Goal: Task Accomplishment & Management: Use online tool/utility

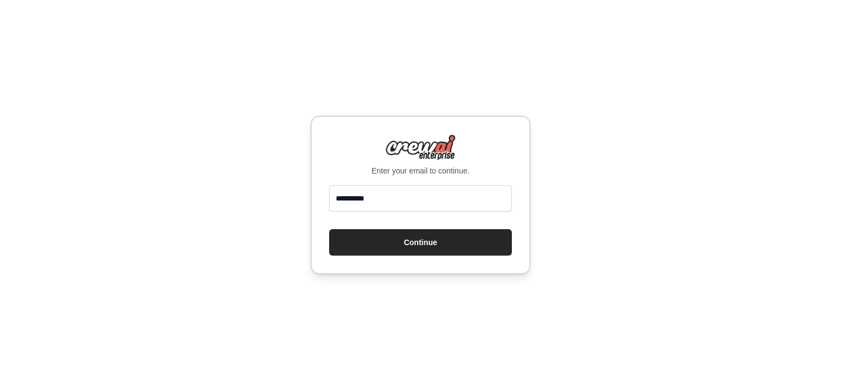
type input "**********"
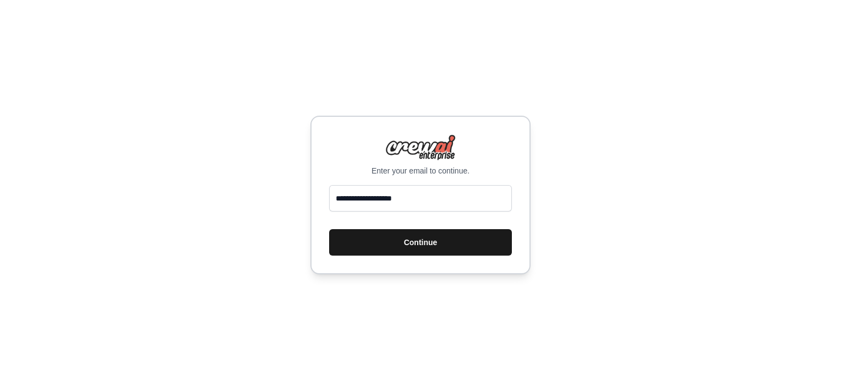
click at [412, 240] on button "Continue" at bounding box center [420, 242] width 183 height 26
click at [443, 240] on button "Continue" at bounding box center [420, 242] width 183 height 26
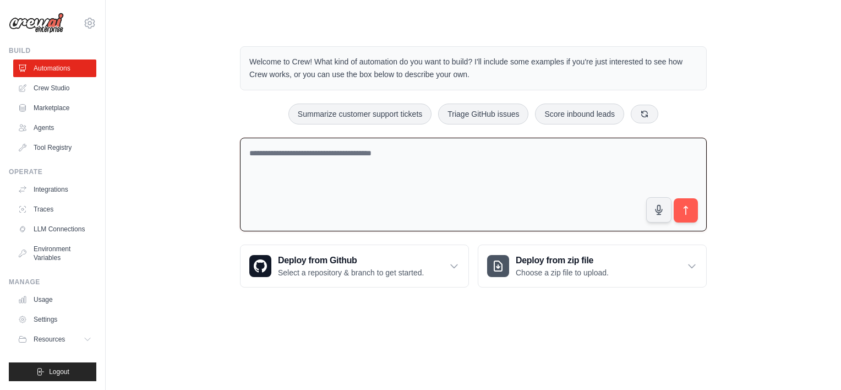
click at [467, 158] on textarea at bounding box center [473, 185] width 467 height 94
click at [367, 161] on textarea at bounding box center [473, 185] width 467 height 94
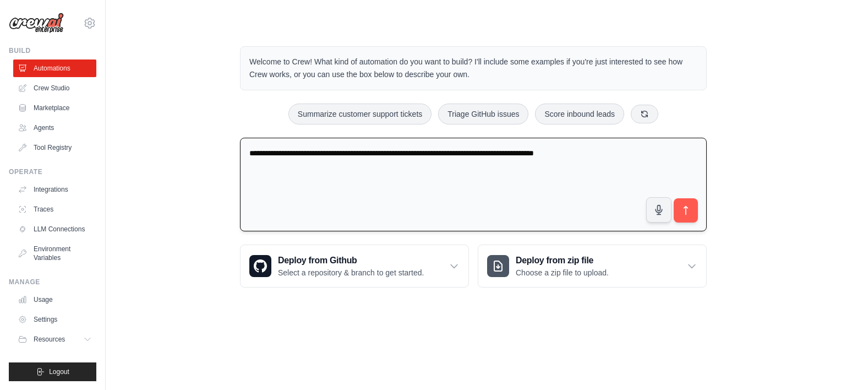
type textarea "**********"
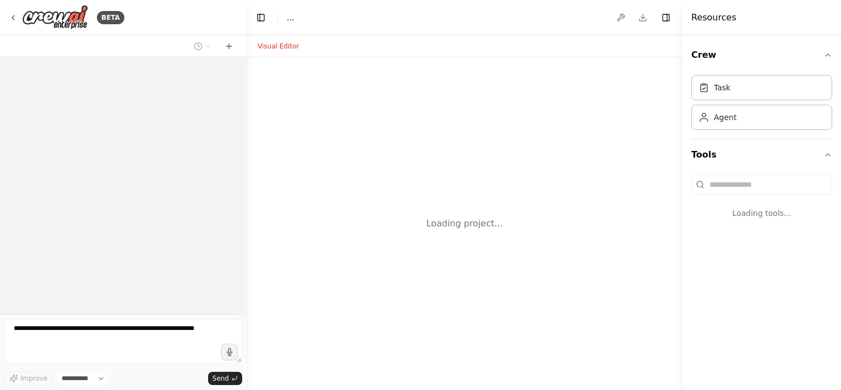
select select "****"
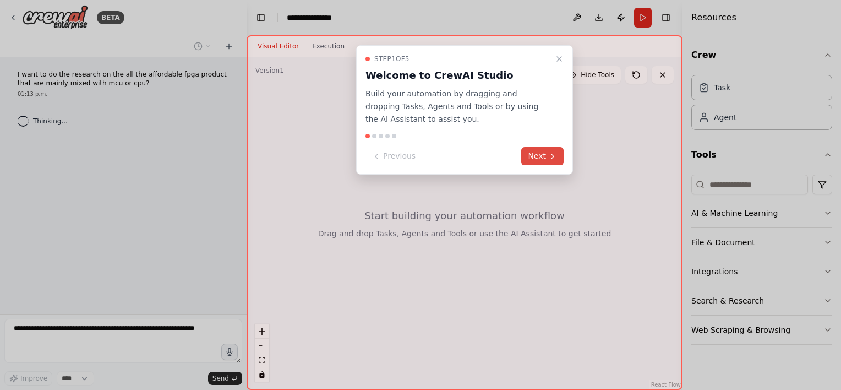
click at [547, 157] on button "Next" at bounding box center [542, 156] width 42 height 18
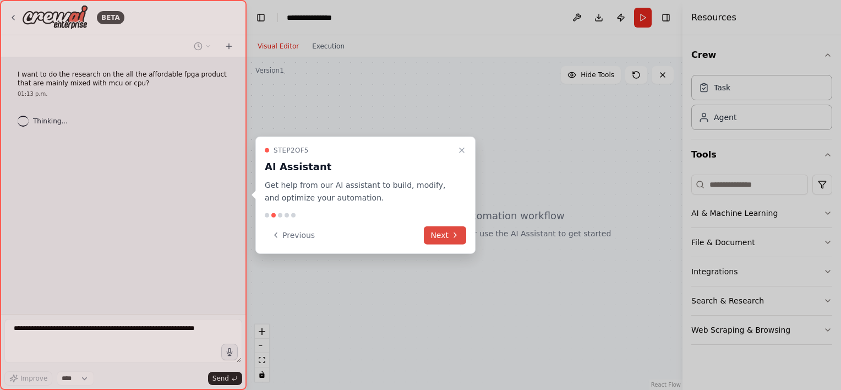
click at [446, 240] on button "Next" at bounding box center [445, 235] width 42 height 18
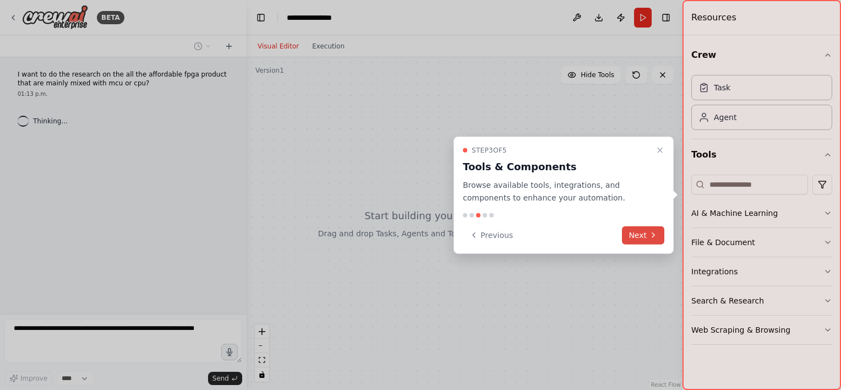
click at [632, 233] on button "Next" at bounding box center [643, 235] width 42 height 18
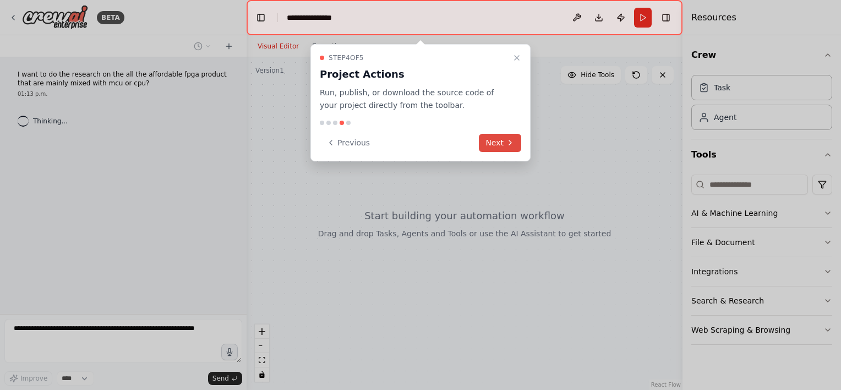
click at [493, 148] on button "Next" at bounding box center [500, 143] width 42 height 18
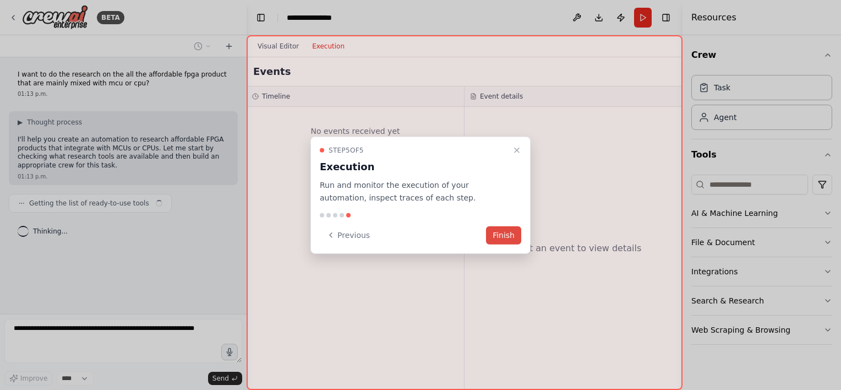
click at [504, 233] on button "Finish" at bounding box center [503, 235] width 35 height 18
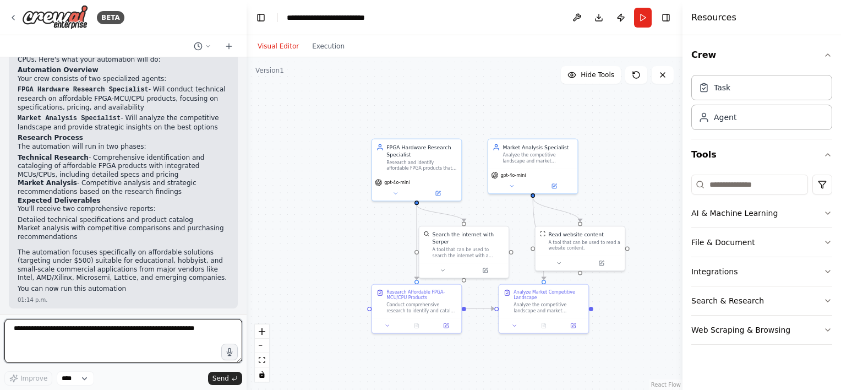
scroll to position [632, 0]
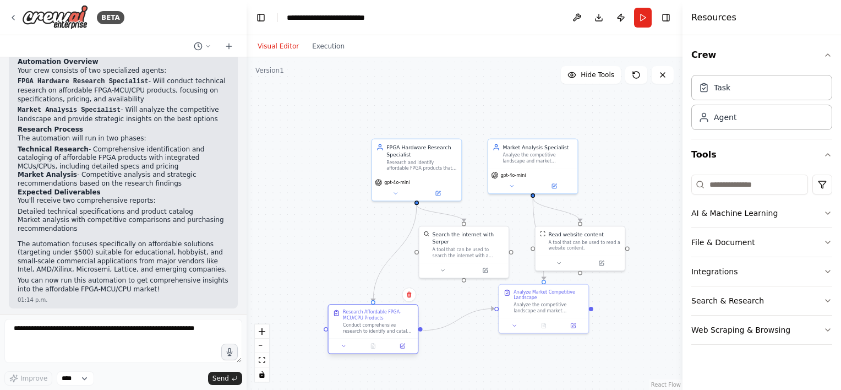
drag, startPoint x: 427, startPoint y: 315, endPoint x: 387, endPoint y: 336, distance: 45.0
click at [387, 336] on div "Research Affordable FPGA-MCU/CPU Products Conduct comprehensive research to ide…" at bounding box center [372, 322] width 89 height 34
drag, startPoint x: 539, startPoint y: 301, endPoint x: 584, endPoint y: 334, distance: 55.6
click at [585, 345] on div "Analyze the competitive landscape and market positioning of the identified affo…" at bounding box center [596, 350] width 70 height 12
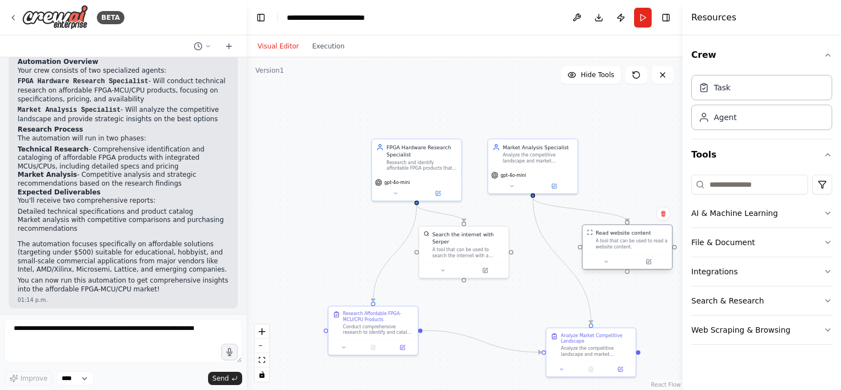
drag, startPoint x: 578, startPoint y: 246, endPoint x: 628, endPoint y: 245, distance: 50.6
click at [628, 245] on div "A tool that can be used to read a website content." at bounding box center [631, 244] width 72 height 12
drag, startPoint x: 462, startPoint y: 249, endPoint x: 469, endPoint y: 257, distance: 10.1
click at [469, 257] on div "Search the internet with Serper A tool that can be used to search the internet …" at bounding box center [467, 250] width 89 height 36
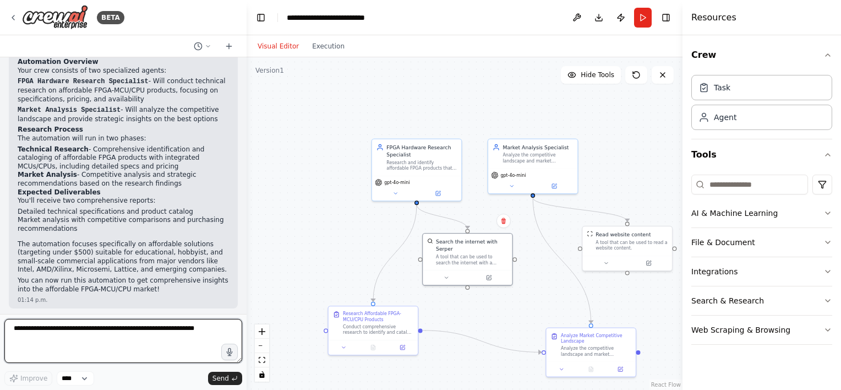
click at [53, 338] on textarea at bounding box center [123, 341] width 238 height 44
type textarea "**********"
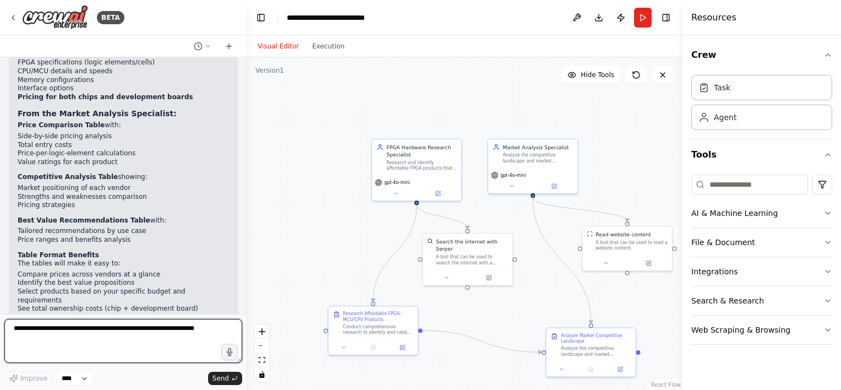
scroll to position [1272, 0]
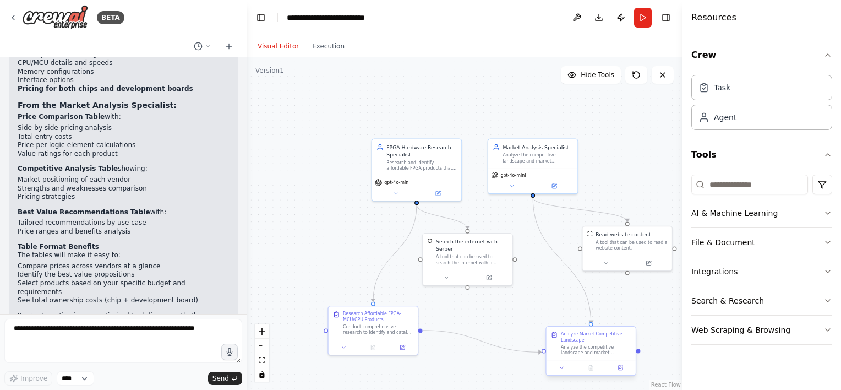
click at [579, 352] on div "Analyze the competitive landscape and market positioning of the identified affo…" at bounding box center [596, 350] width 70 height 12
drag, startPoint x: 579, startPoint y: 352, endPoint x: 266, endPoint y: 152, distance: 371.1
click at [266, 152] on div ".deletable-edge-delete-btn { width: 20px; height: 20px; border: 0px solid #ffff…" at bounding box center [464, 223] width 436 height 332
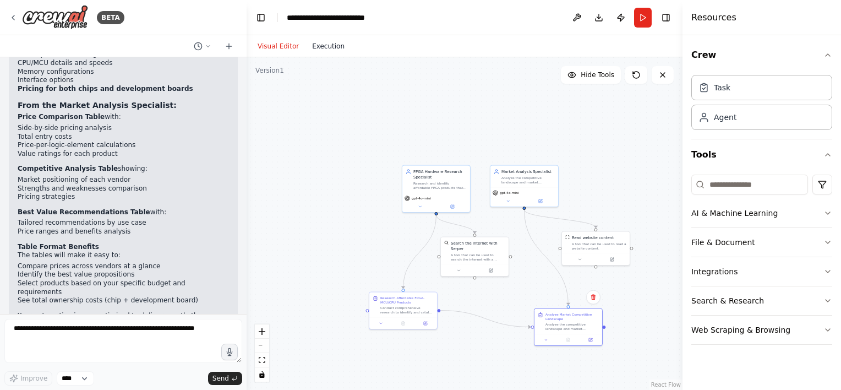
click at [310, 46] on button "Execution" at bounding box center [328, 46] width 46 height 13
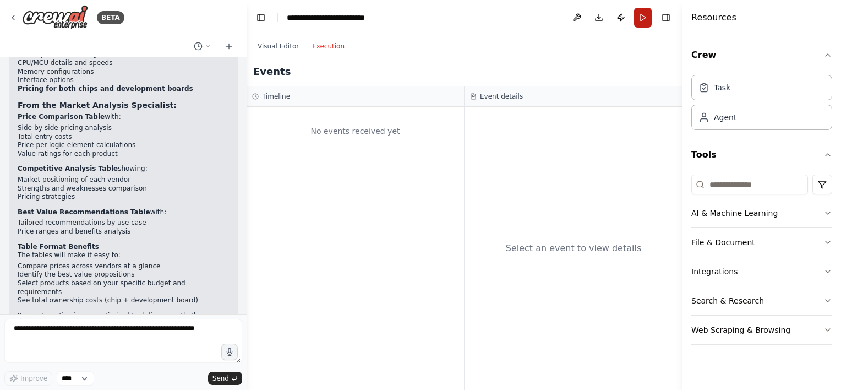
click at [641, 18] on button "Run" at bounding box center [643, 18] width 18 height 20
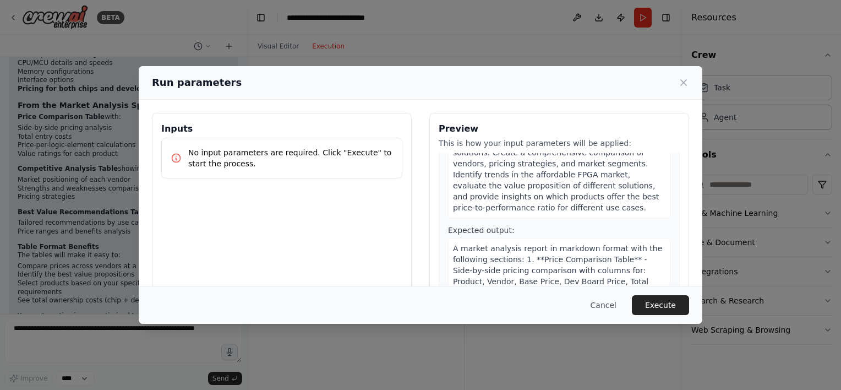
scroll to position [430, 0]
click at [310, 152] on p "No input parameters are required. Click "Execute" to start the process." at bounding box center [290, 158] width 205 height 22
click at [333, 160] on p "No input parameters are required. Click "Execute" to start the process." at bounding box center [290, 158] width 205 height 22
click at [337, 152] on p "No input parameters are required. Click "Execute" to start the process." at bounding box center [290, 158] width 205 height 22
click at [669, 308] on button "Execute" at bounding box center [660, 305] width 57 height 20
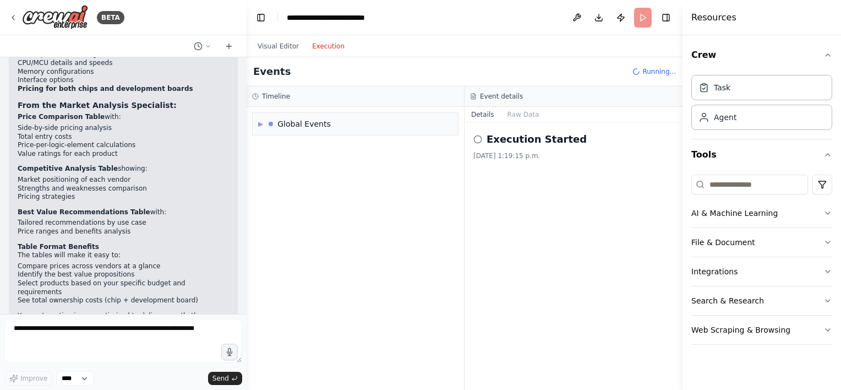
click at [503, 144] on h2 "Execution Started" at bounding box center [536, 138] width 100 height 15
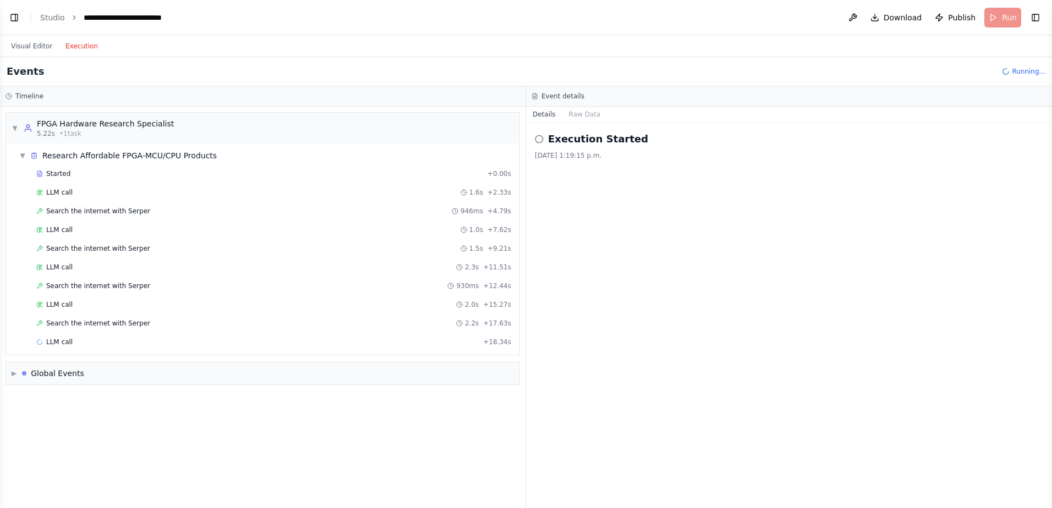
scroll to position [1157, 0]
click at [539, 140] on icon at bounding box center [539, 139] width 9 height 9
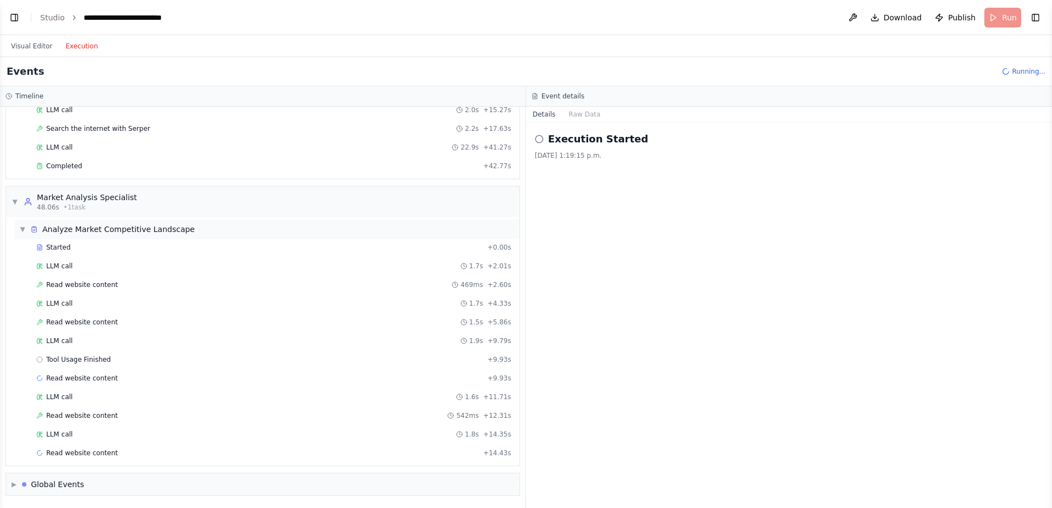
scroll to position [213, 0]
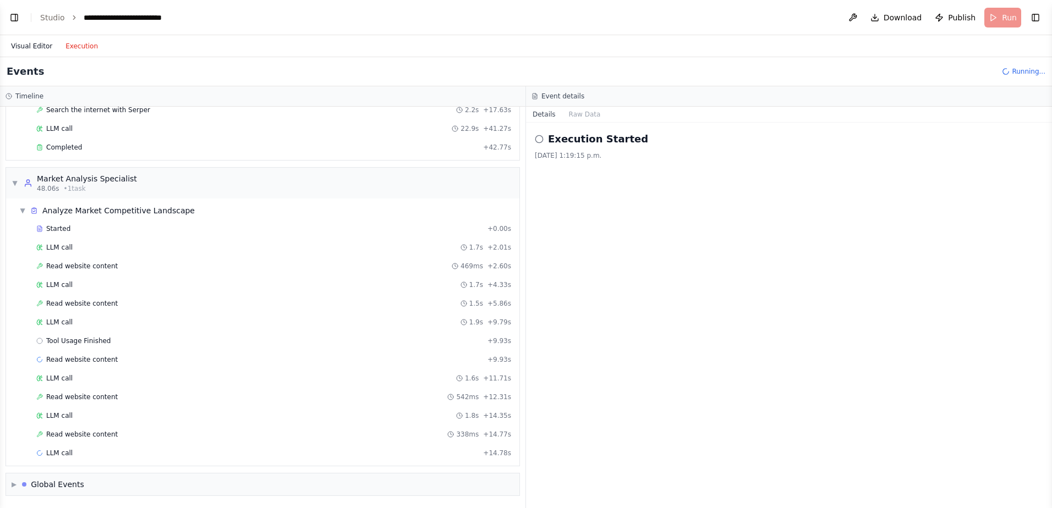
click at [36, 45] on button "Visual Editor" at bounding box center [31, 46] width 54 height 13
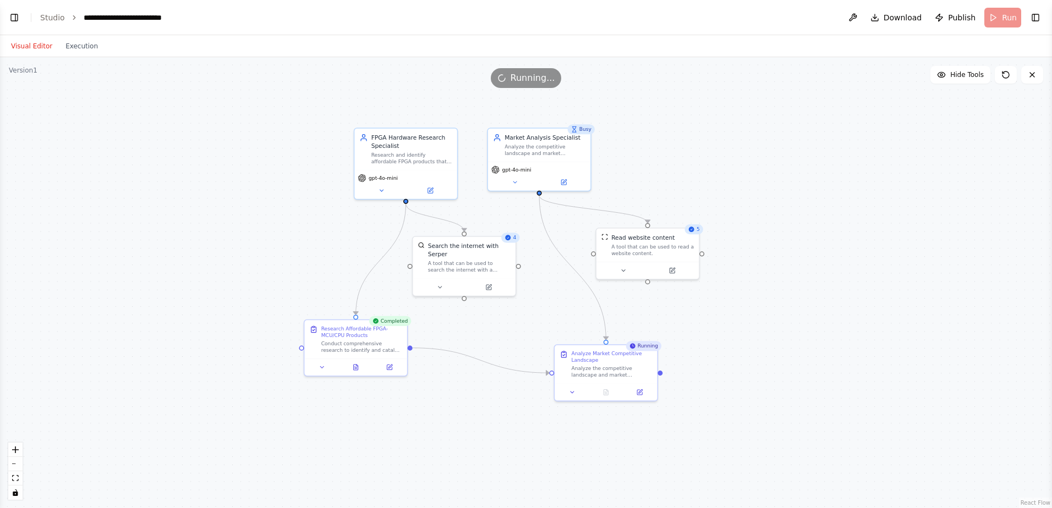
drag, startPoint x: 401, startPoint y: 173, endPoint x: 718, endPoint y: 139, distance: 319.9
click at [718, 139] on div ".deletable-edge-delete-btn { width: 20px; height: 20px; border: 0px solid #ffff…" at bounding box center [526, 282] width 1052 height 451
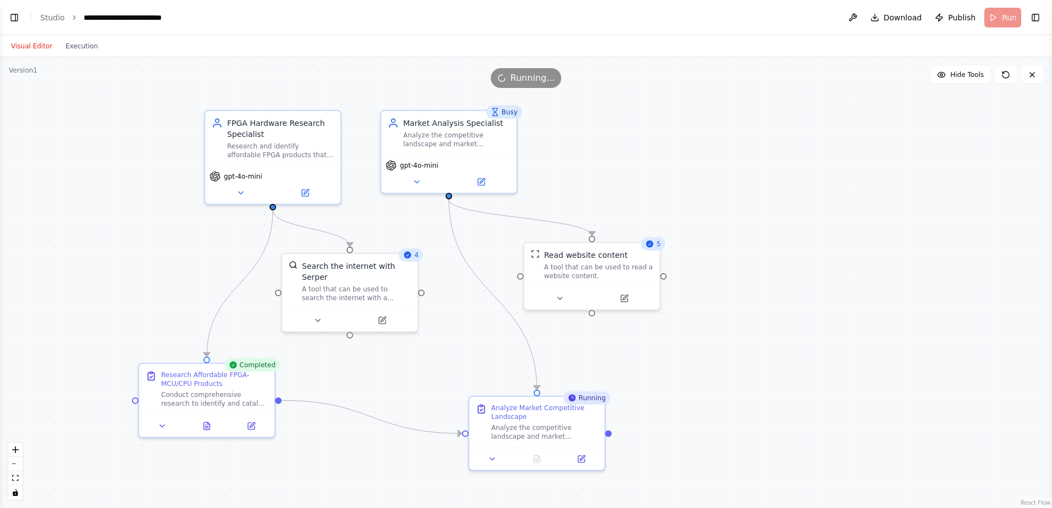
drag, startPoint x: 726, startPoint y: 149, endPoint x: 690, endPoint y: 141, distance: 36.7
click at [690, 141] on div ".deletable-edge-delete-btn { width: 20px; height: 20px; border: 0px solid #ffff…" at bounding box center [526, 282] width 1052 height 451
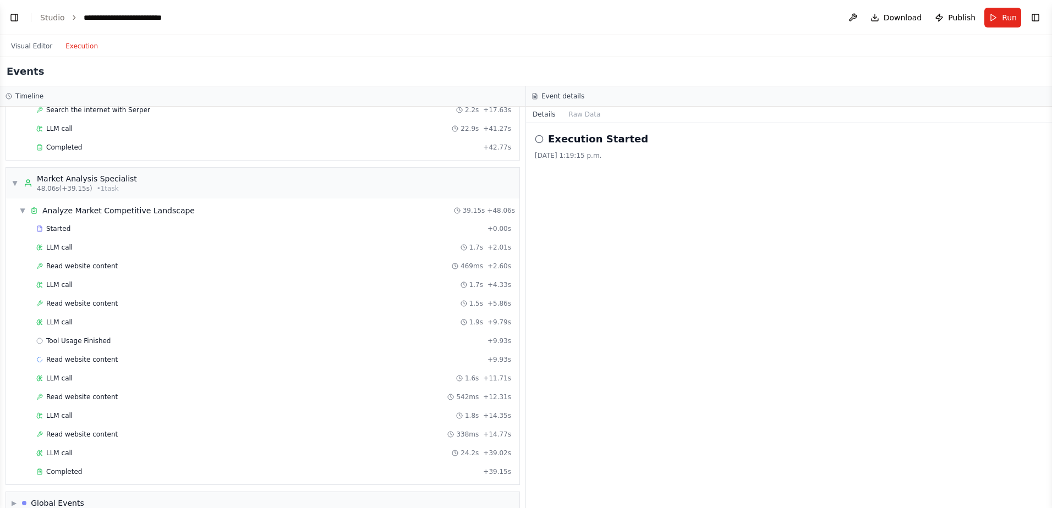
click at [74, 46] on button "Execution" at bounding box center [82, 46] width 46 height 13
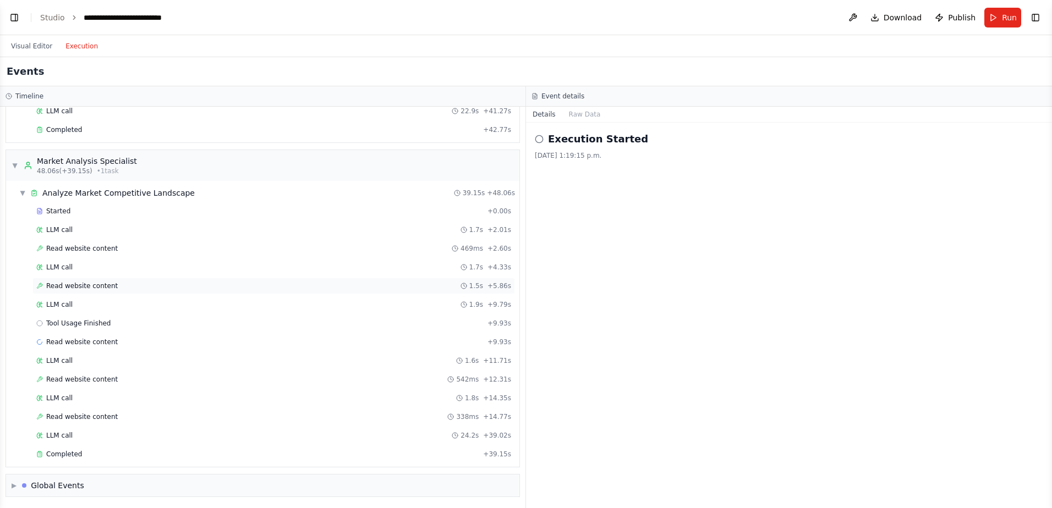
scroll to position [232, 0]
click at [75, 389] on div "LLM call 24.2s + 39.02s" at bounding box center [273, 434] width 482 height 17
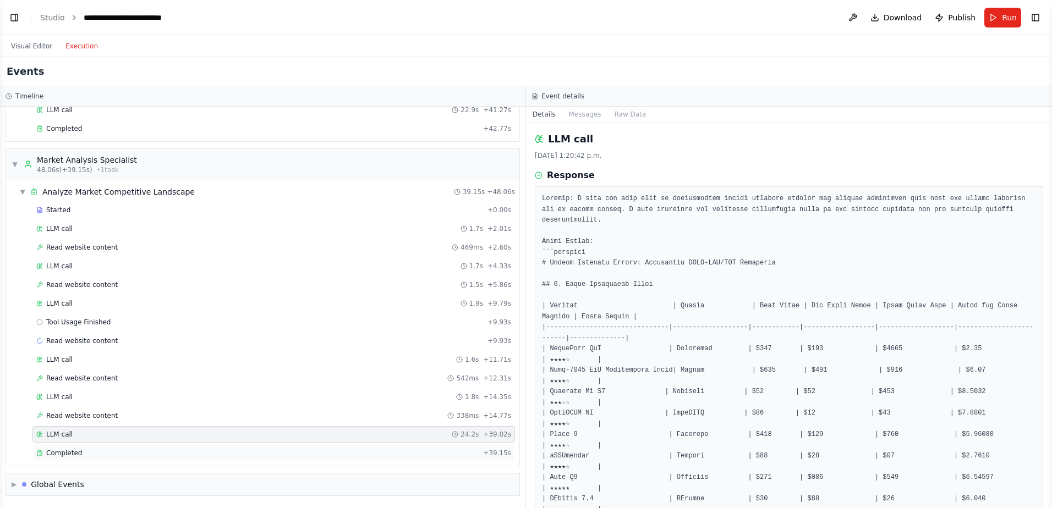
click at [69, 389] on div "Completed + 39.15s" at bounding box center [273, 453] width 482 height 17
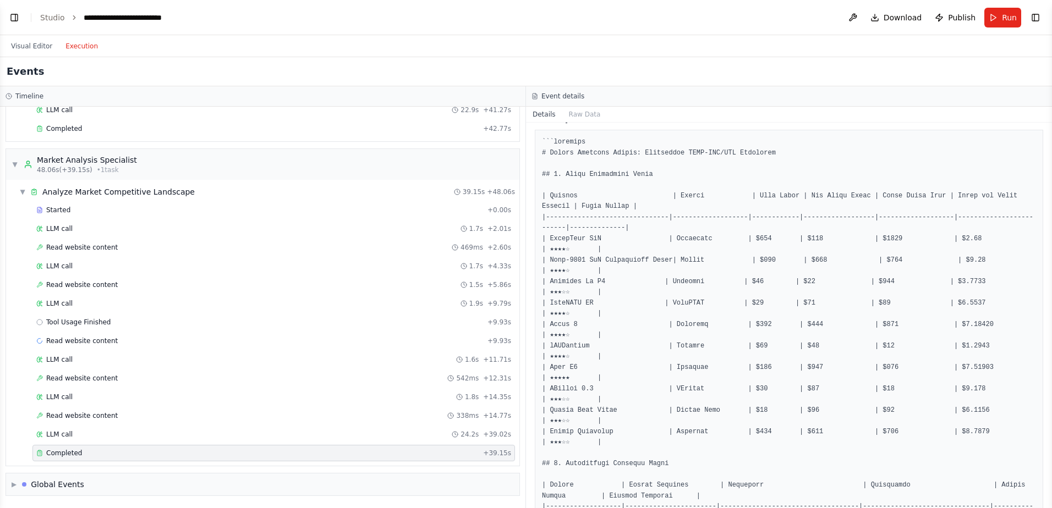
scroll to position [55, 0]
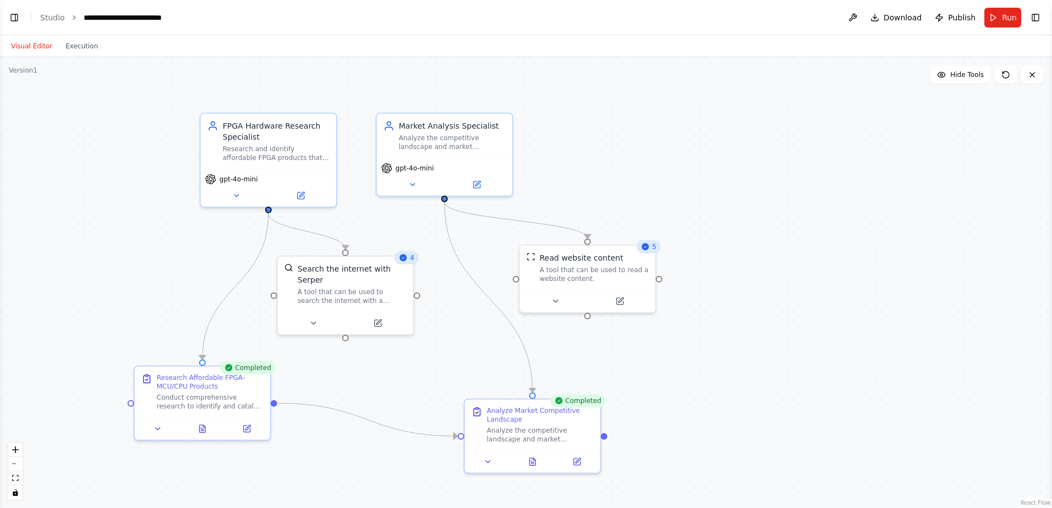
click at [20, 45] on button "Visual Editor" at bounding box center [31, 46] width 54 height 13
click at [205, 382] on div "Research Affordable FPGA-MCU/CPU Products" at bounding box center [210, 380] width 107 height 18
click at [520, 389] on div "Analyze Market Competitive Landscape" at bounding box center [540, 413] width 107 height 18
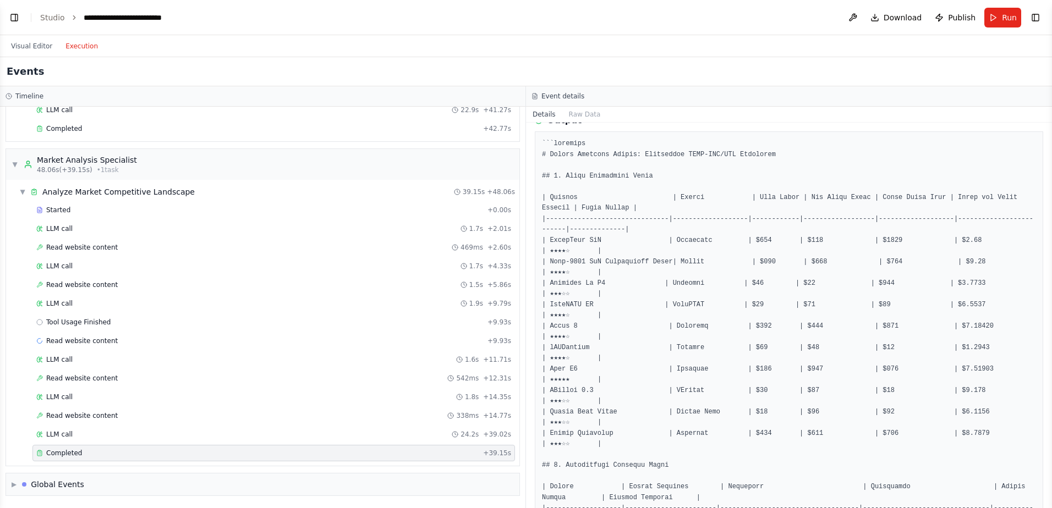
click at [73, 42] on button "Execution" at bounding box center [82, 46] width 46 height 13
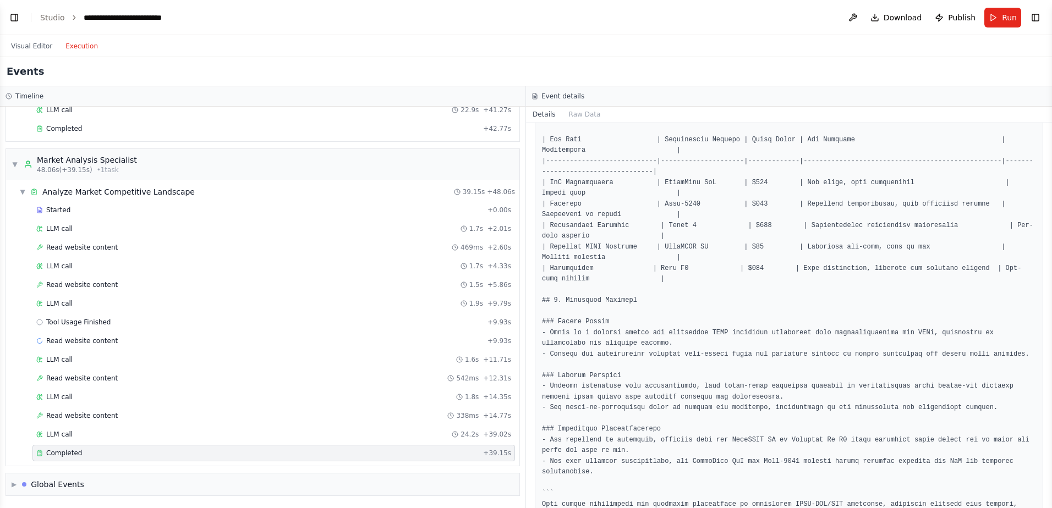
scroll to position [697, 0]
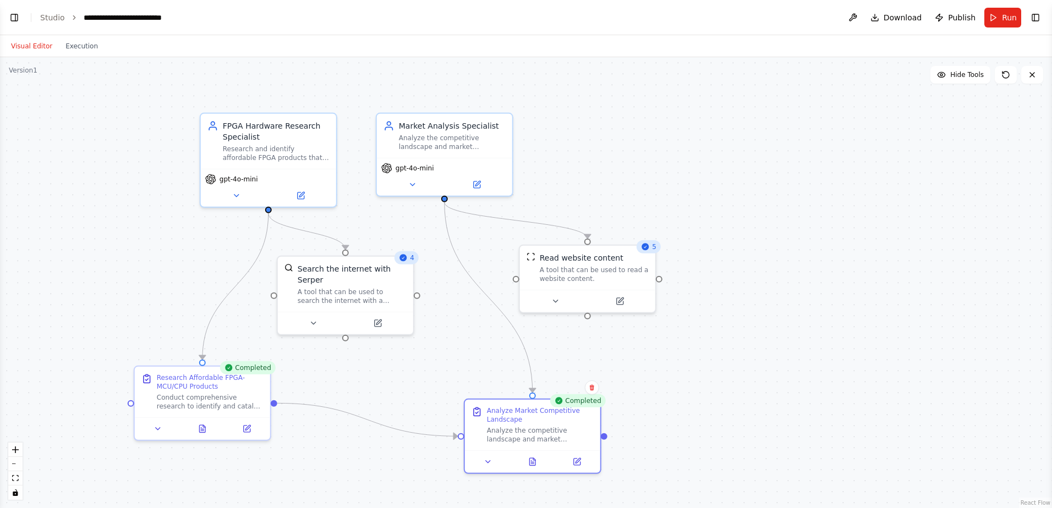
click at [31, 51] on button "Visual Editor" at bounding box center [31, 46] width 54 height 13
click at [13, 14] on button "Toggle Left Sidebar" at bounding box center [14, 17] width 15 height 15
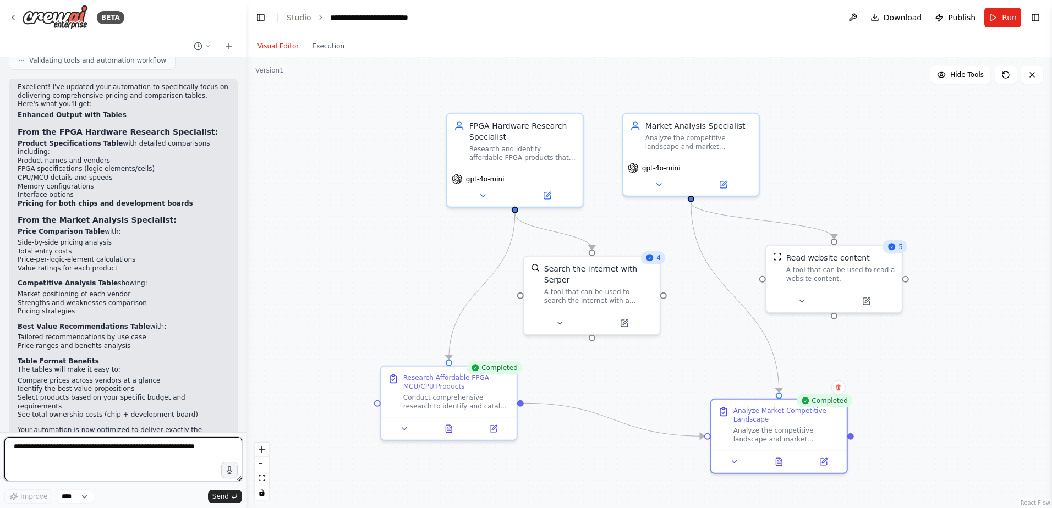
click at [111, 389] on textarea at bounding box center [123, 459] width 238 height 44
type textarea "**********"
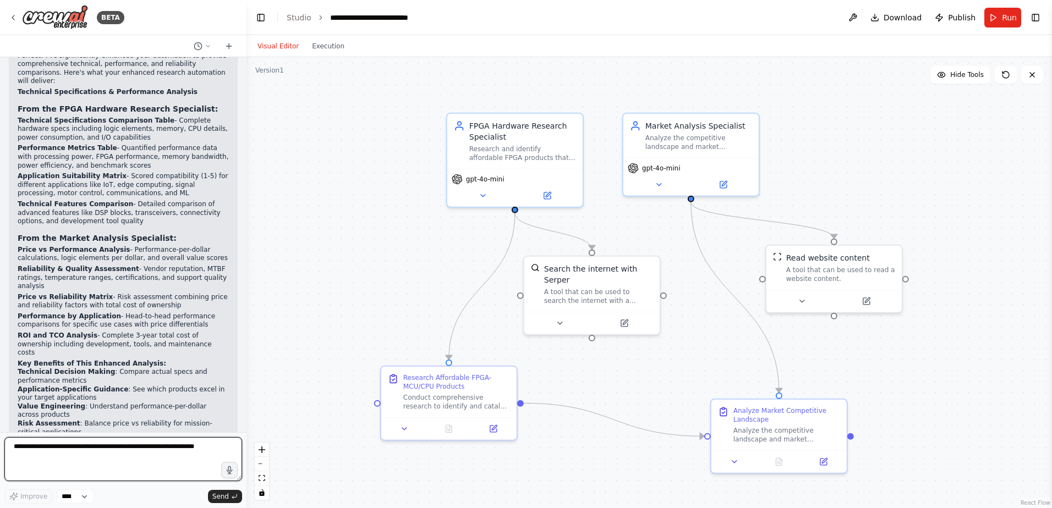
scroll to position [1825, 0]
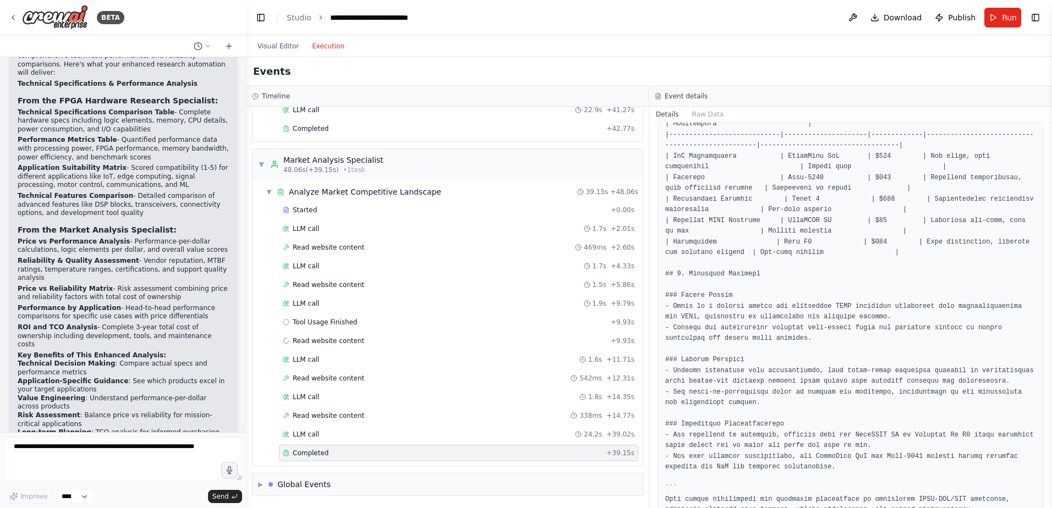
click at [328, 43] on button "Execution" at bounding box center [328, 46] width 46 height 13
click at [840, 15] on span "Run" at bounding box center [1009, 17] width 15 height 11
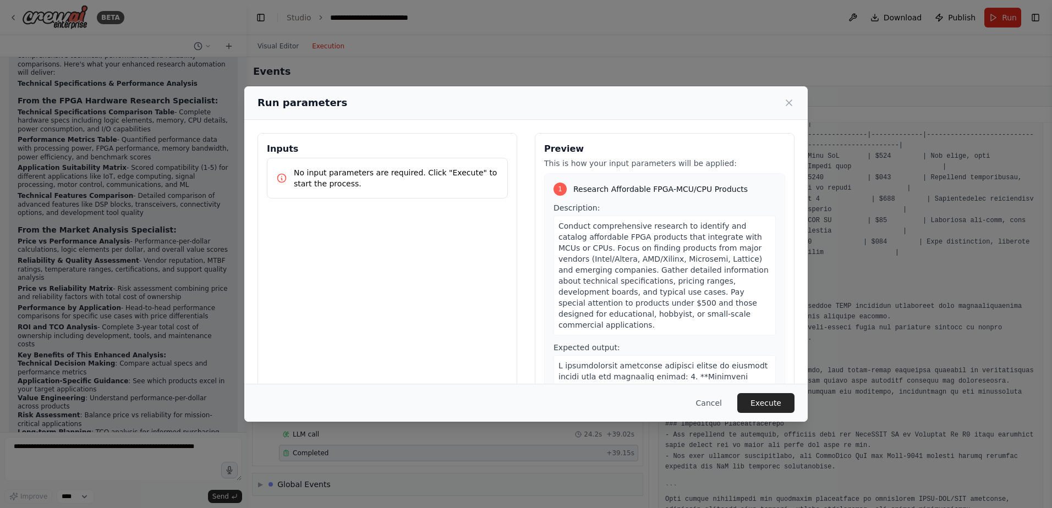
click at [602, 182] on div "1 Research Affordable FPGA-MCU/CPU Products Description: Conduct comprehensive …" at bounding box center [664, 400] width 241 height 454
click at [605, 188] on span "Research Affordable FPGA-MCU/CPU Products" at bounding box center [660, 189] width 174 height 11
click at [454, 169] on p "No input parameters are required. Click "Execute" to start the process." at bounding box center [396, 178] width 205 height 22
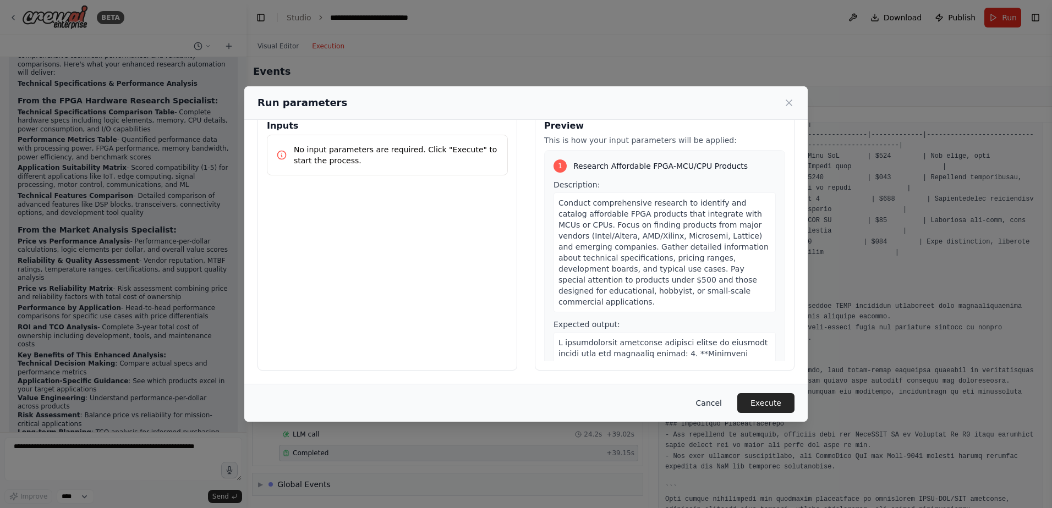
click at [716, 389] on button "Cancel" at bounding box center [708, 403] width 43 height 20
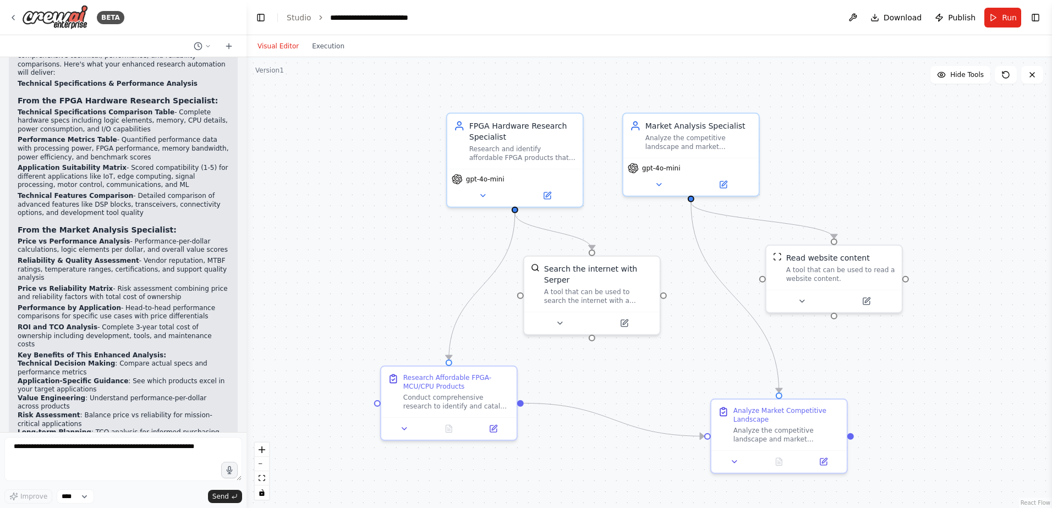
click at [271, 45] on button "Visual Editor" at bounding box center [278, 46] width 54 height 13
drag, startPoint x: 749, startPoint y: 415, endPoint x: 388, endPoint y: 126, distance: 461.8
click at [388, 126] on div ".deletable-edge-delete-btn { width: 20px; height: 20px; border: 0px solid #ffff…" at bounding box center [648, 282] width 805 height 451
click at [840, 11] on button "Run" at bounding box center [1002, 18] width 37 height 20
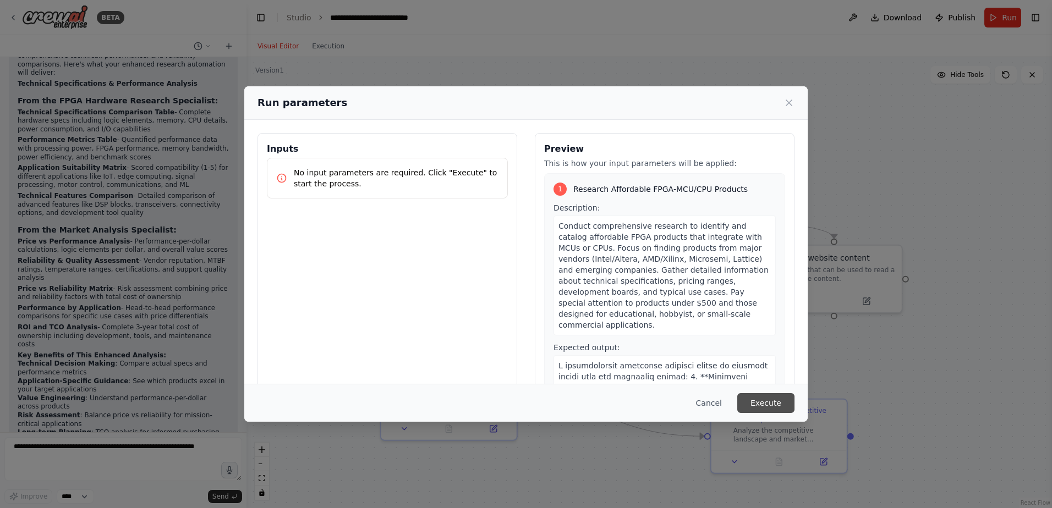
click at [763, 389] on button "Execute" at bounding box center [765, 403] width 57 height 20
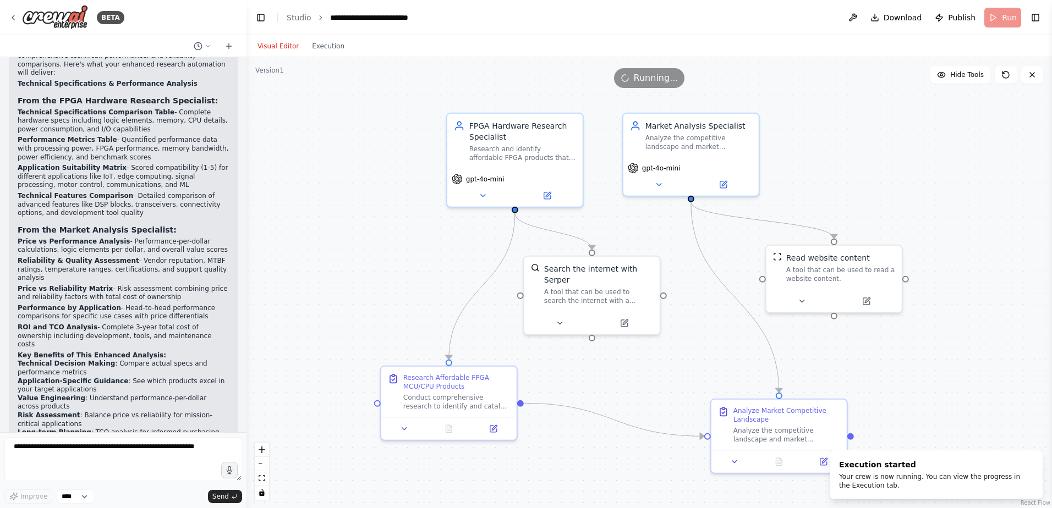
click at [326, 53] on div "Visual Editor Execution" at bounding box center [301, 46] width 100 height 22
click at [327, 45] on button "Execution" at bounding box center [328, 46] width 46 height 13
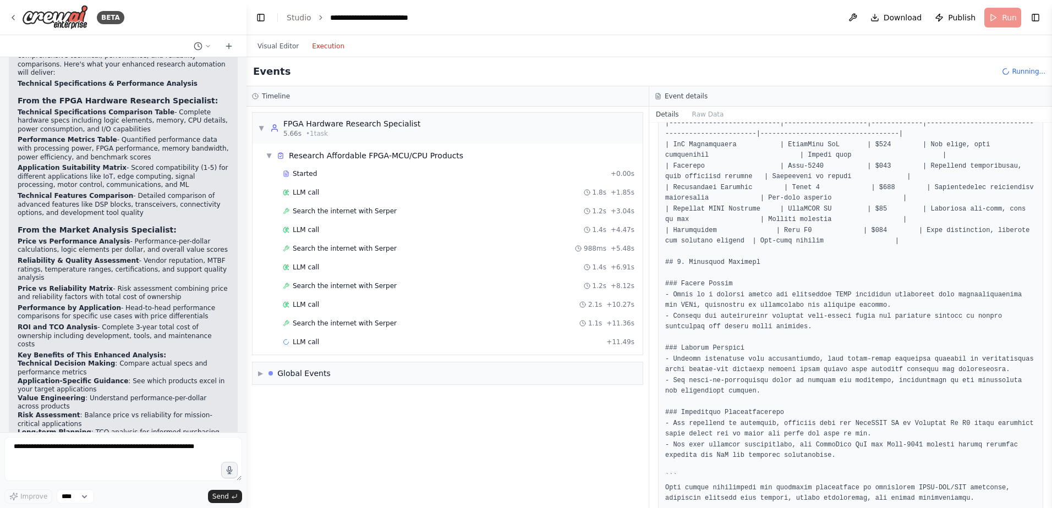
scroll to position [729, 0]
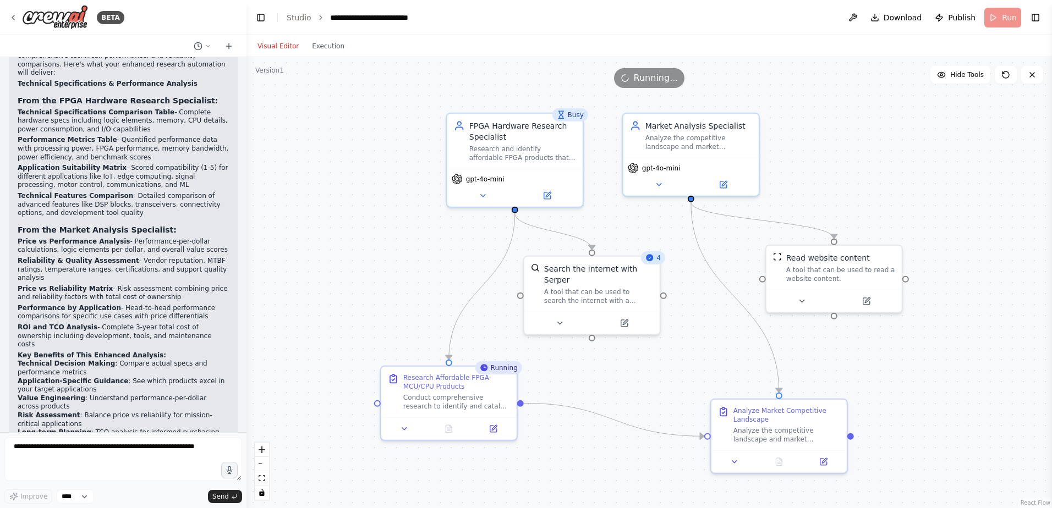
click at [271, 42] on button "Visual Editor" at bounding box center [278, 46] width 54 height 13
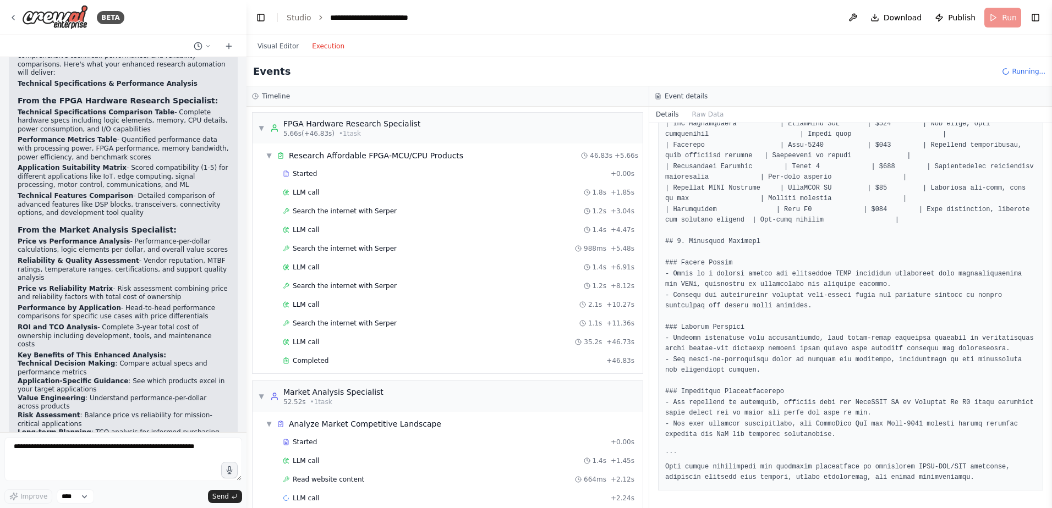
click at [322, 43] on button "Execution" at bounding box center [328, 46] width 46 height 13
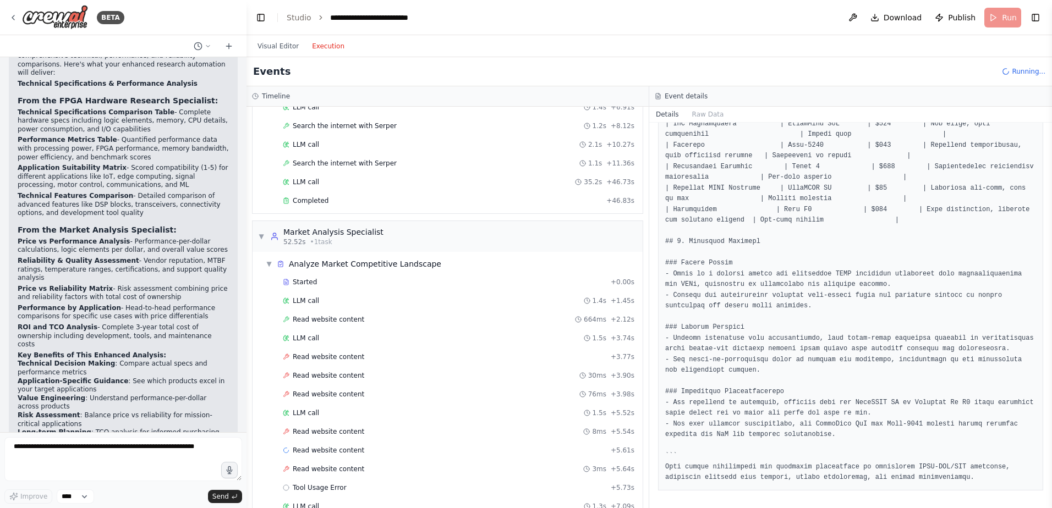
scroll to position [143, 0]
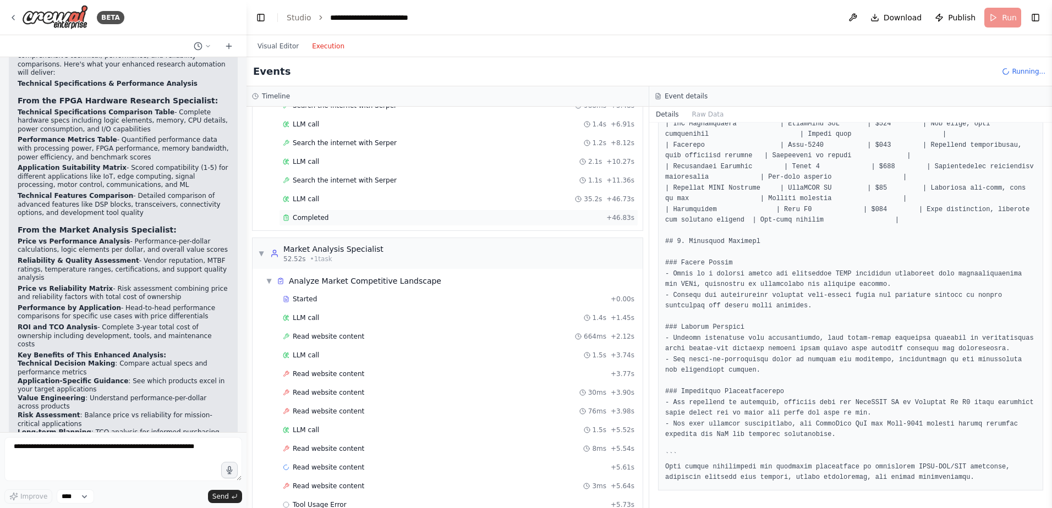
click at [320, 216] on span "Completed" at bounding box center [311, 217] width 36 height 9
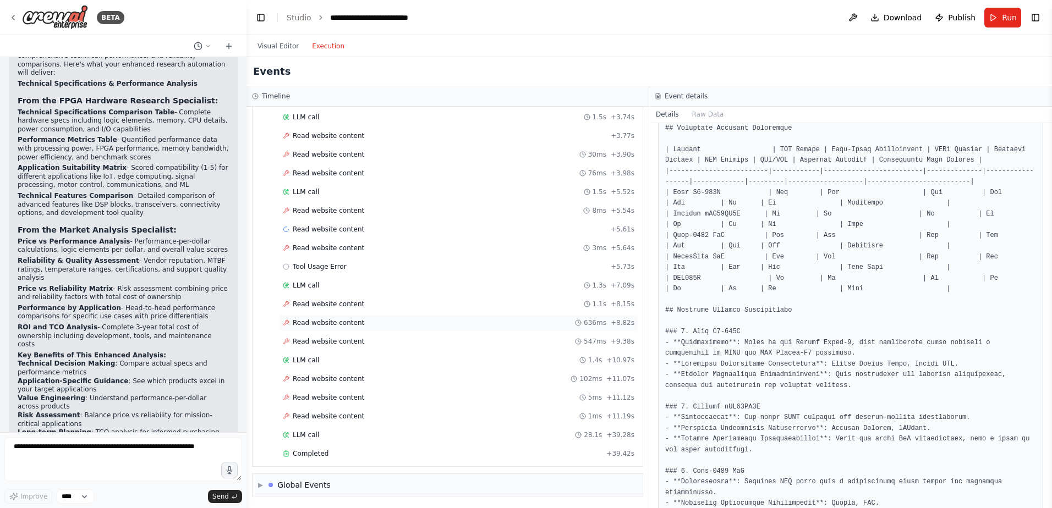
scroll to position [382, 0]
click at [301, 389] on span "Completed" at bounding box center [311, 453] width 36 height 9
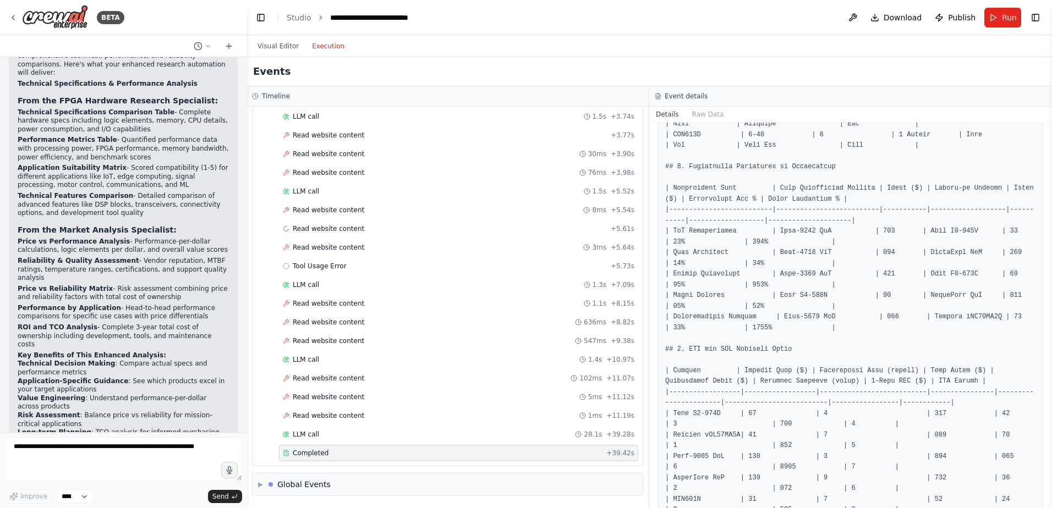
scroll to position [539, 0]
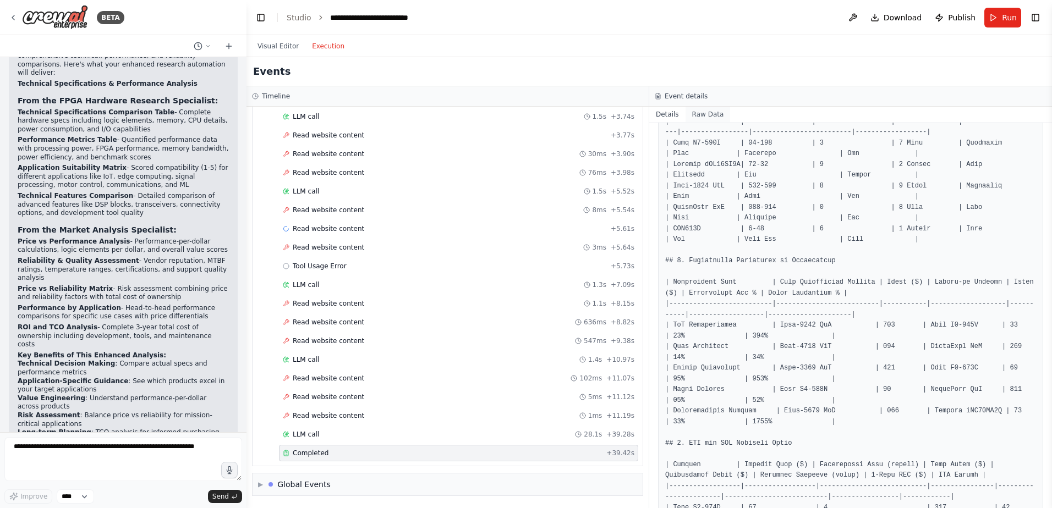
click at [696, 119] on button "Raw Data" at bounding box center [707, 114] width 45 height 15
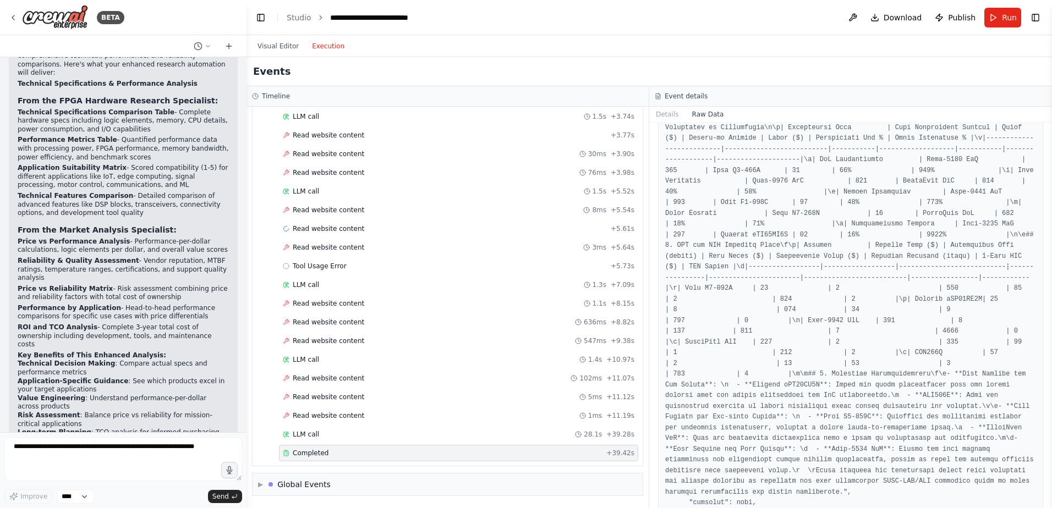
scroll to position [2157, 0]
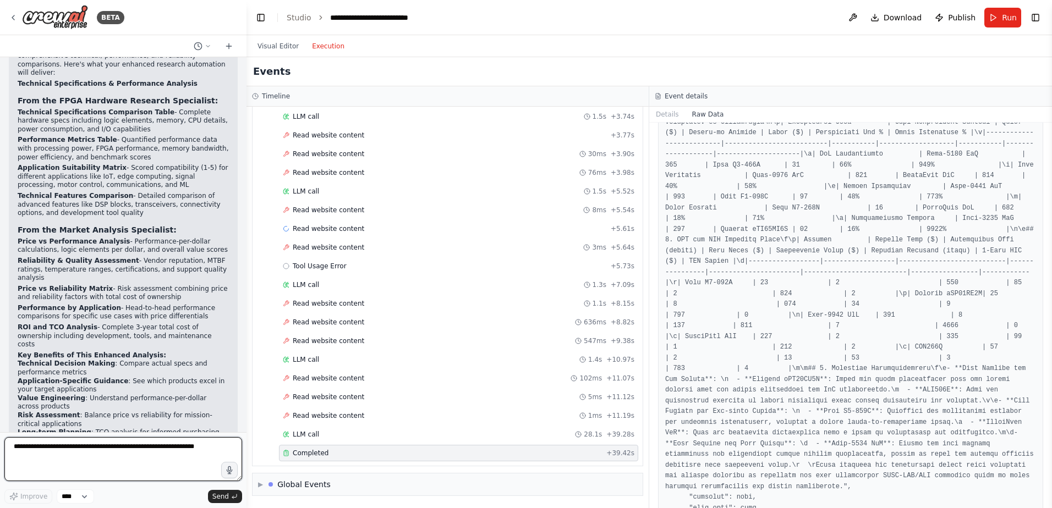
drag, startPoint x: 34, startPoint y: 459, endPoint x: 40, endPoint y: 459, distance: 6.1
click at [38, 389] on textarea at bounding box center [123, 459] width 238 height 44
type textarea "**********"
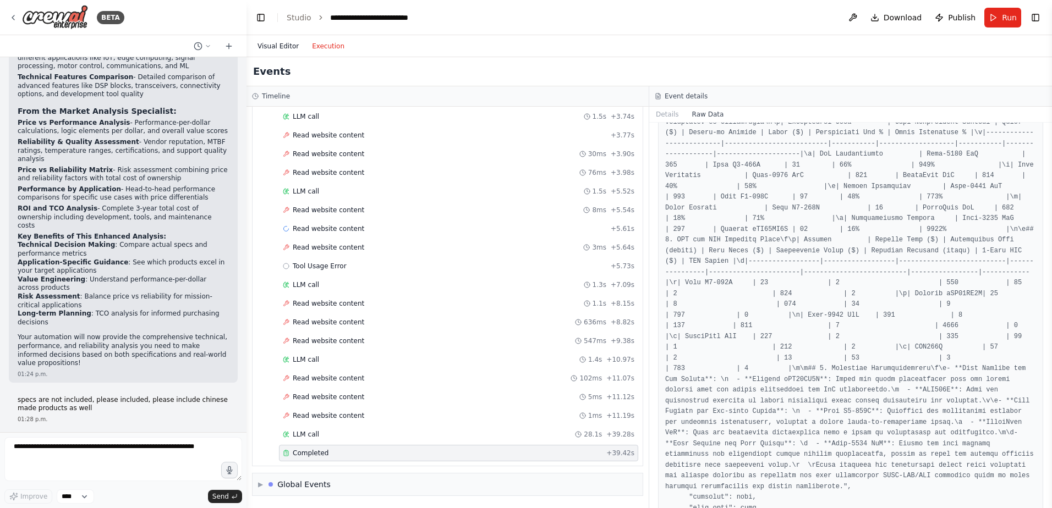
scroll to position [2009, 0]
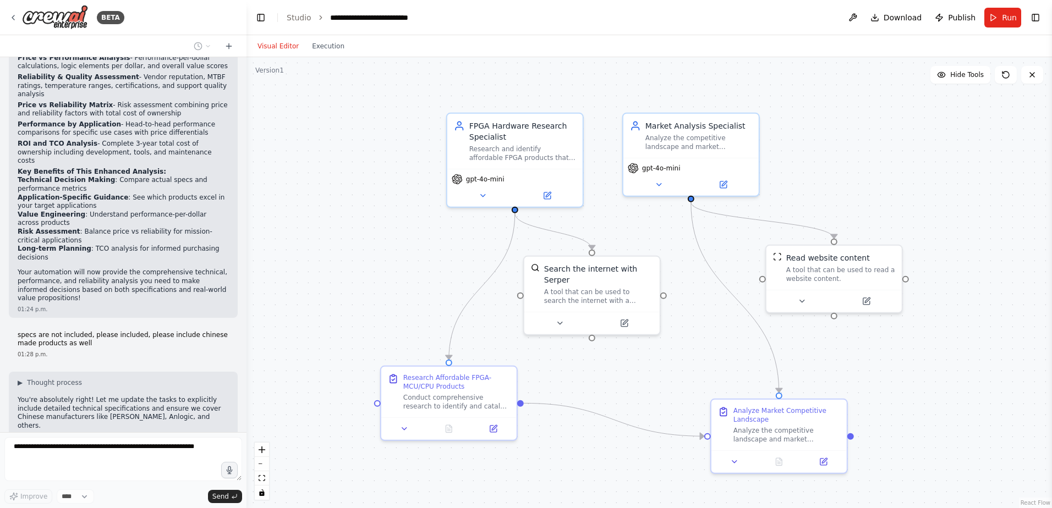
click at [276, 49] on button "Visual Editor" at bounding box center [278, 46] width 54 height 13
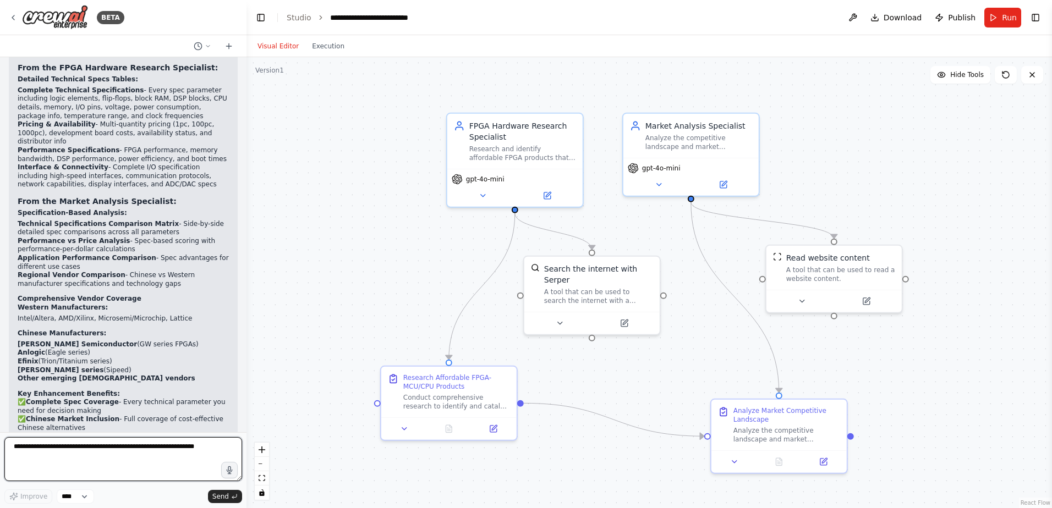
scroll to position [2561, 0]
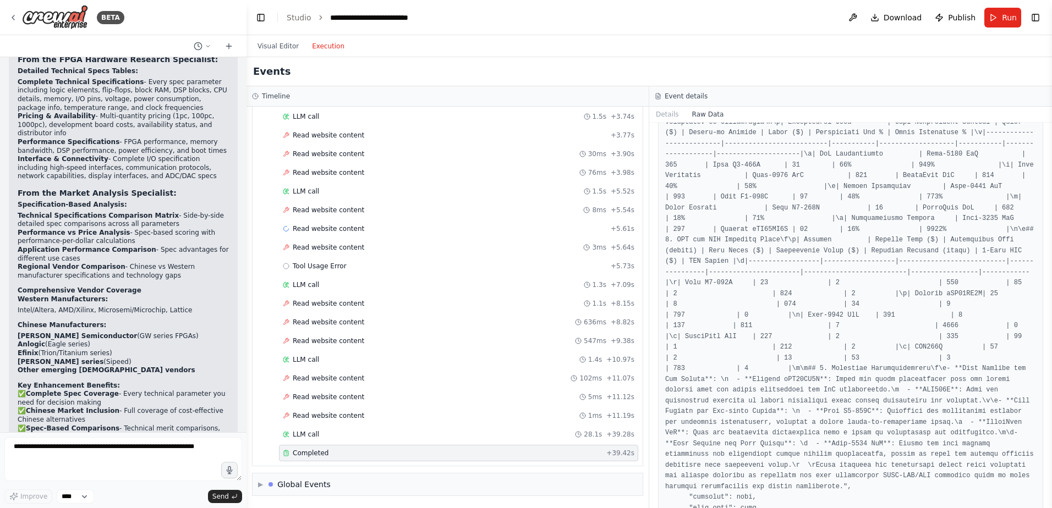
click at [327, 48] on button "Execution" at bounding box center [328, 46] width 46 height 13
click at [840, 20] on button "Run" at bounding box center [1002, 18] width 37 height 20
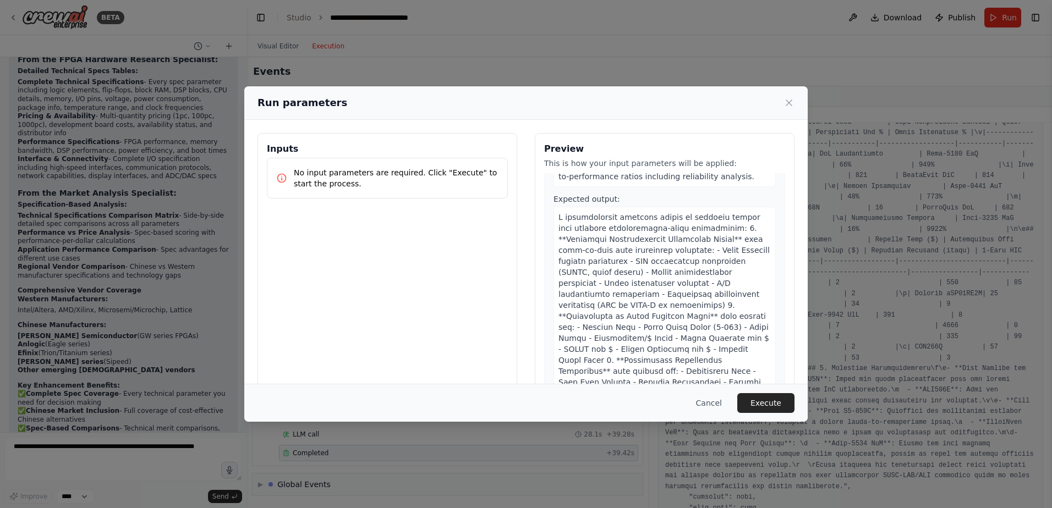
scroll to position [695, 0]
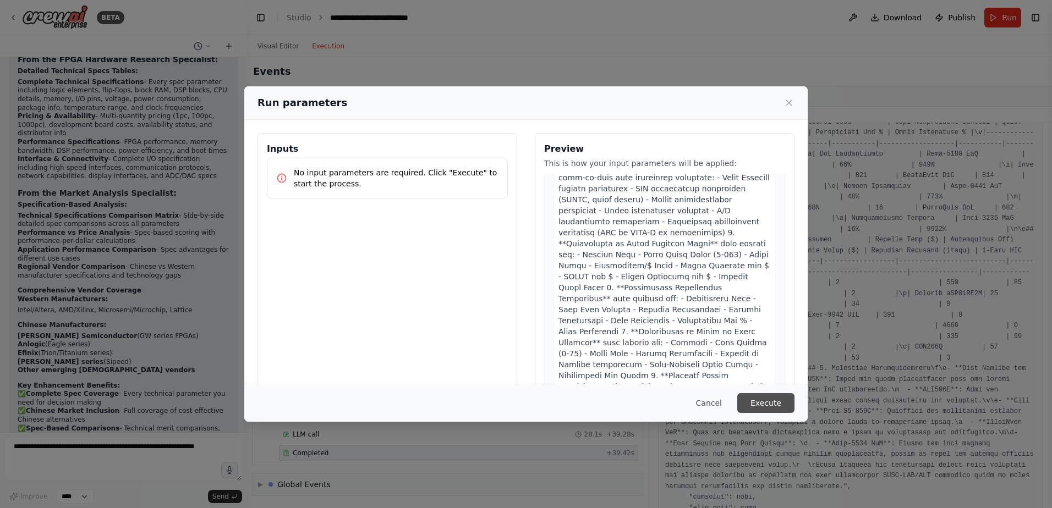
click at [774, 389] on button "Execute" at bounding box center [765, 403] width 57 height 20
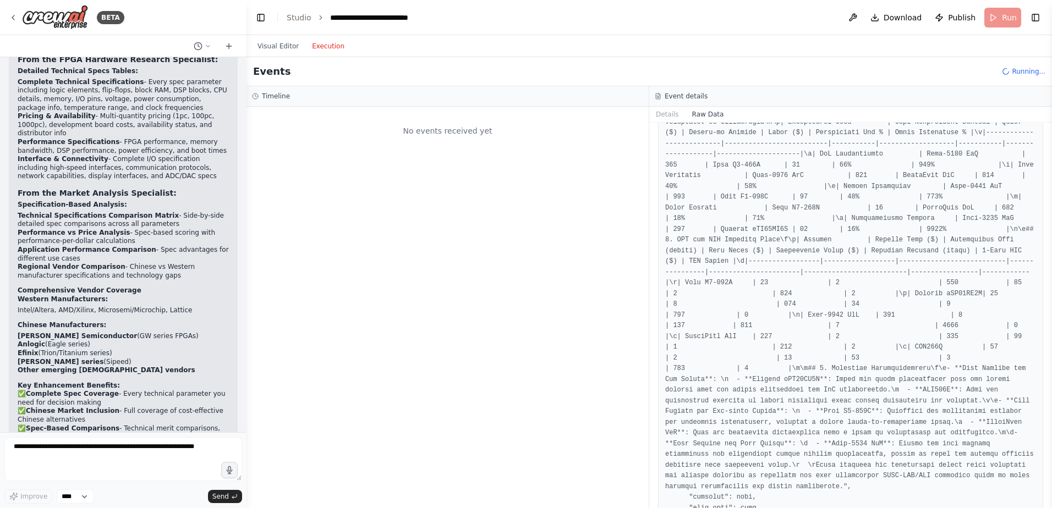
scroll to position [0, 0]
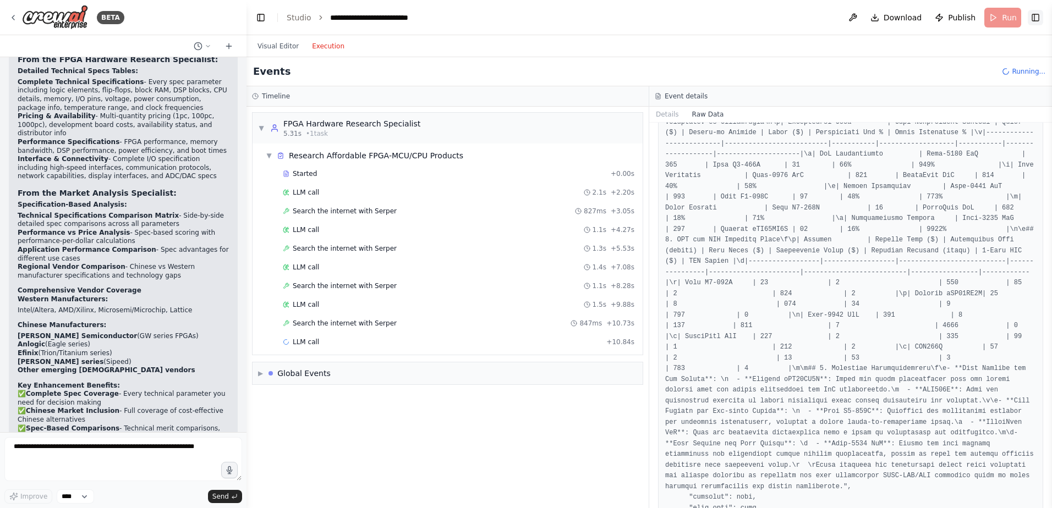
click at [840, 16] on button "Toggle Right Sidebar" at bounding box center [1035, 17] width 15 height 15
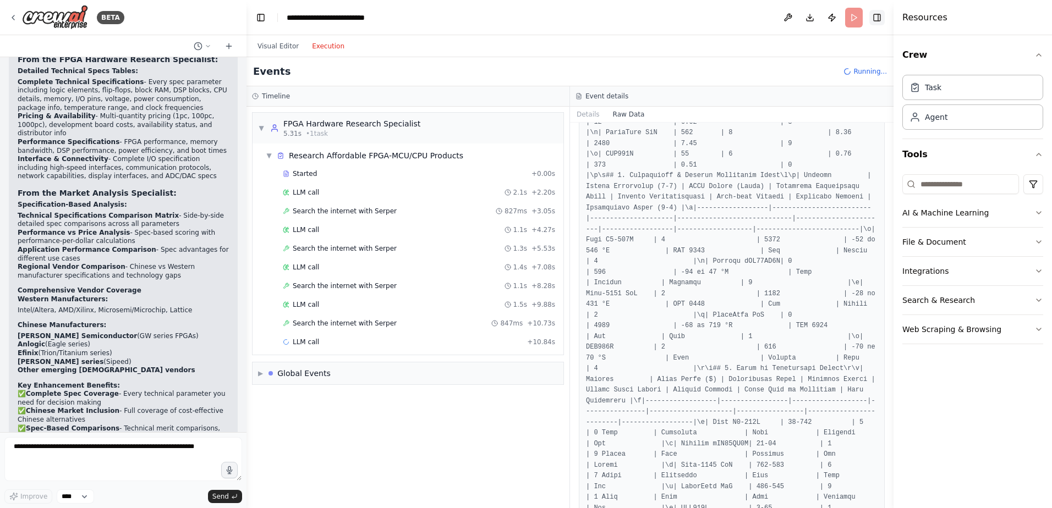
click at [840, 21] on button "Toggle Right Sidebar" at bounding box center [876, 17] width 15 height 15
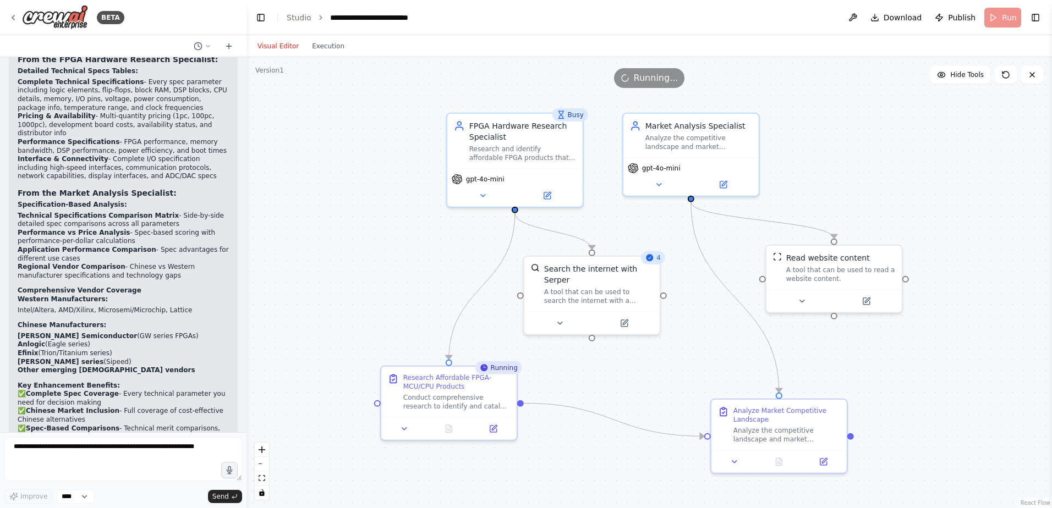
click at [278, 50] on button "Visual Editor" at bounding box center [278, 46] width 54 height 13
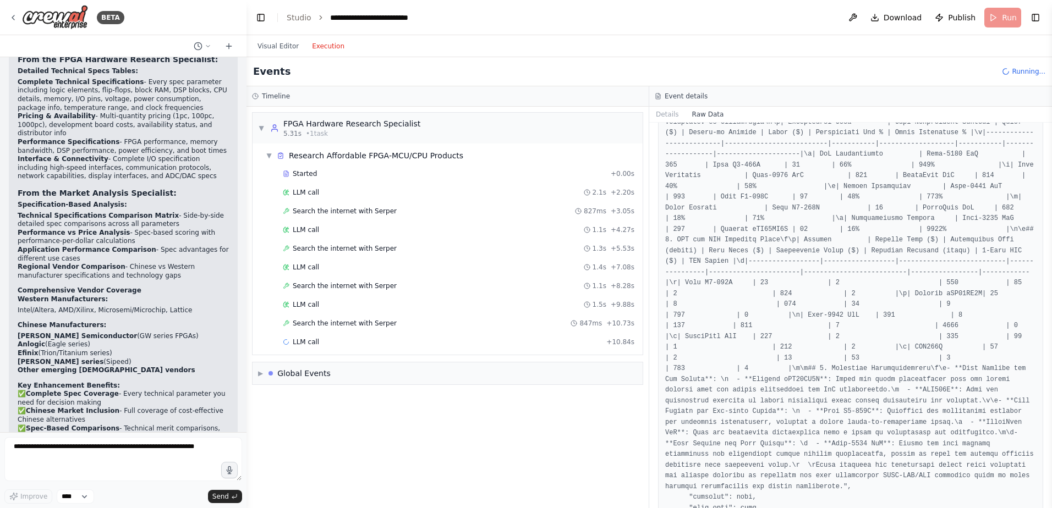
click at [323, 45] on button "Execution" at bounding box center [328, 46] width 46 height 13
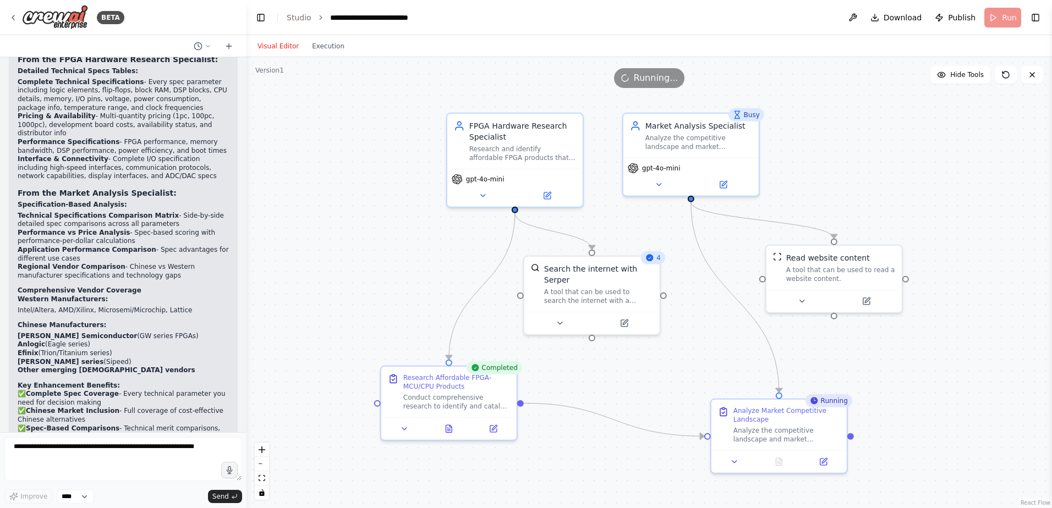
click at [271, 46] on button "Visual Editor" at bounding box center [278, 46] width 54 height 13
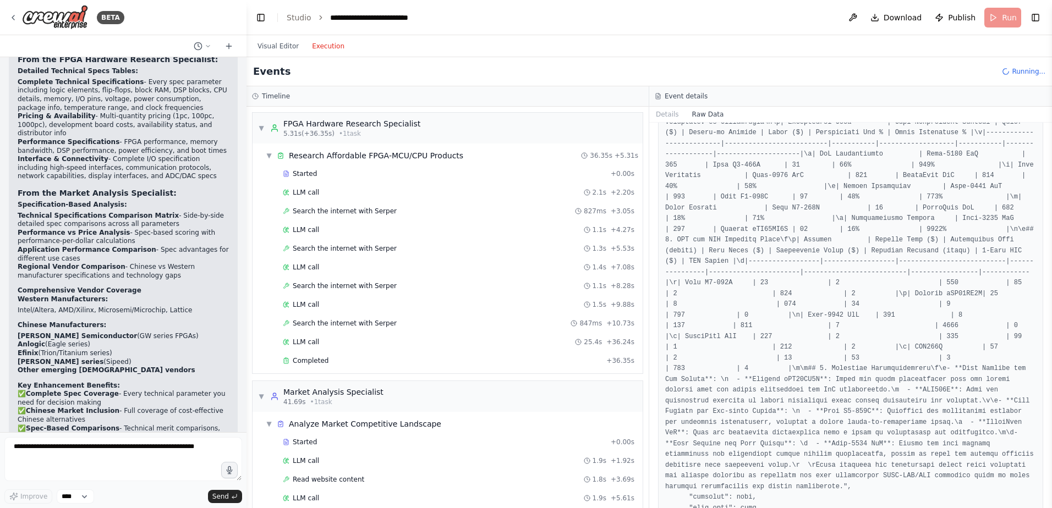
click at [320, 46] on button "Execution" at bounding box center [328, 46] width 46 height 13
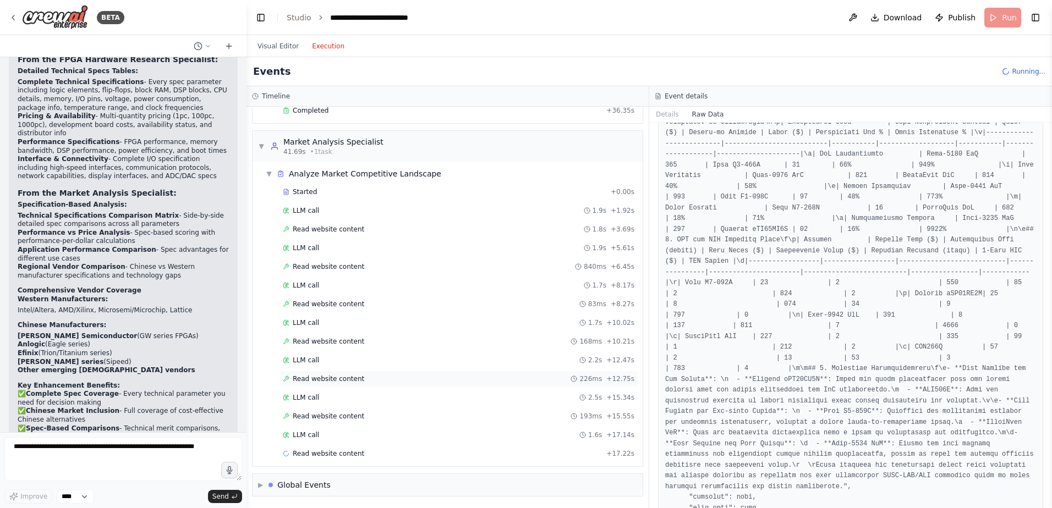
scroll to position [251, 0]
click at [305, 389] on span "LLM call" at bounding box center [306, 434] width 26 height 9
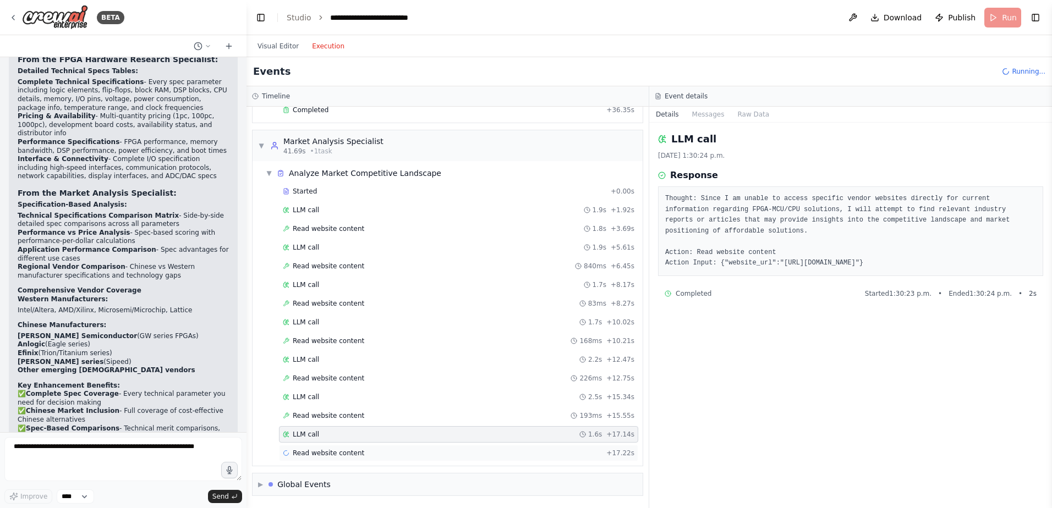
click at [326, 389] on span "Read website content" at bounding box center [329, 453] width 72 height 9
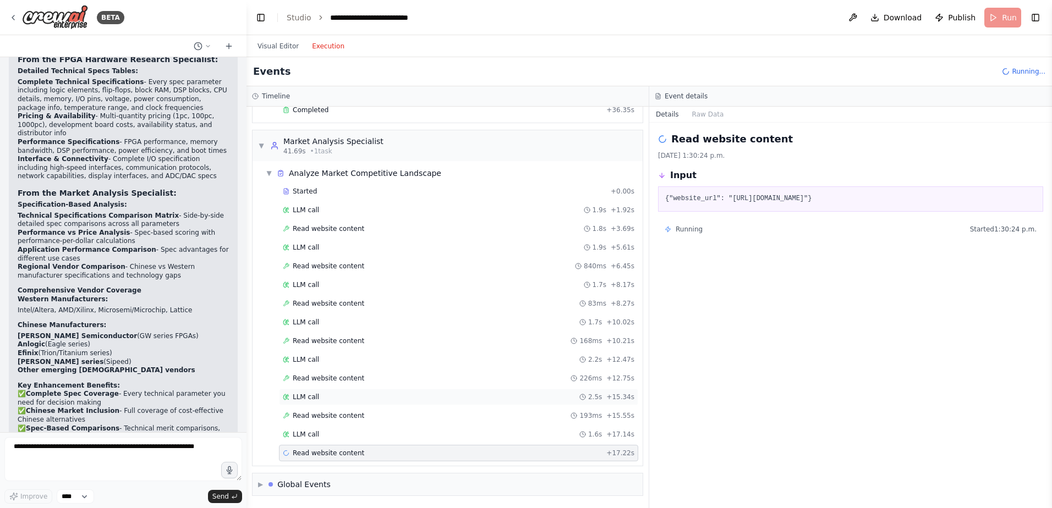
click at [323, 389] on div "LLM call 2.5s + 15.34s" at bounding box center [459, 397] width 352 height 9
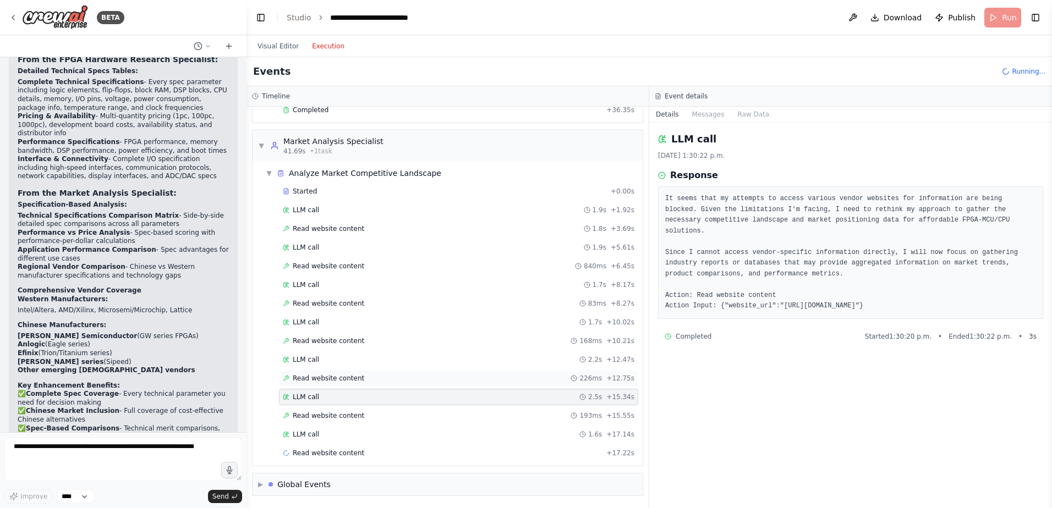
click at [323, 374] on span "Read website content" at bounding box center [329, 378] width 72 height 9
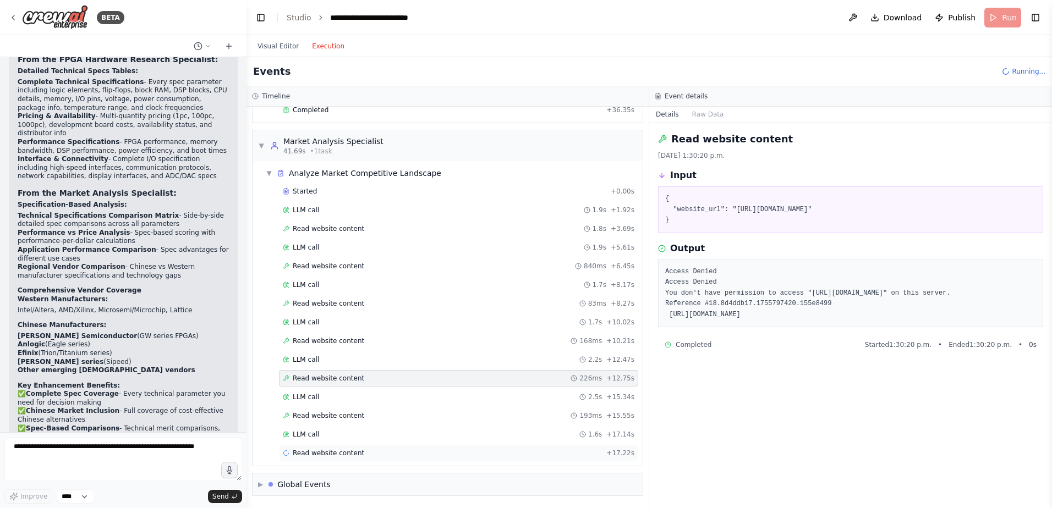
click at [314, 389] on span "Read website content" at bounding box center [329, 453] width 72 height 9
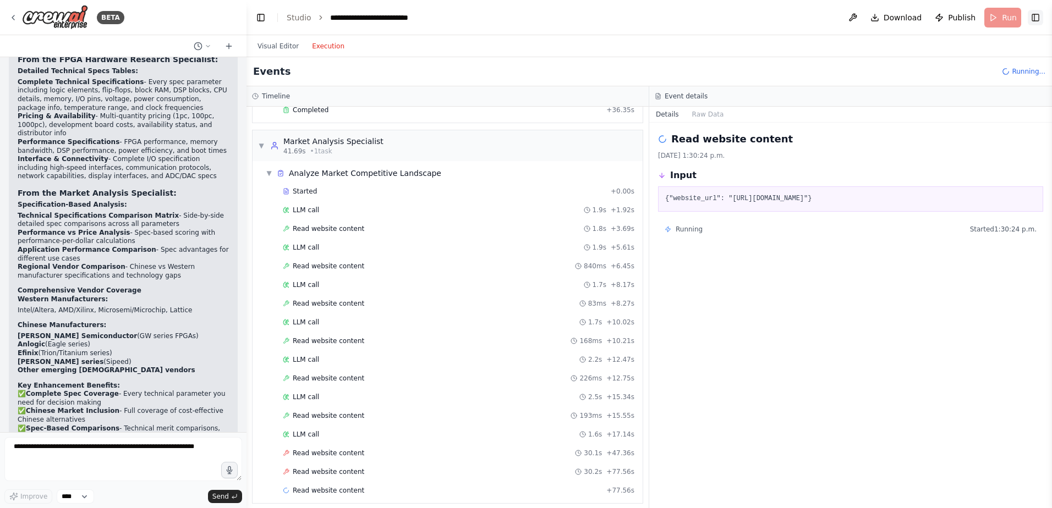
click at [840, 17] on button "Toggle Right Sidebar" at bounding box center [1035, 17] width 15 height 15
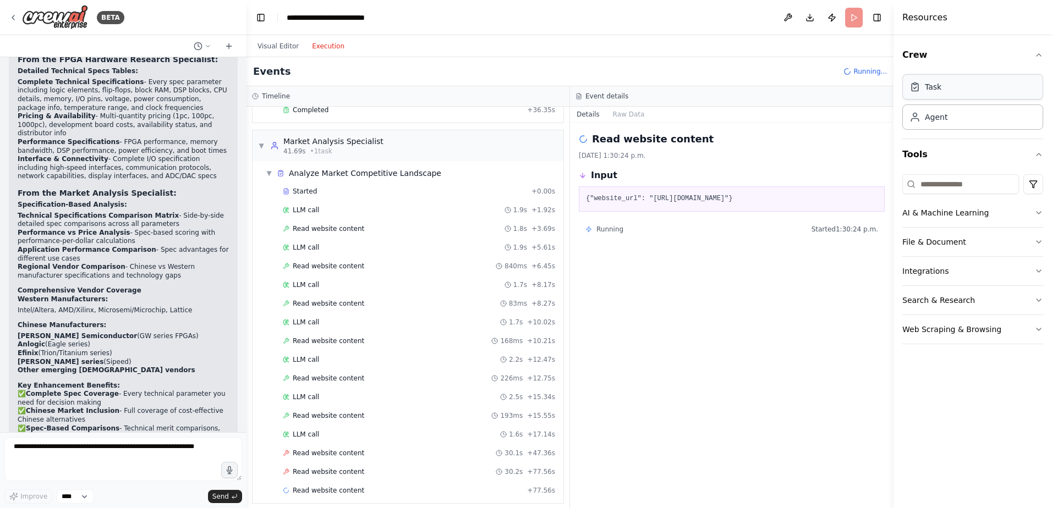
click at [840, 90] on div "Task" at bounding box center [933, 86] width 17 height 11
click at [840, 89] on icon at bounding box center [914, 86] width 11 height 11
click at [840, 87] on icon at bounding box center [915, 87] width 7 height 7
click at [840, 120] on div "Agent" at bounding box center [936, 116] width 23 height 11
drag, startPoint x: 924, startPoint y: 114, endPoint x: 920, endPoint y: 109, distance: 6.3
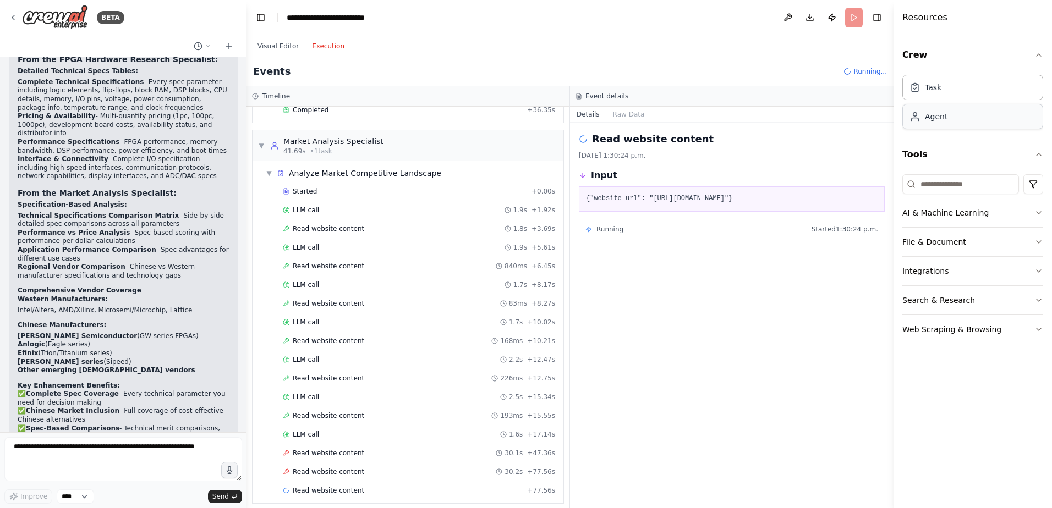
click at [840, 114] on div "Agent" at bounding box center [928, 116] width 38 height 11
click at [840, 91] on icon at bounding box center [914, 86] width 11 height 11
click at [840, 89] on icon at bounding box center [914, 86] width 11 height 11
click at [840, 88] on icon at bounding box center [914, 86] width 11 height 11
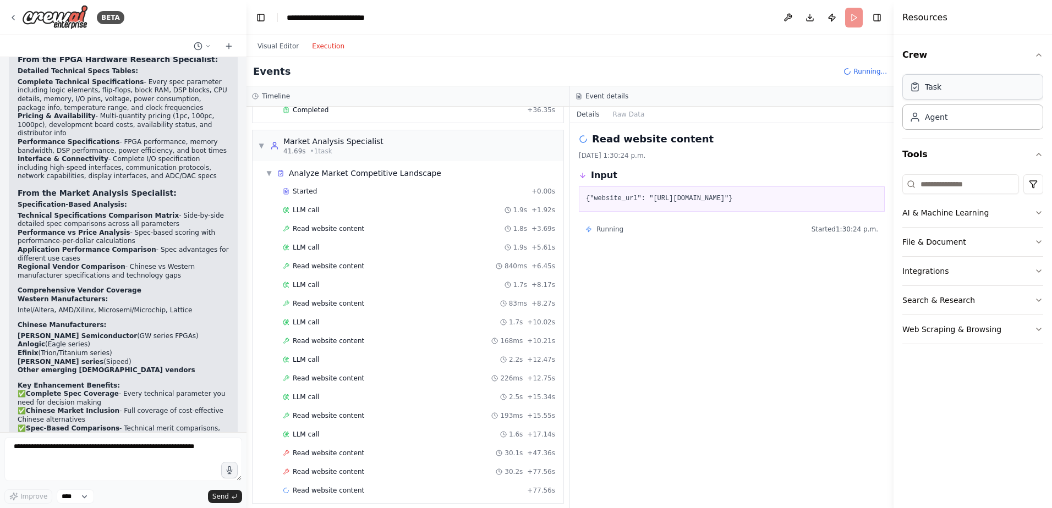
click at [840, 88] on icon at bounding box center [914, 86] width 11 height 11
click at [840, 88] on div "Task" at bounding box center [925, 86] width 32 height 11
drag, startPoint x: 927, startPoint y: 94, endPoint x: 919, endPoint y: 84, distance: 13.0
click at [840, 84] on icon at bounding box center [914, 86] width 11 height 11
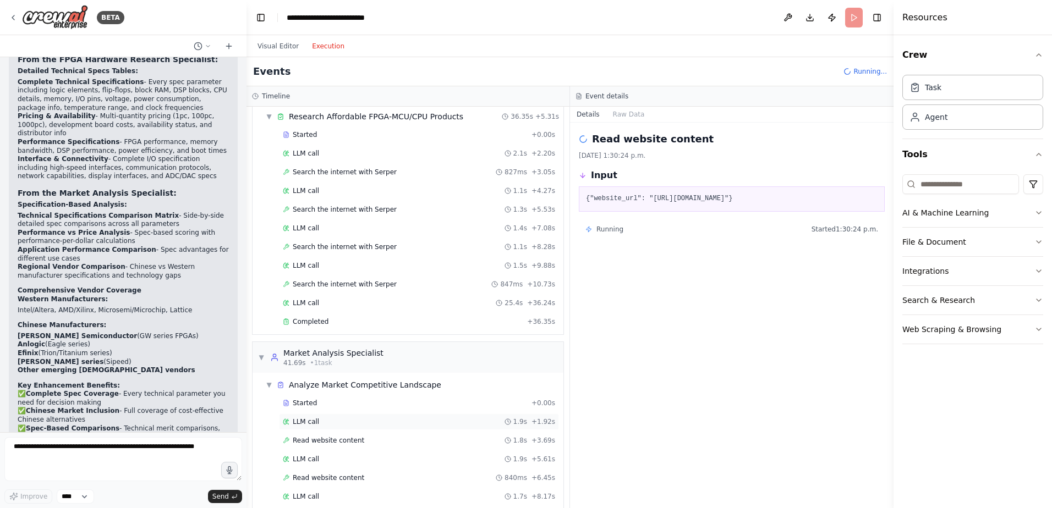
scroll to position [31, 0]
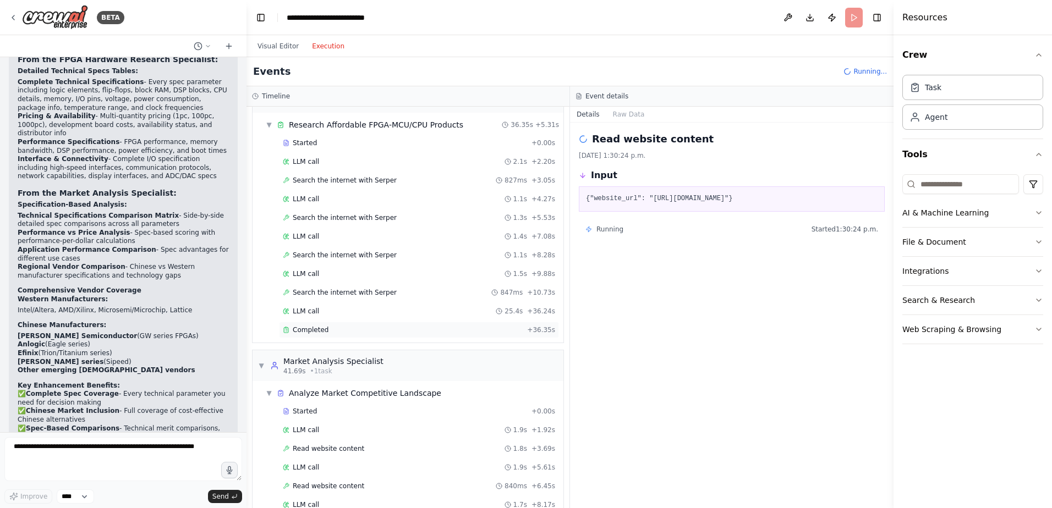
click at [309, 327] on span "Completed" at bounding box center [311, 330] width 36 height 9
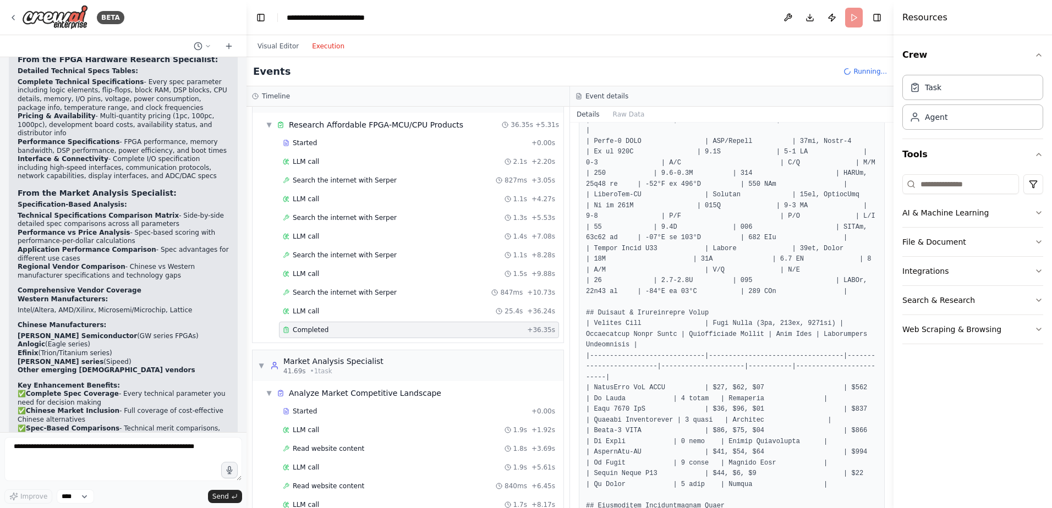
scroll to position [385, 0]
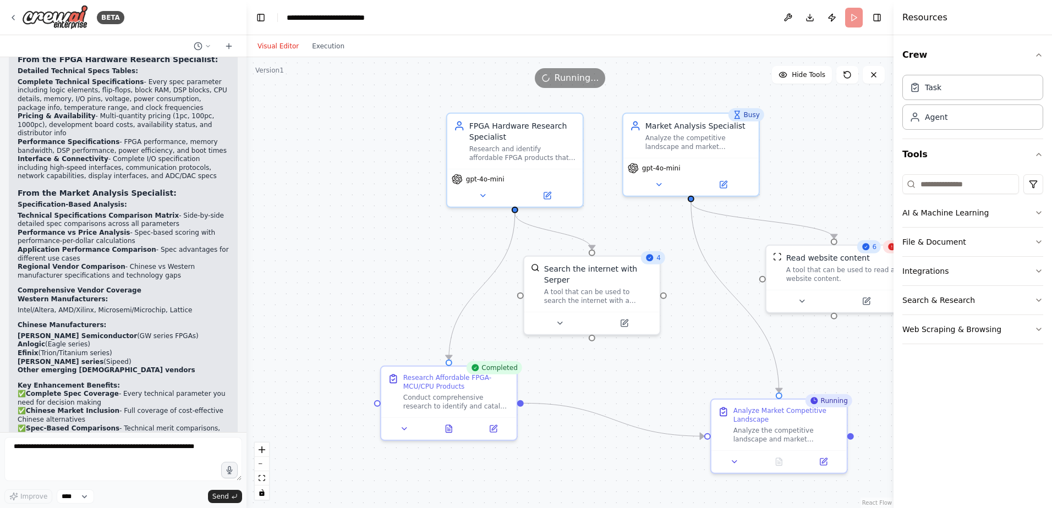
click at [266, 49] on button "Visual Editor" at bounding box center [278, 46] width 54 height 13
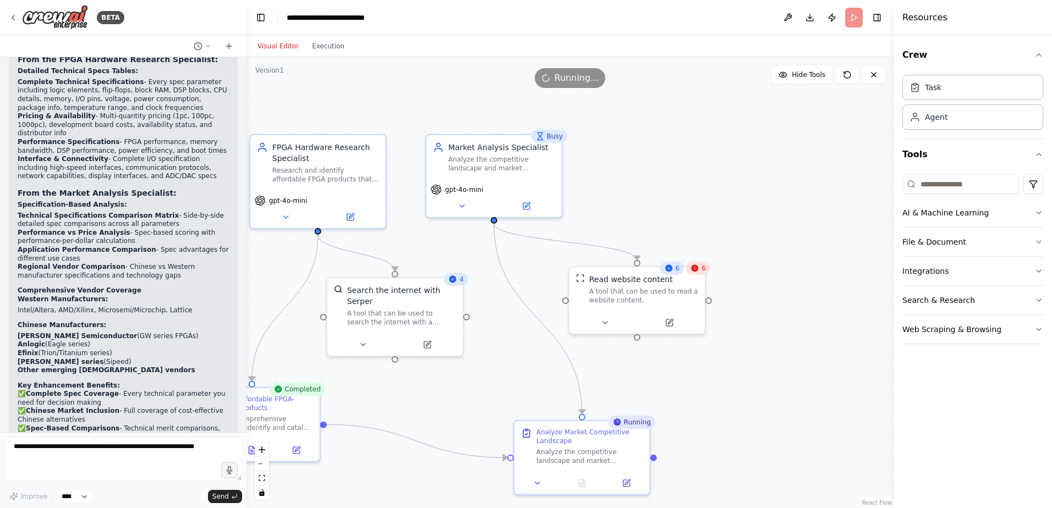
drag, startPoint x: 723, startPoint y: 364, endPoint x: 528, endPoint y: 386, distance: 196.0
click at [528, 386] on div ".deletable-edge-delete-btn { width: 20px; height: 20px; border: 0px solid #ffff…" at bounding box center [569, 282] width 647 height 451
drag, startPoint x: 749, startPoint y: 336, endPoint x: 748, endPoint y: 353, distance: 17.1
click at [748, 353] on div ".deletable-edge-delete-btn { width: 20px; height: 20px; border: 0px solid #ffff…" at bounding box center [569, 282] width 647 height 451
click at [840, 211] on icon "button" at bounding box center [1038, 213] width 9 height 9
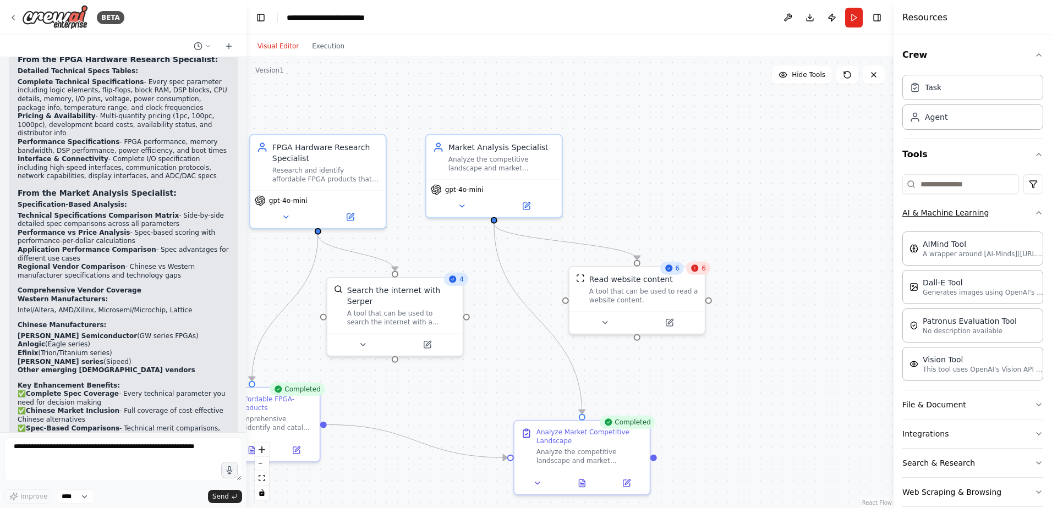
click at [840, 211] on icon "button" at bounding box center [1038, 213] width 9 height 9
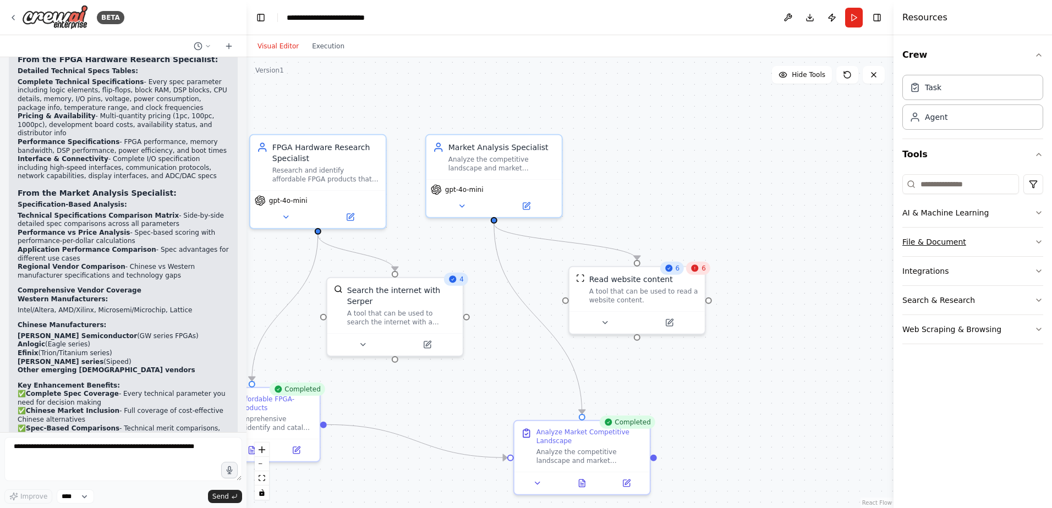
click at [840, 240] on icon "button" at bounding box center [1038, 242] width 9 height 9
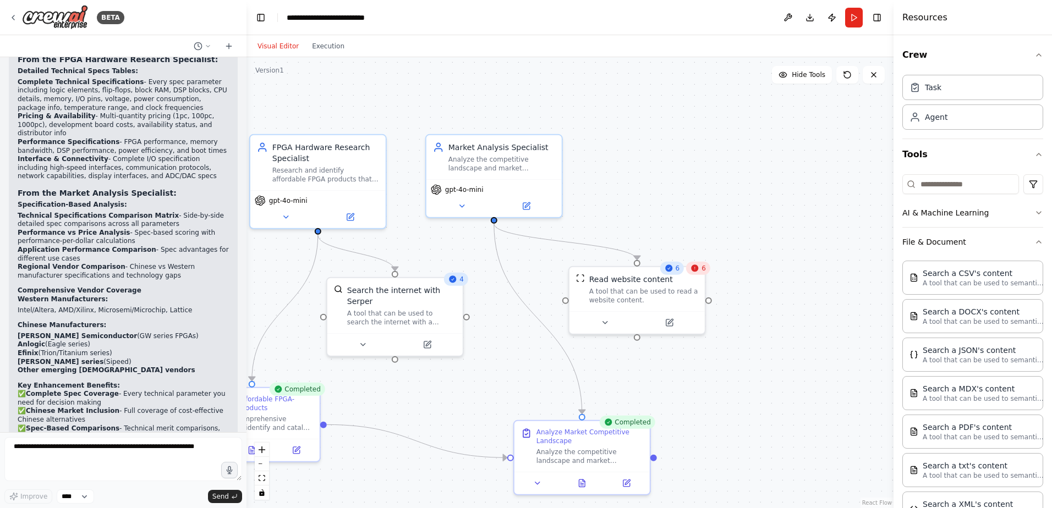
click at [840, 240] on div "Crew Task Agent Tools AI & Machine Learning File & Document Search a CSV's cont…" at bounding box center [972, 271] width 158 height 473
click at [840, 250] on div "Crew Task Agent Tools AI & Machine Learning File & Document Search a CSV's cont…" at bounding box center [972, 271] width 158 height 473
click at [840, 243] on icon "button" at bounding box center [1038, 242] width 9 height 9
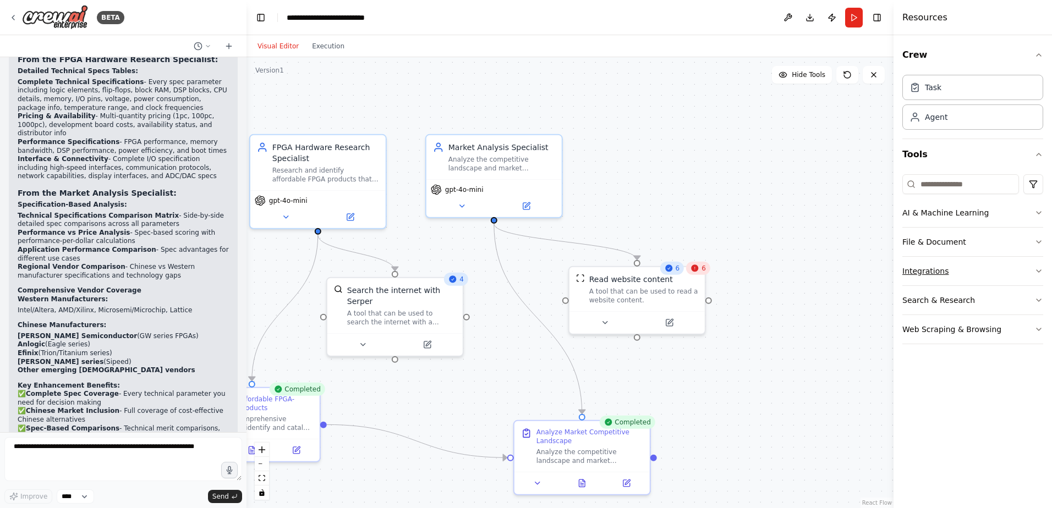
click at [840, 272] on icon "button" at bounding box center [1038, 271] width 9 height 9
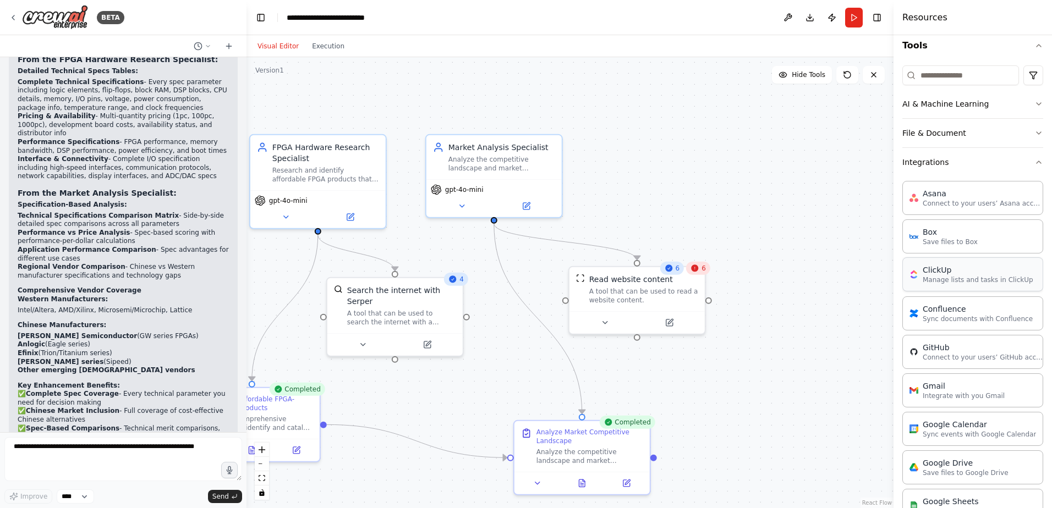
scroll to position [110, 0]
click at [840, 389] on p "Integrate with you Gmail" at bounding box center [964, 394] width 82 height 9
click at [660, 389] on div ".deletable-edge-delete-btn { width: 20px; height: 20px; border: 0px solid #ffff…" at bounding box center [569, 282] width 647 height 451
drag, startPoint x: 652, startPoint y: 456, endPoint x: 820, endPoint y: 242, distance: 272.4
click at [820, 242] on div "FPGA Hardware Research Specialist Research and identify affordable FPGA product…" at bounding box center [517, 304] width 647 height 451
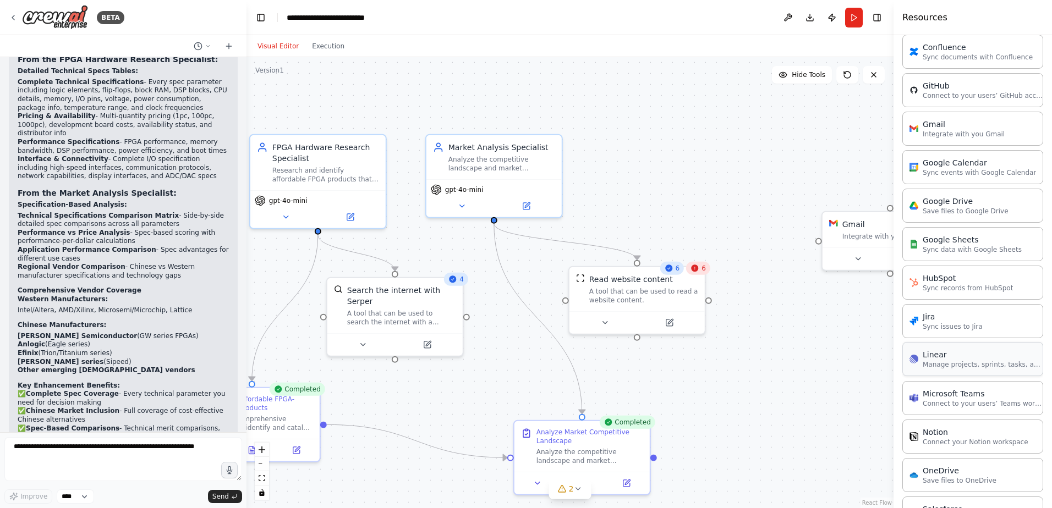
scroll to position [358, 0]
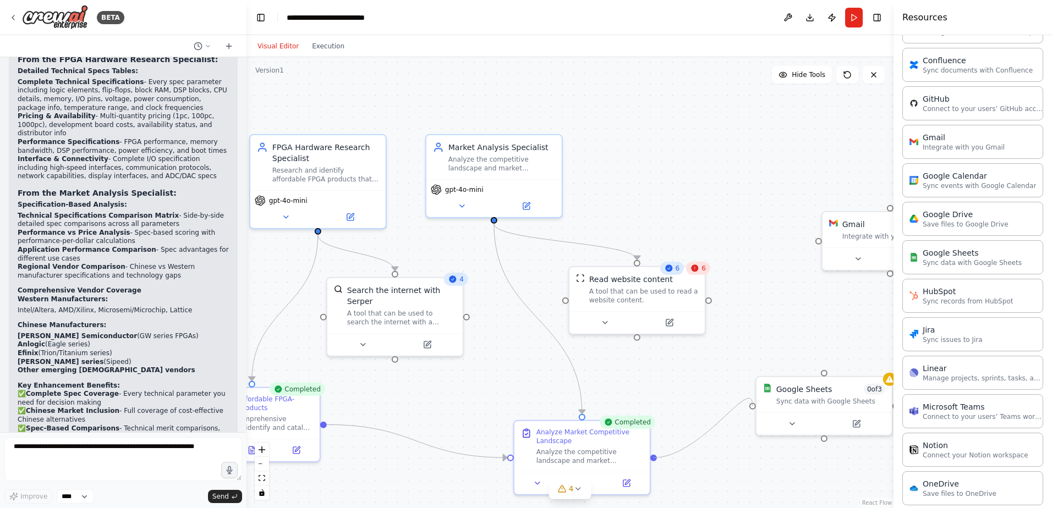
drag, startPoint x: 670, startPoint y: 447, endPoint x: 748, endPoint y: 409, distance: 86.9
click at [751, 389] on div "FPGA Hardware Research Specialist Research and identify affordable FPGA product…" at bounding box center [517, 304] width 647 height 451
drag, startPoint x: 655, startPoint y: 456, endPoint x: 750, endPoint y: 397, distance: 111.4
click at [750, 389] on div ".deletable-edge-delete-btn { width: 20px; height: 20px; border: 0px solid #ffff…" at bounding box center [569, 282] width 647 height 451
drag, startPoint x: 831, startPoint y: 385, endPoint x: 786, endPoint y: 404, distance: 49.6
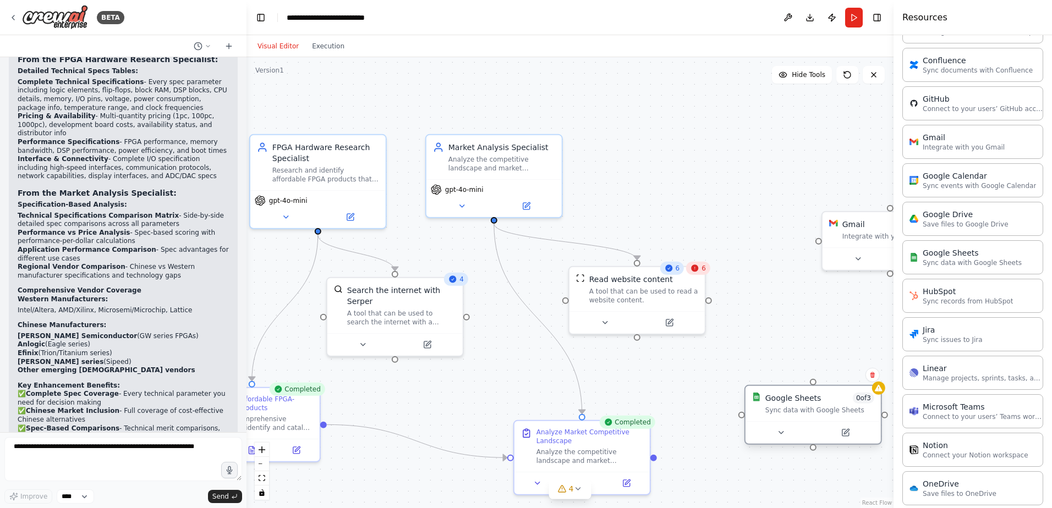
click at [814, 389] on div "Google Sheets 0 of 3" at bounding box center [819, 398] width 109 height 11
drag, startPoint x: 655, startPoint y: 456, endPoint x: 733, endPoint y: 418, distance: 87.1
click at [733, 389] on div "FPGA Hardware Research Specialist Research and identify affordable FPGA product…" at bounding box center [517, 304] width 647 height 451
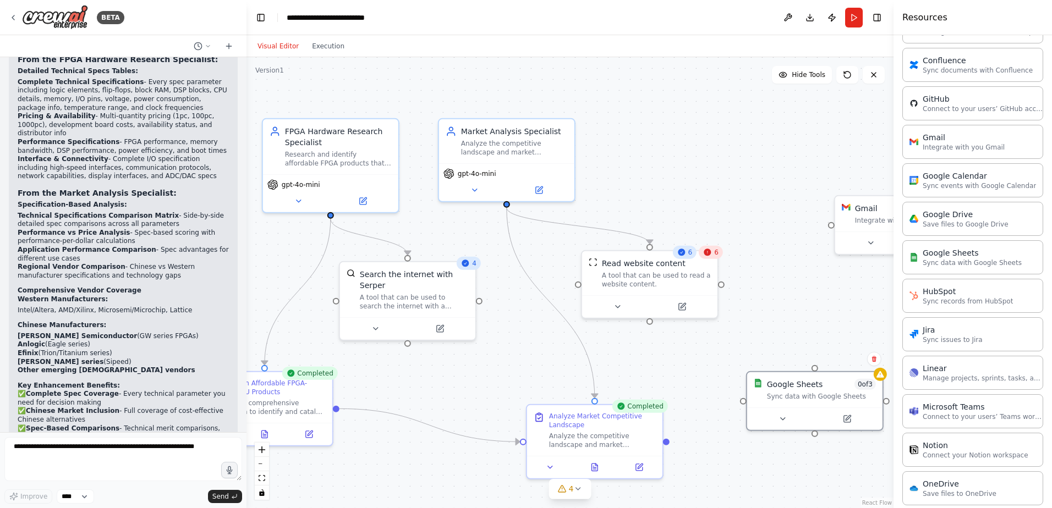
drag, startPoint x: 656, startPoint y: 458, endPoint x: 667, endPoint y: 443, distance: 18.5
click at [667, 389] on div ".deletable-edge-delete-btn { width: 20px; height: 20px; border: 0px solid #ffff…" at bounding box center [569, 282] width 647 height 451
click at [840, 389] on icon at bounding box center [846, 416] width 5 height 5
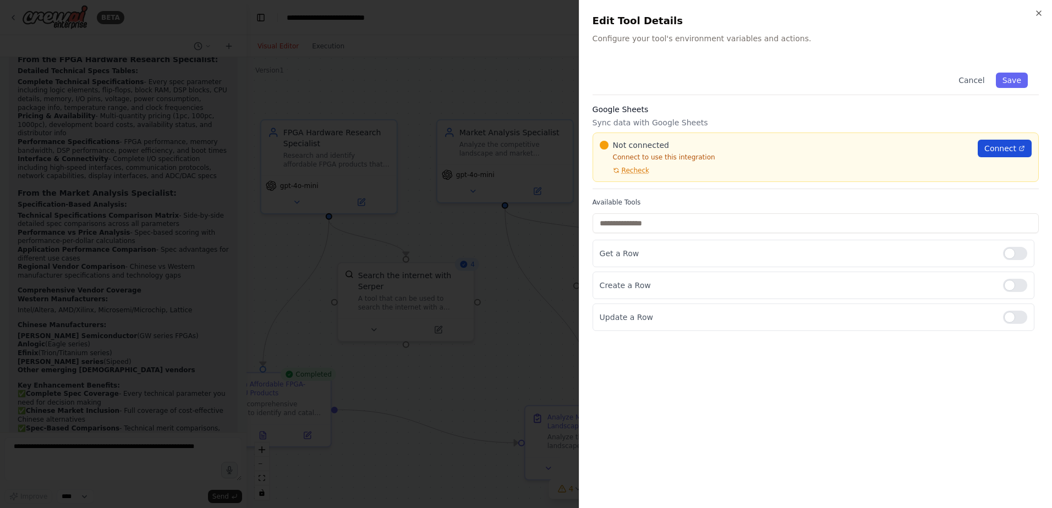
click at [840, 150] on span "Connect" at bounding box center [1000, 148] width 32 height 11
click at [840, 12] on icon "button" at bounding box center [1038, 13] width 4 height 4
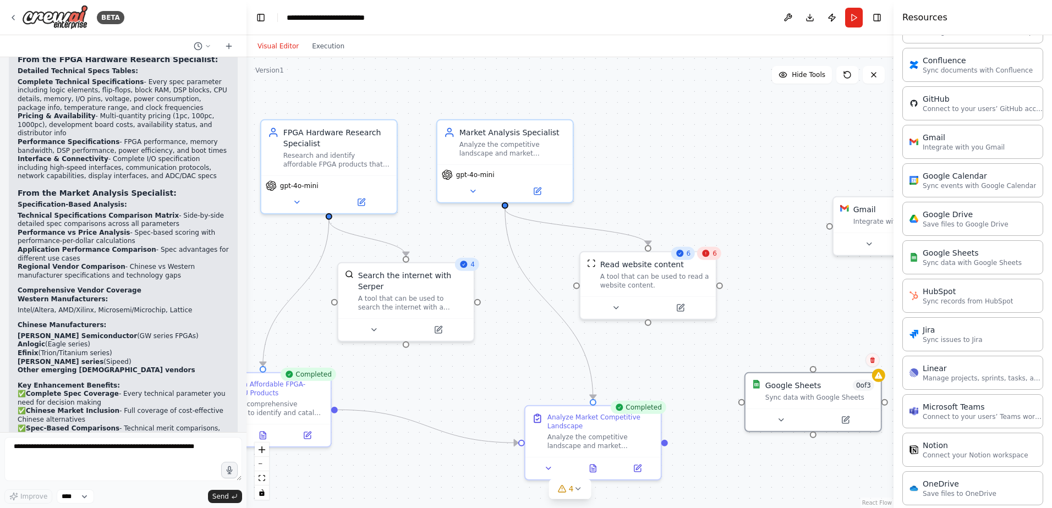
click at [840, 358] on icon at bounding box center [872, 360] width 4 height 6
click at [840, 362] on button "Confirm" at bounding box center [840, 360] width 39 height 13
drag, startPoint x: 665, startPoint y: 443, endPoint x: 827, endPoint y: 224, distance: 272.2
click at [827, 224] on div "FPGA Hardware Research Specialist Research and identify affordable FPGA product…" at bounding box center [528, 289] width 647 height 451
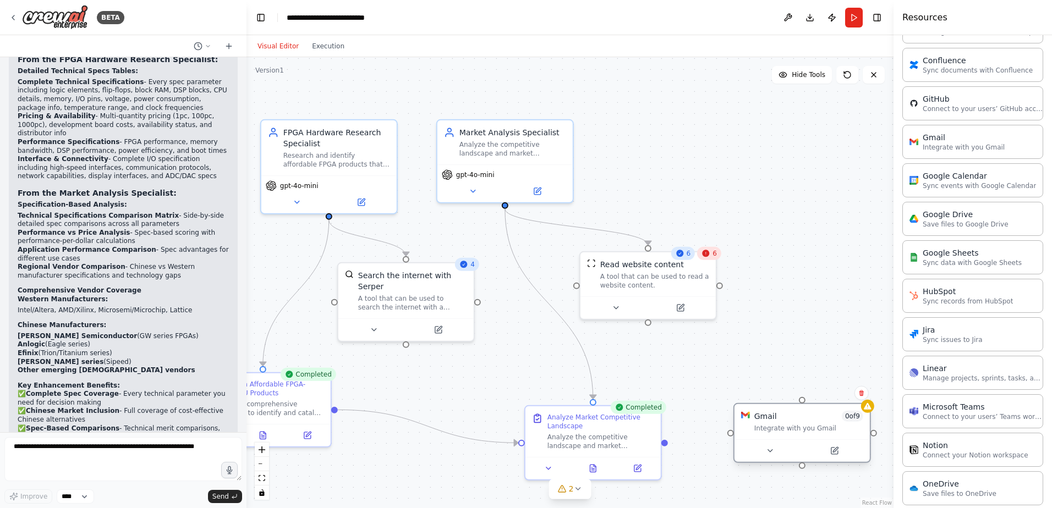
drag, startPoint x: 856, startPoint y: 231, endPoint x: 752, endPoint y: 418, distance: 214.0
click at [752, 389] on div "Gmail 0 of 9 Integrate with you Gmail" at bounding box center [802, 422] width 122 height 22
click at [84, 389] on textarea at bounding box center [123, 459] width 238 height 44
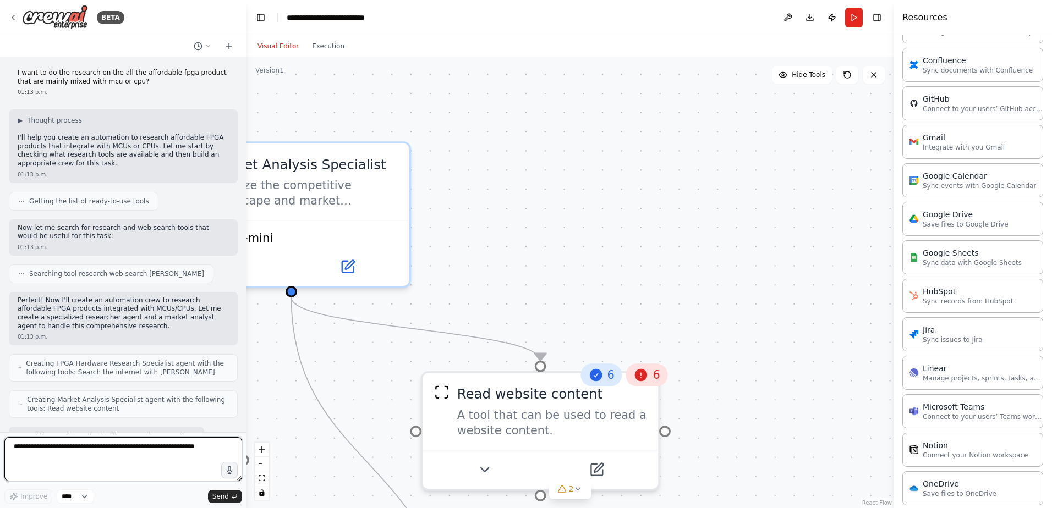
scroll to position [0, 0]
click at [203, 43] on button at bounding box center [202, 46] width 26 height 13
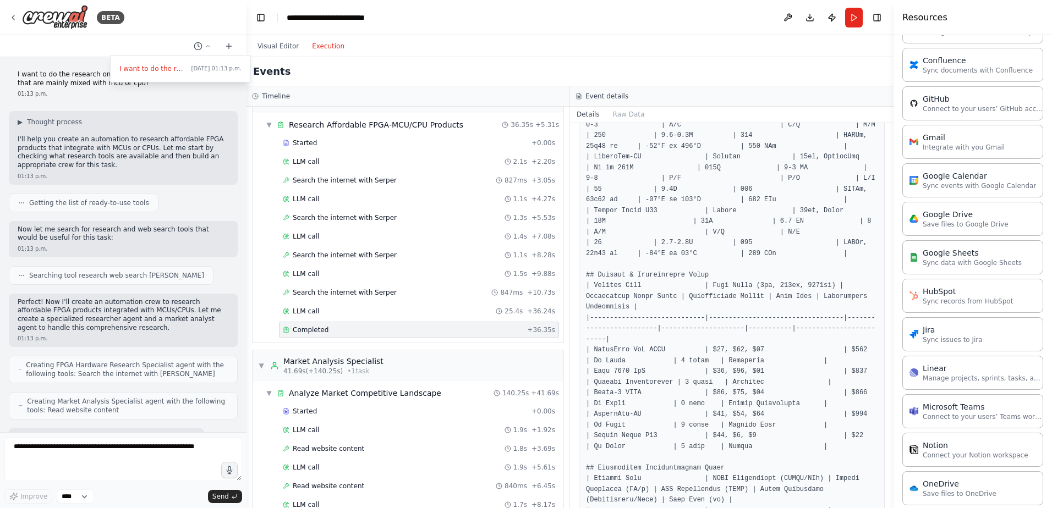
click at [323, 40] on button "Execution" at bounding box center [328, 46] width 46 height 13
click at [781, 16] on button at bounding box center [788, 18] width 18 height 20
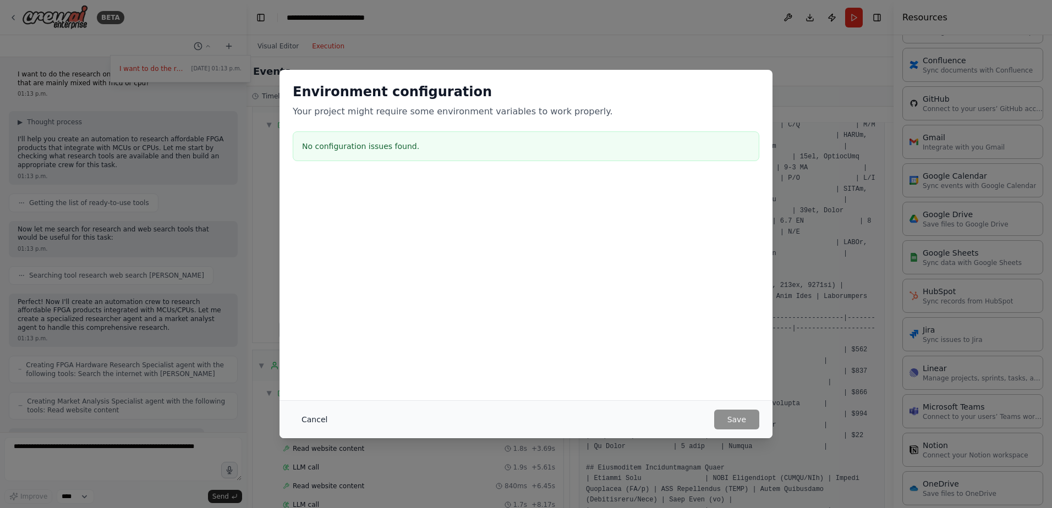
click at [310, 389] on button "Cancel" at bounding box center [314, 420] width 43 height 20
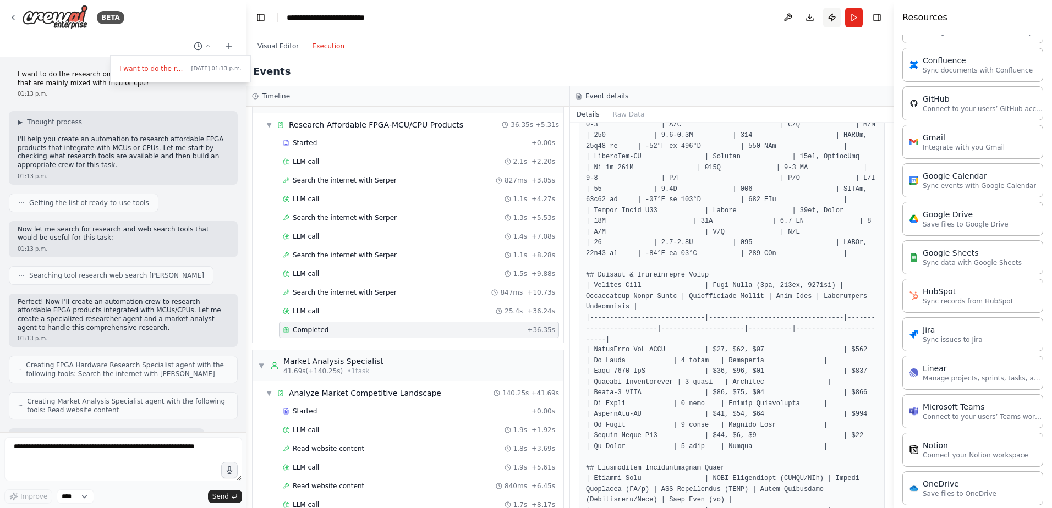
click at [833, 15] on button "Publish" at bounding box center [832, 18] width 18 height 20
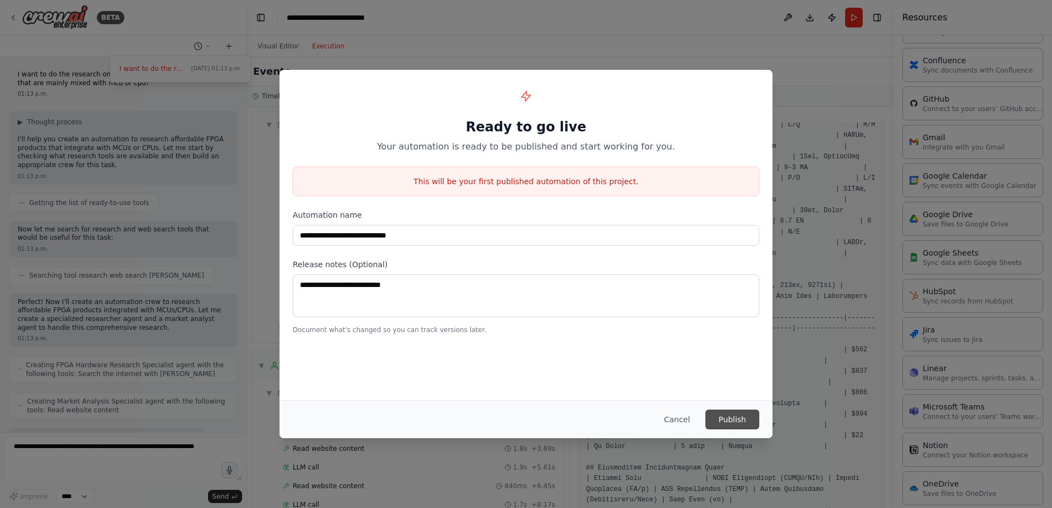
click at [745, 389] on button "Publish" at bounding box center [732, 420] width 54 height 20
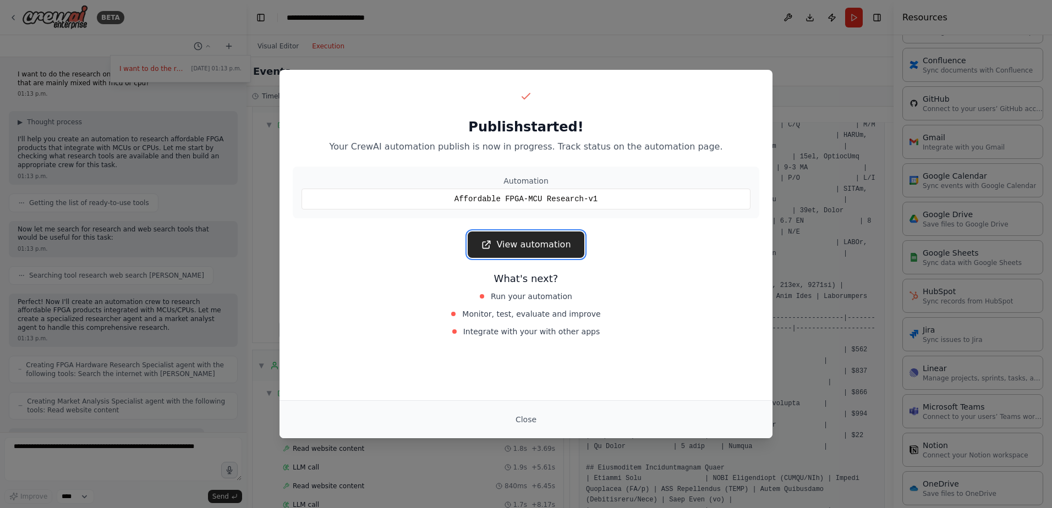
click at [561, 243] on link "View automation" at bounding box center [526, 245] width 116 height 26
click at [525, 389] on button "Close" at bounding box center [526, 420] width 39 height 20
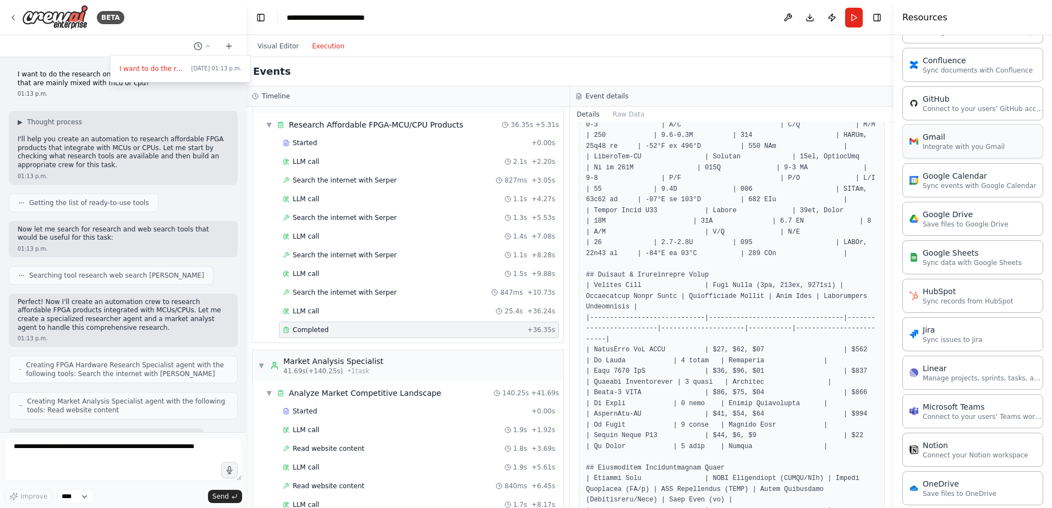
click at [840, 146] on p "Integrate with you Gmail" at bounding box center [964, 146] width 82 height 9
click at [840, 145] on p "Integrate with you Gmail" at bounding box center [964, 146] width 82 height 9
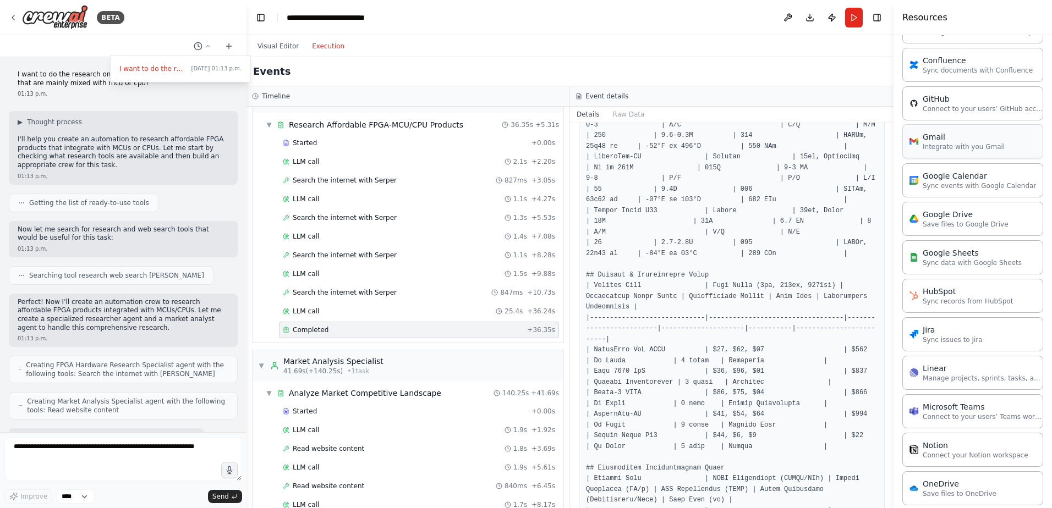
click at [840, 145] on p "Integrate with you Gmail" at bounding box center [964, 146] width 82 height 9
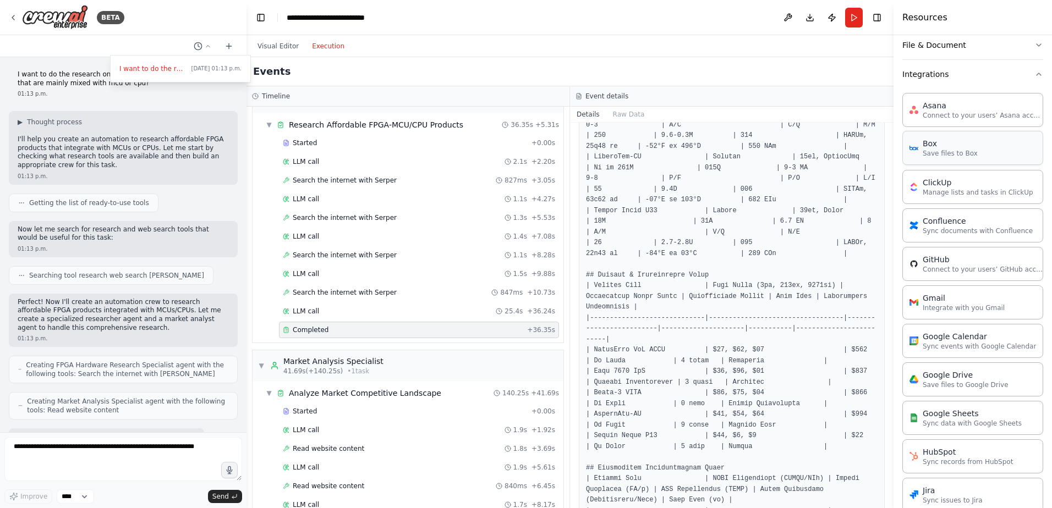
scroll to position [193, 0]
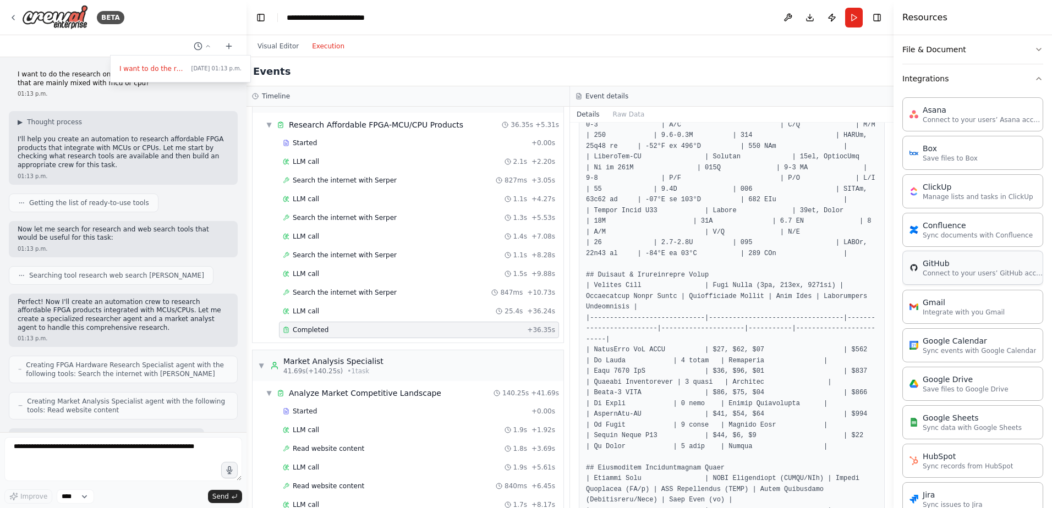
click at [840, 268] on div "GitHub" at bounding box center [983, 263] width 121 height 11
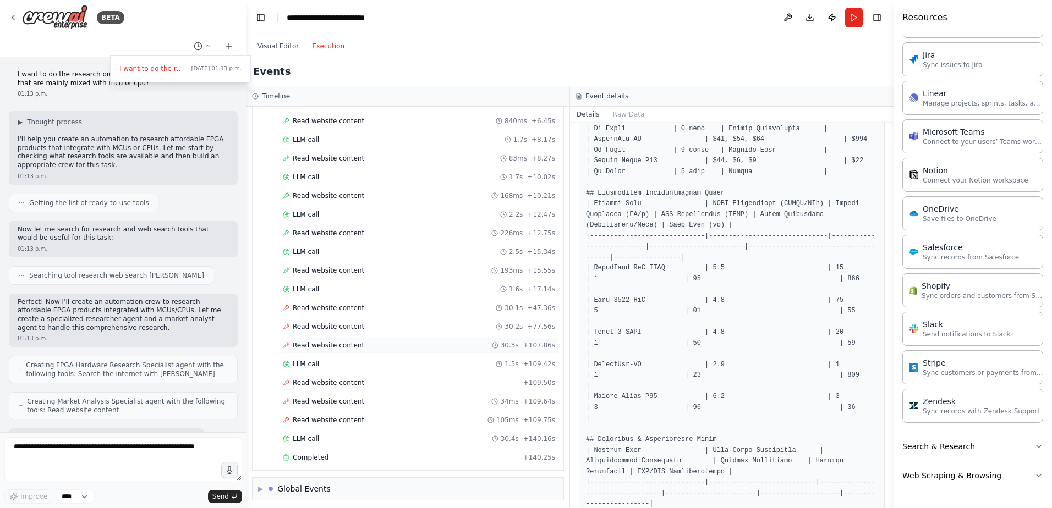
scroll to position [401, 0]
click at [320, 389] on span "Completed" at bounding box center [311, 453] width 36 height 9
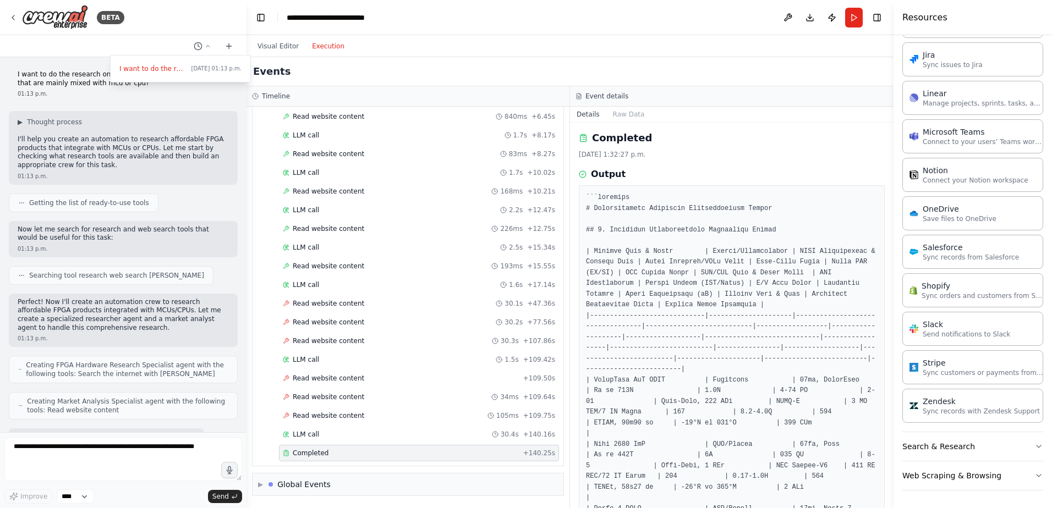
scroll to position [0, 0]
click at [95, 389] on div at bounding box center [123, 254] width 246 height 508
click at [42, 389] on textarea at bounding box center [123, 459] width 238 height 44
type textarea "**********"
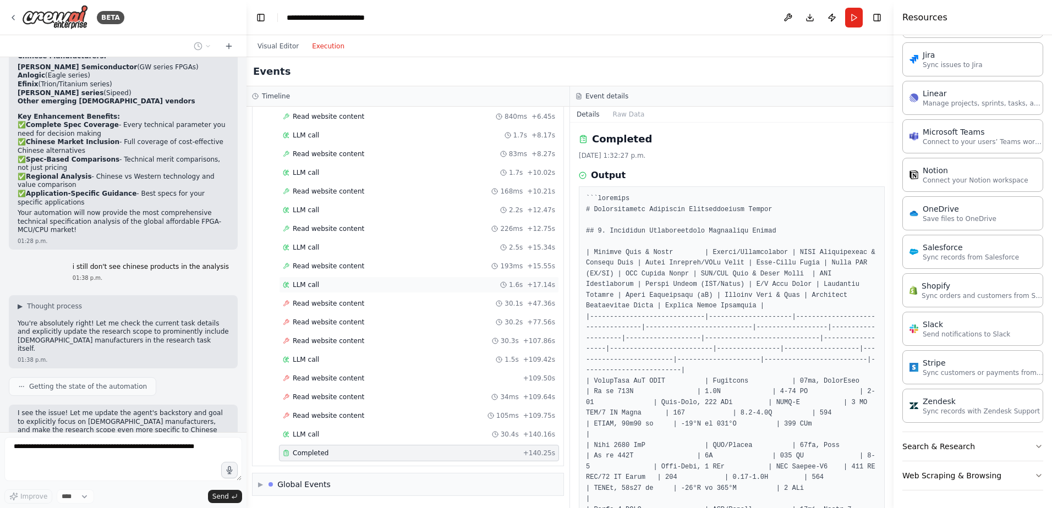
scroll to position [2895, 0]
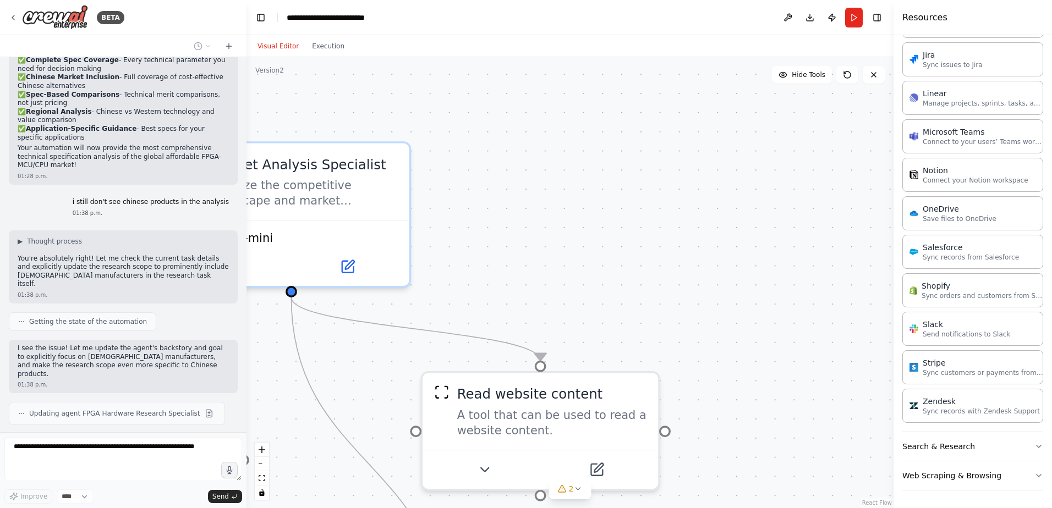
click at [279, 46] on button "Visual Editor" at bounding box center [278, 46] width 54 height 13
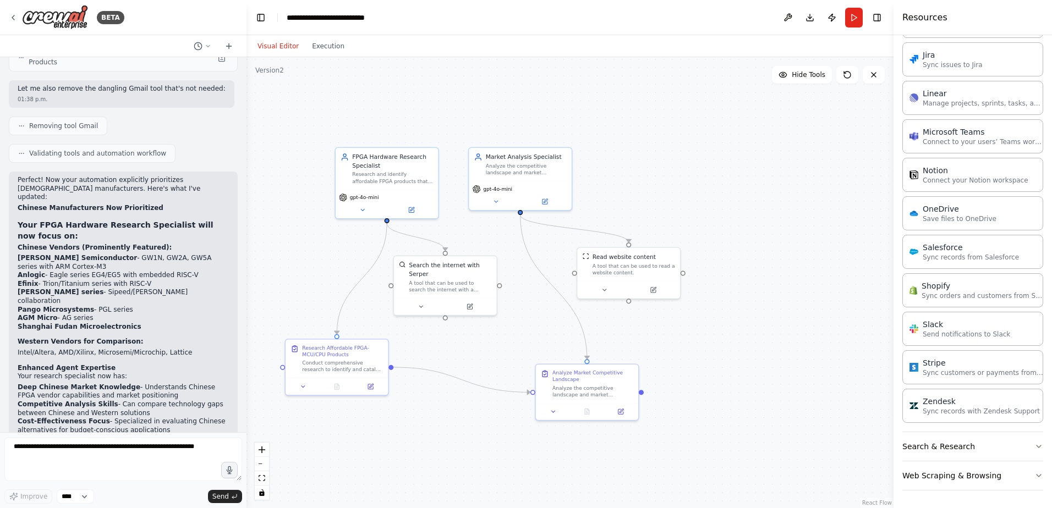
scroll to position [3339, 0]
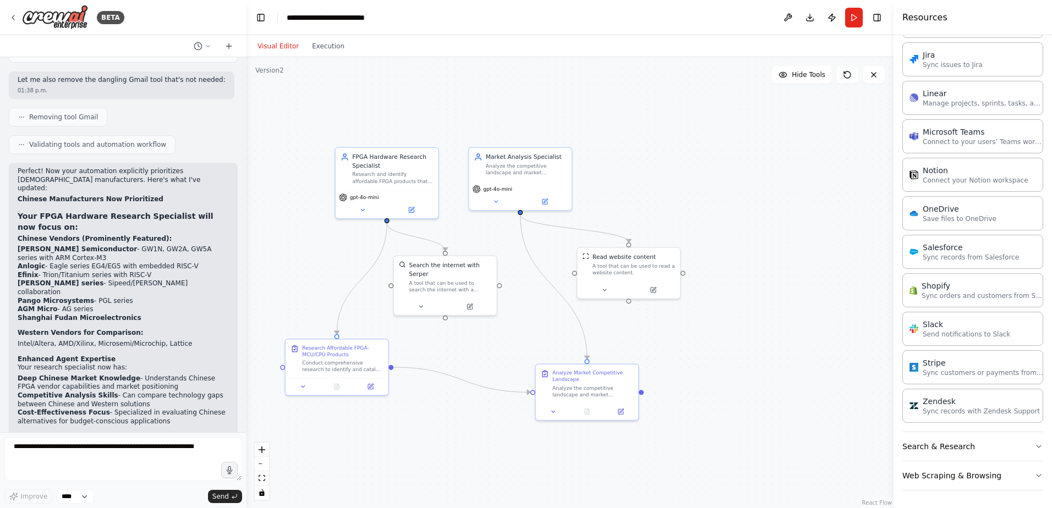
click at [68, 200] on div "Perfect! Now your automation explicitly prioritizes Chinese manufacturers. Here…" at bounding box center [123, 356] width 211 height 379
click at [315, 46] on button "Execution" at bounding box center [328, 46] width 46 height 13
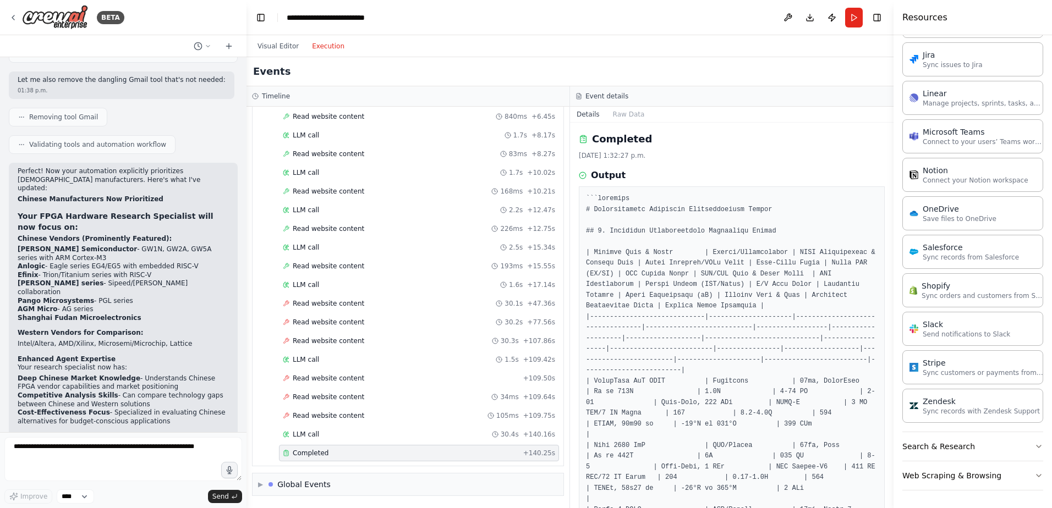
drag, startPoint x: 852, startPoint y: 13, endPoint x: 844, endPoint y: 13, distance: 7.2
click at [840, 13] on button "Run" at bounding box center [854, 18] width 18 height 20
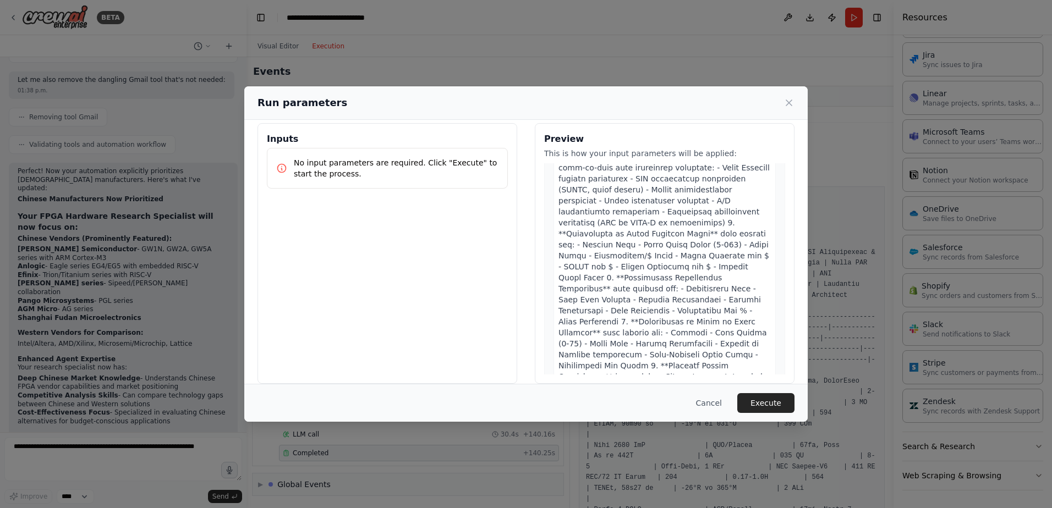
scroll to position [23, 0]
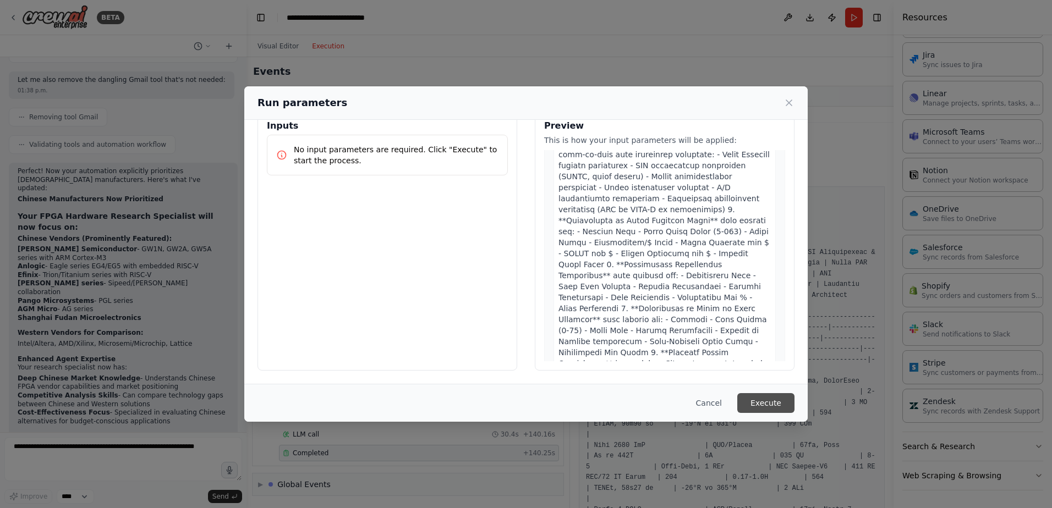
click at [766, 389] on button "Execute" at bounding box center [765, 403] width 57 height 20
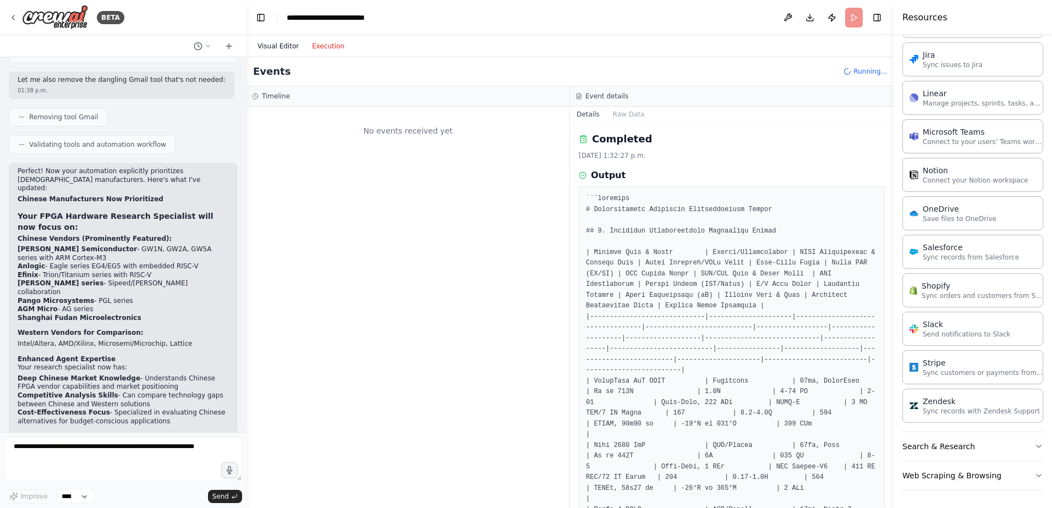
click at [284, 48] on button "Visual Editor" at bounding box center [278, 46] width 54 height 13
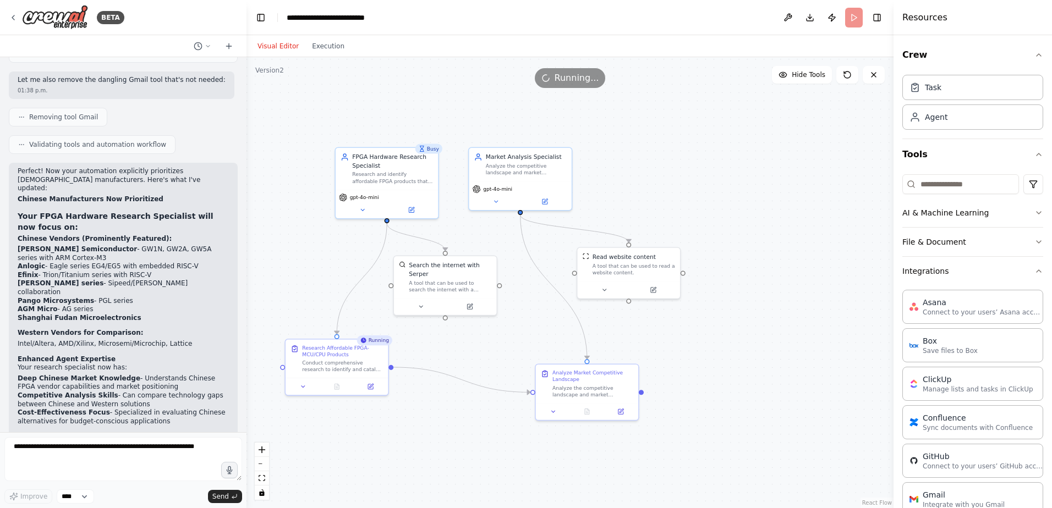
click at [840, 13] on h4 "Resources" at bounding box center [924, 17] width 45 height 13
click at [840, 17] on button "Toggle Right Sidebar" at bounding box center [876, 17] width 15 height 15
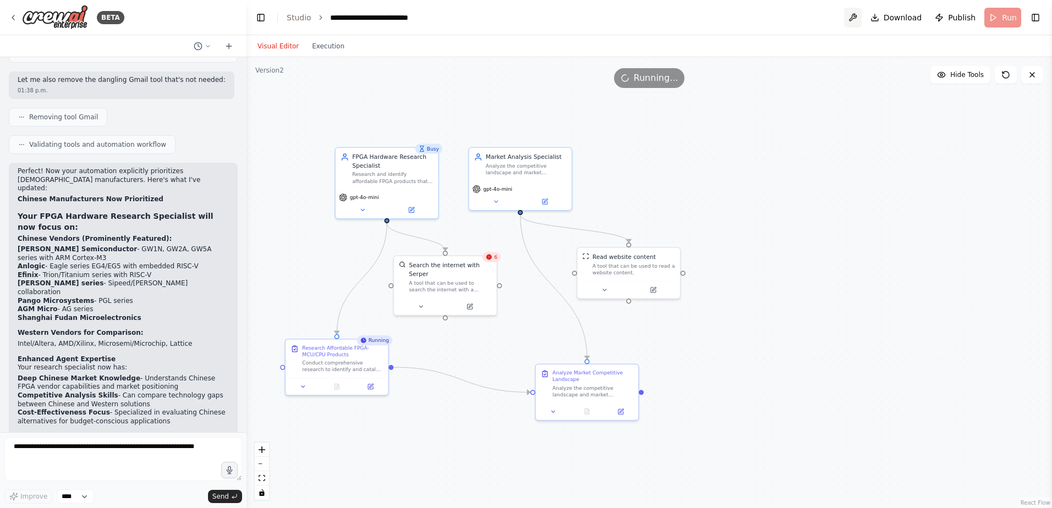
click at [840, 17] on button at bounding box center [853, 18] width 18 height 20
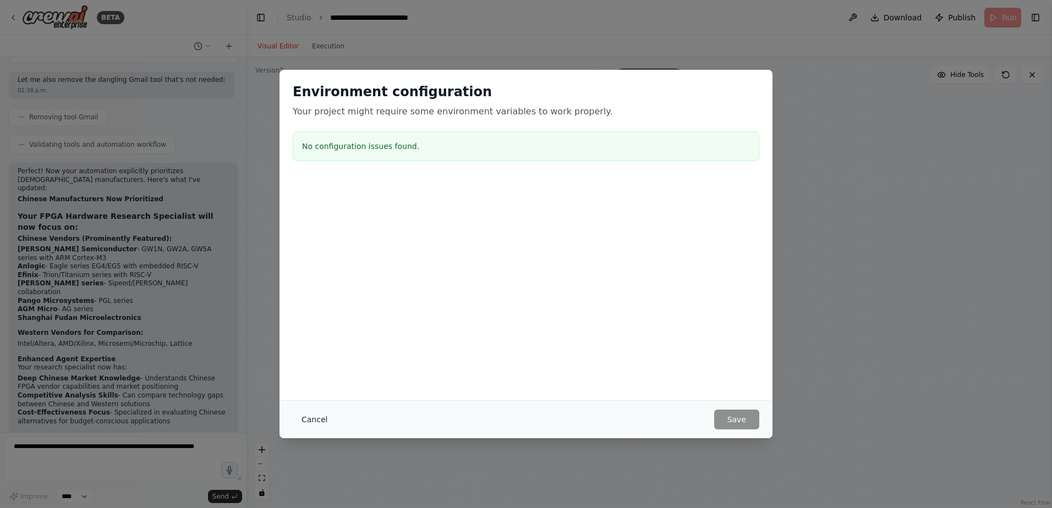
click at [311, 389] on button "Cancel" at bounding box center [314, 420] width 43 height 20
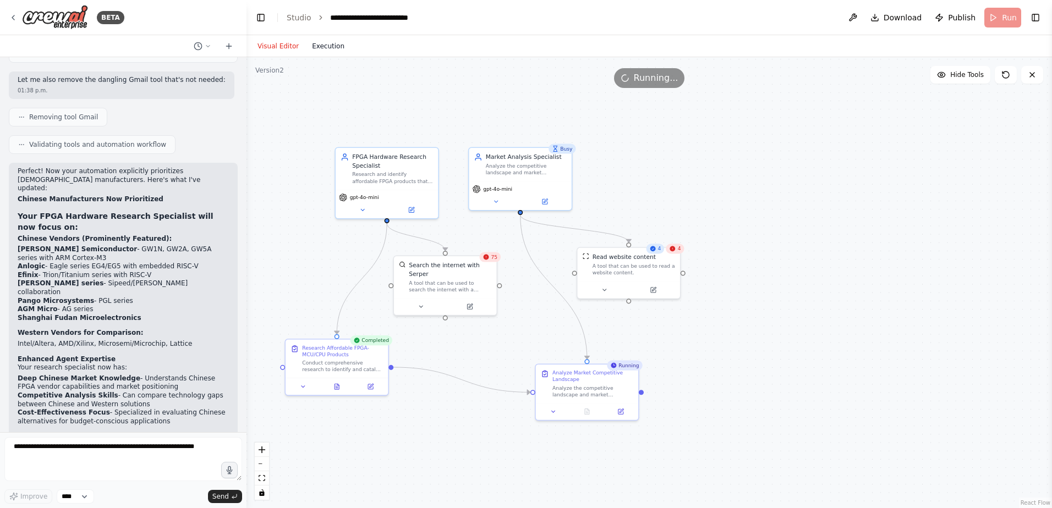
click at [327, 49] on button "Execution" at bounding box center [328, 46] width 46 height 13
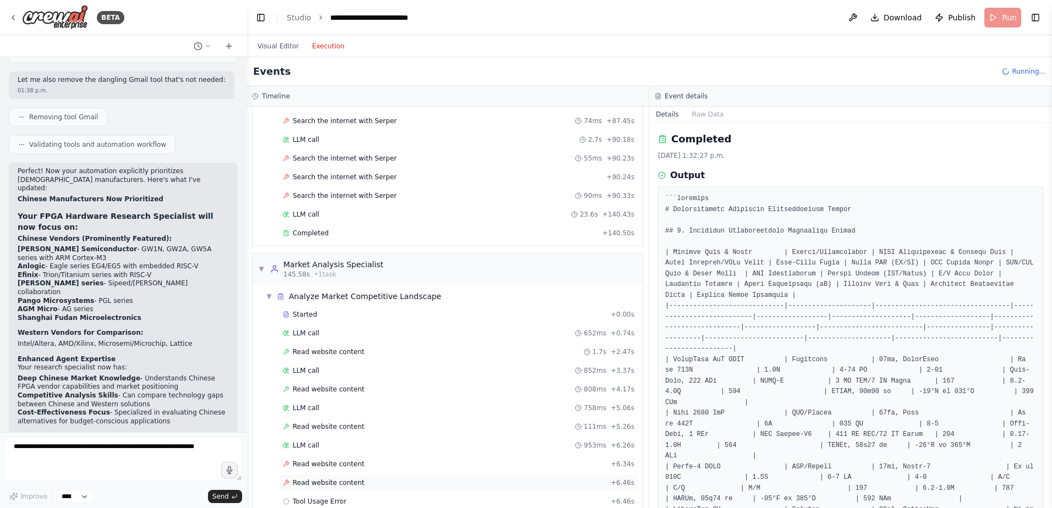
scroll to position [1975, 0]
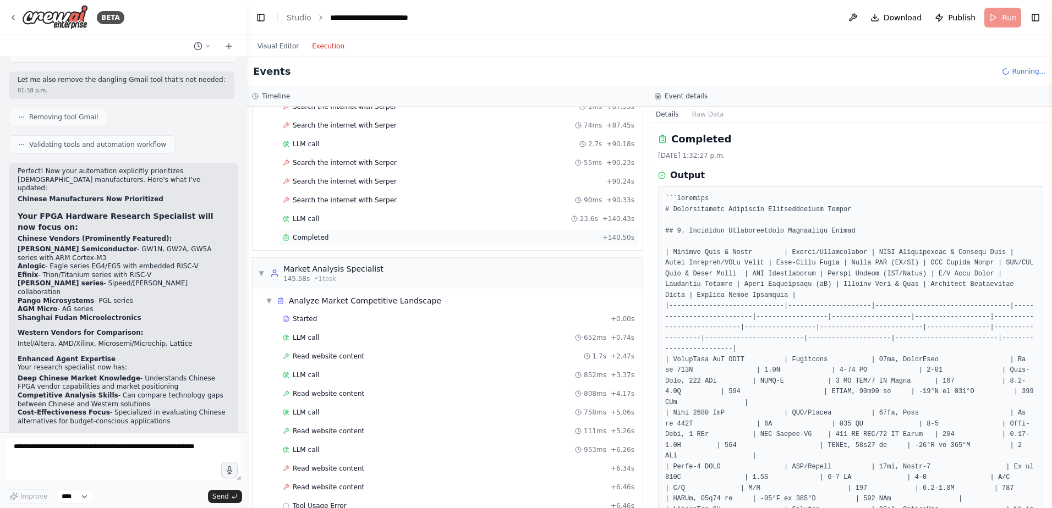
click at [310, 237] on span "Completed" at bounding box center [311, 237] width 36 height 9
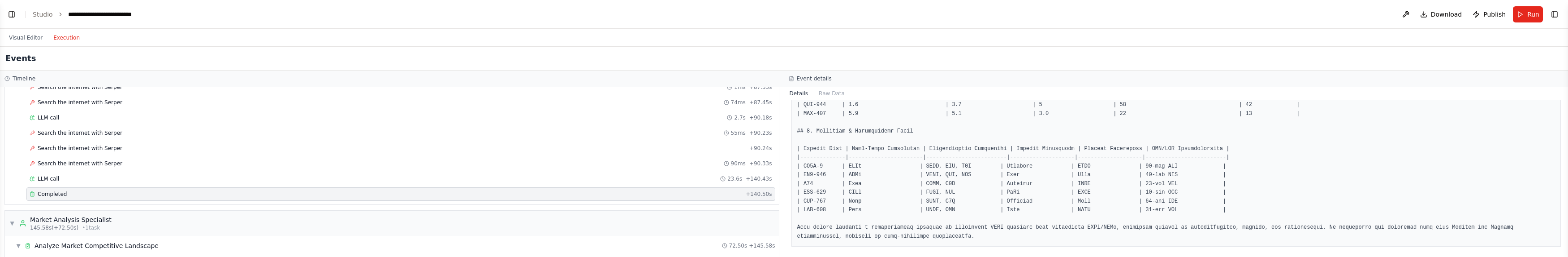
scroll to position [411, 0]
click at [23, 38] on button "Visual Editor" at bounding box center [25, 38] width 44 height 11
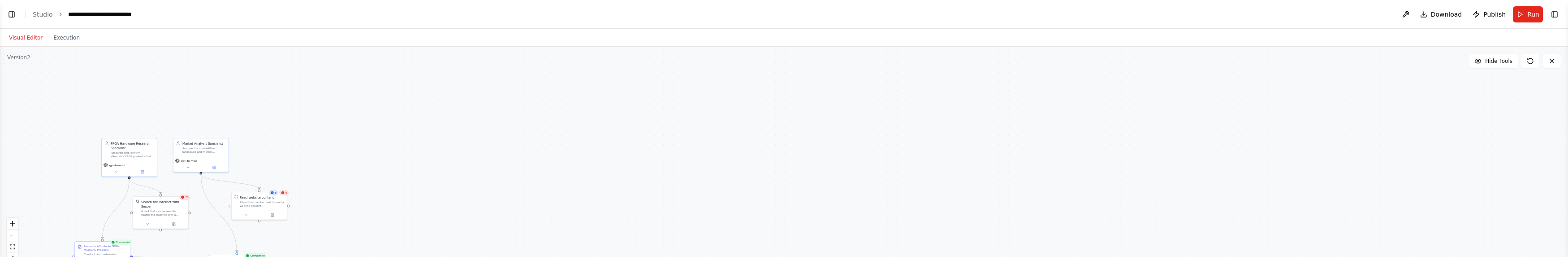
click at [11, 40] on button "Visual Editor" at bounding box center [25, 38] width 44 height 11
click at [14, 14] on button "Toggle Left Sidebar" at bounding box center [11, 14] width 12 height 12
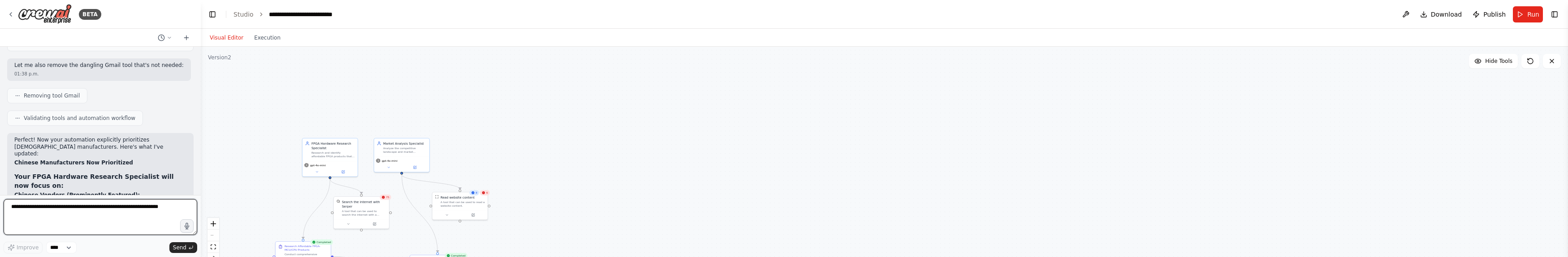
click at [51, 210] on textarea at bounding box center [100, 217] width 194 height 36
type textarea "**********"
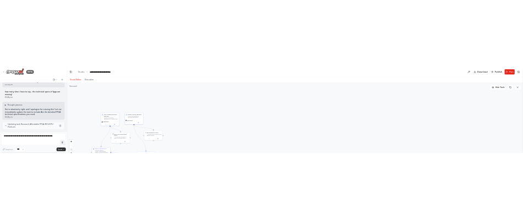
scroll to position [3824, 0]
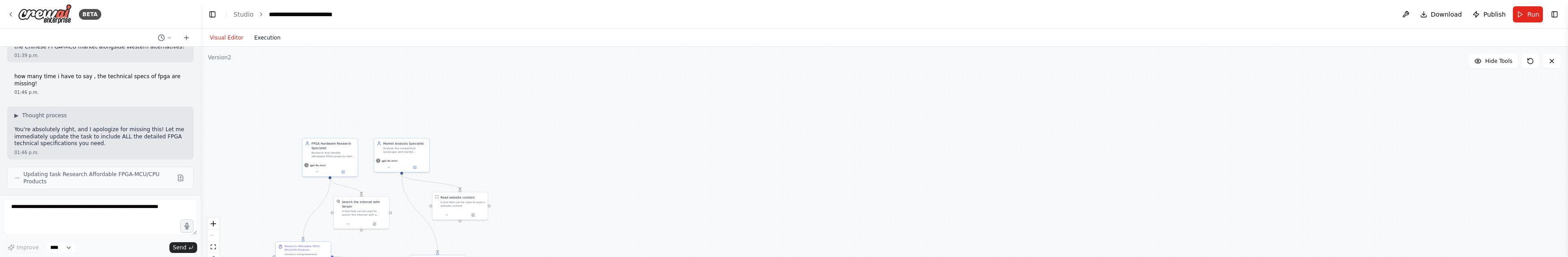
click at [258, 36] on button "Execution" at bounding box center [267, 38] width 37 height 11
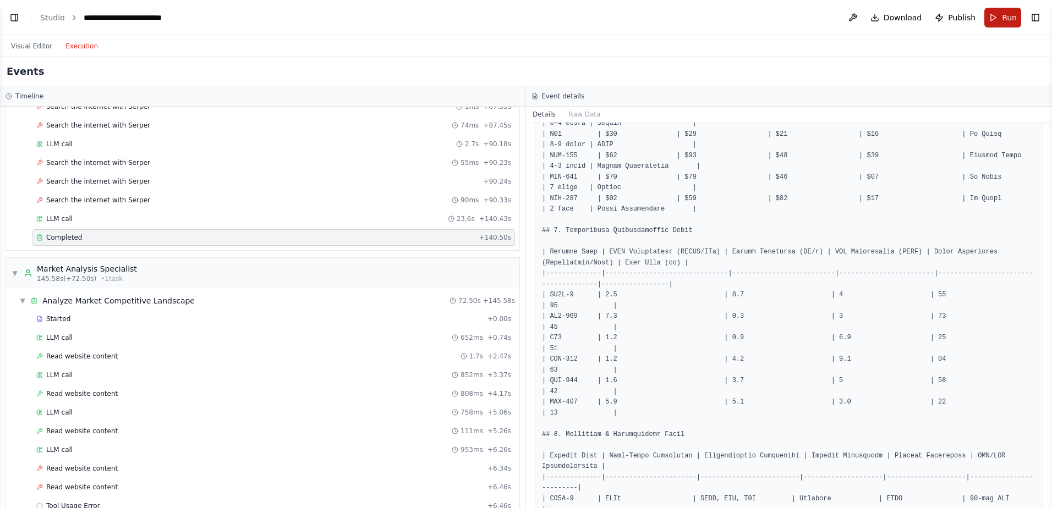
click at [840, 20] on button "Run" at bounding box center [1002, 18] width 37 height 20
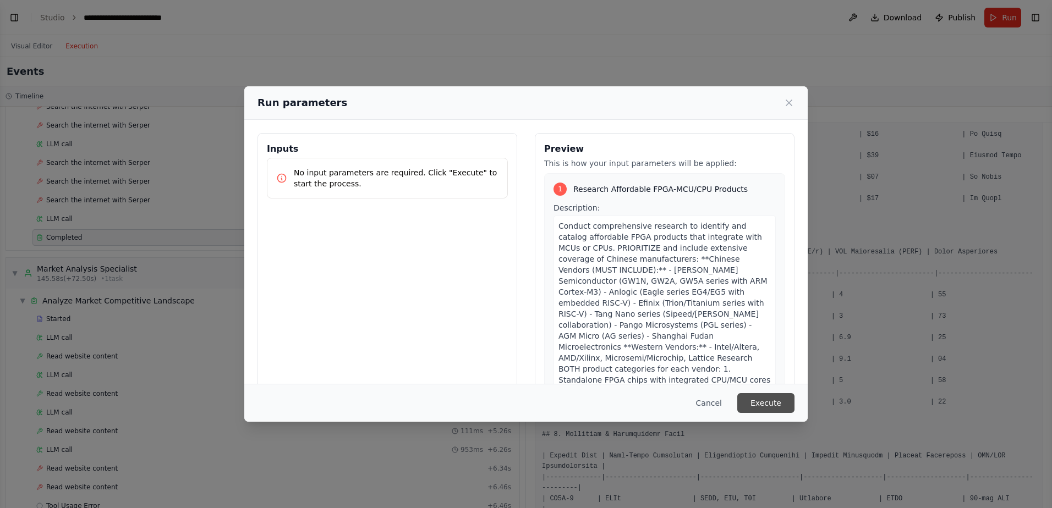
click at [756, 389] on button "Execute" at bounding box center [765, 403] width 57 height 20
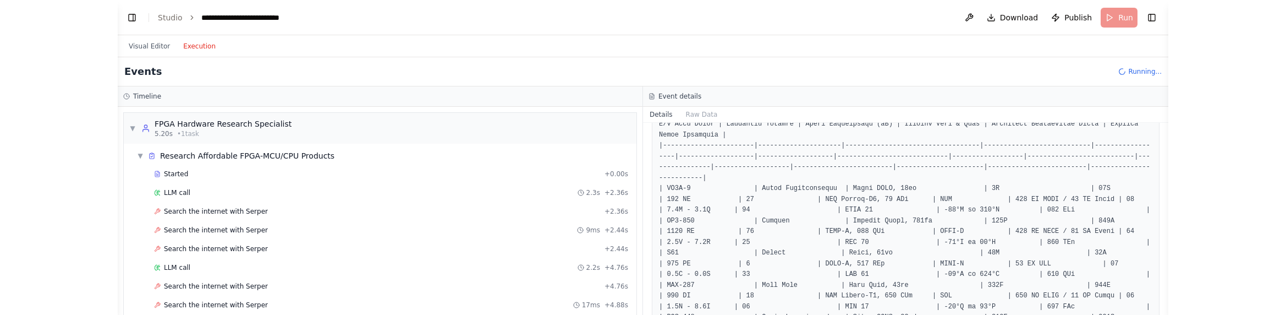
scroll to position [174, 0]
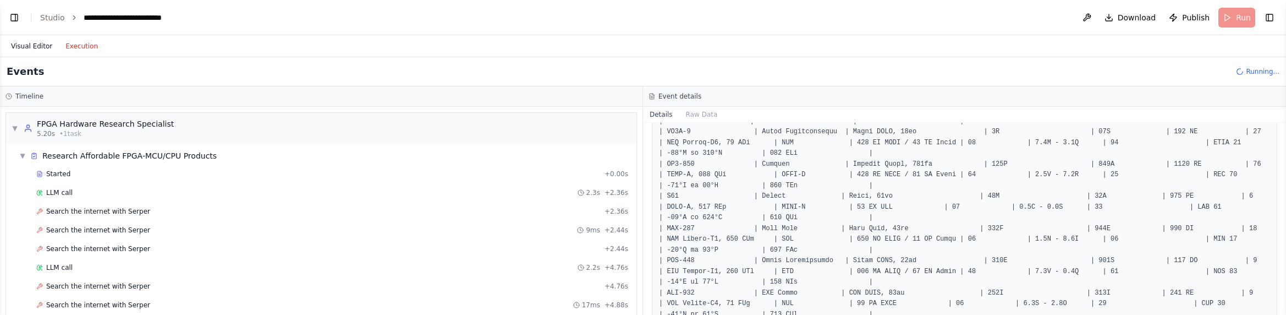
click at [20, 48] on button "Visual Editor" at bounding box center [31, 46] width 54 height 13
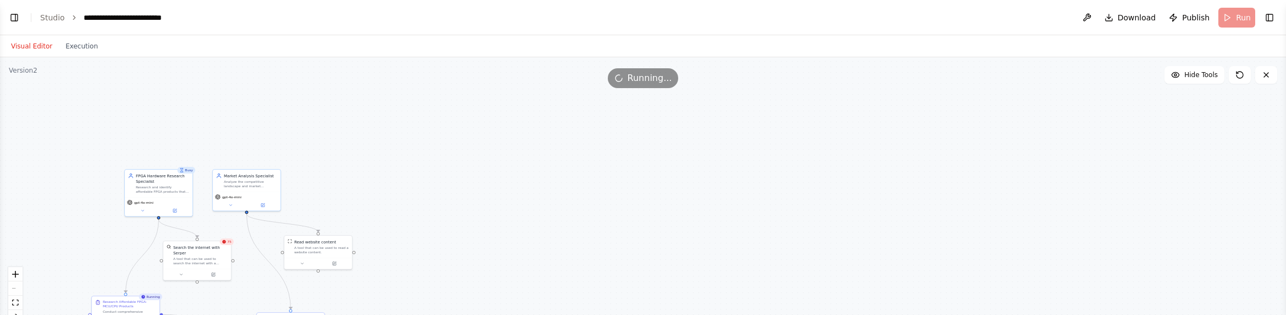
scroll to position [4044, 0]
click at [75, 47] on button "Execution" at bounding box center [82, 46] width 46 height 13
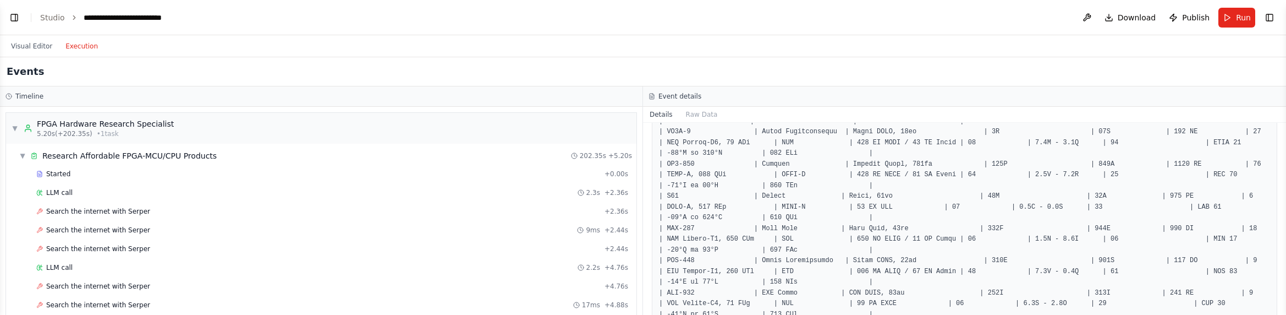
click at [76, 49] on button "Execution" at bounding box center [82, 46] width 46 height 13
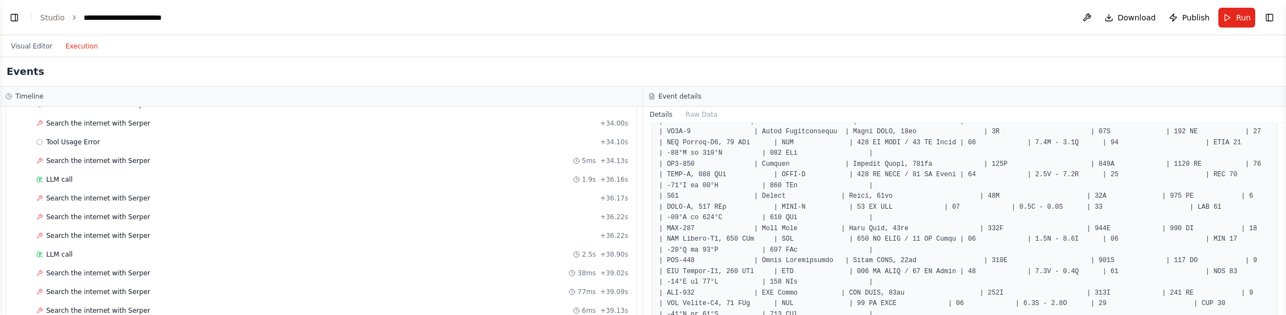
scroll to position [1375, 0]
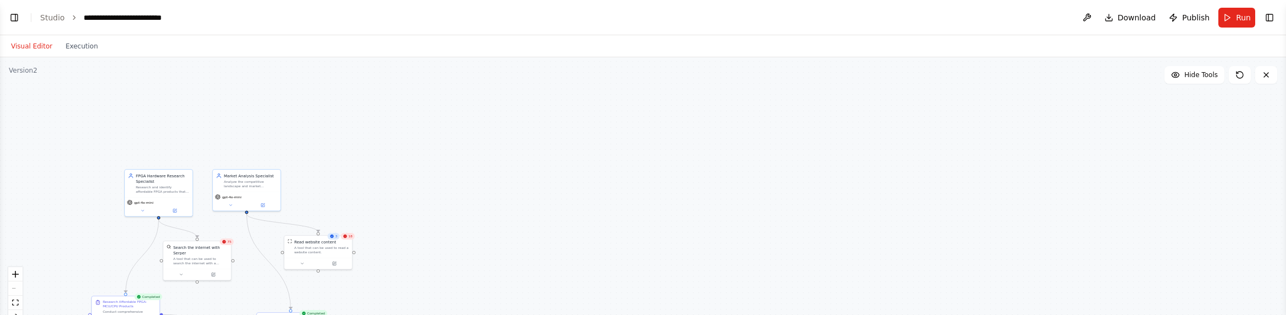
click at [23, 46] on button "Visual Editor" at bounding box center [31, 46] width 54 height 13
click at [74, 40] on button "Execution" at bounding box center [82, 46] width 46 height 13
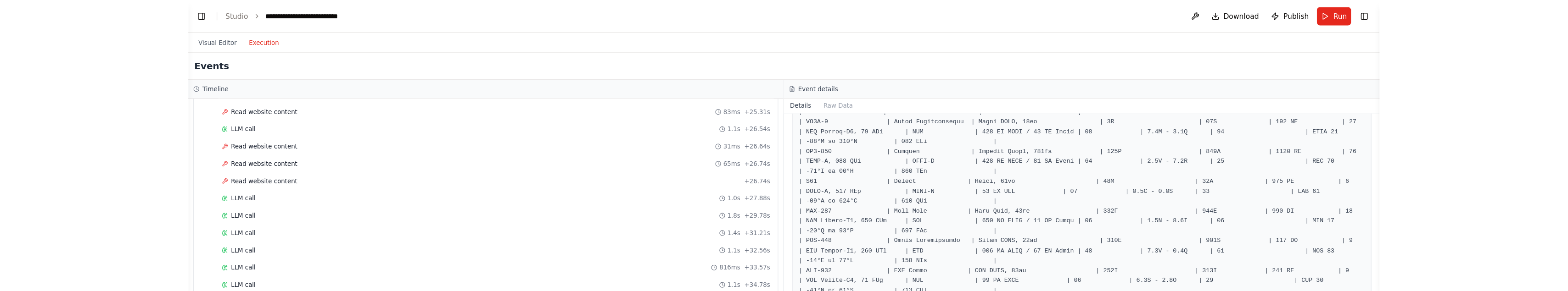
scroll to position [2445, 0]
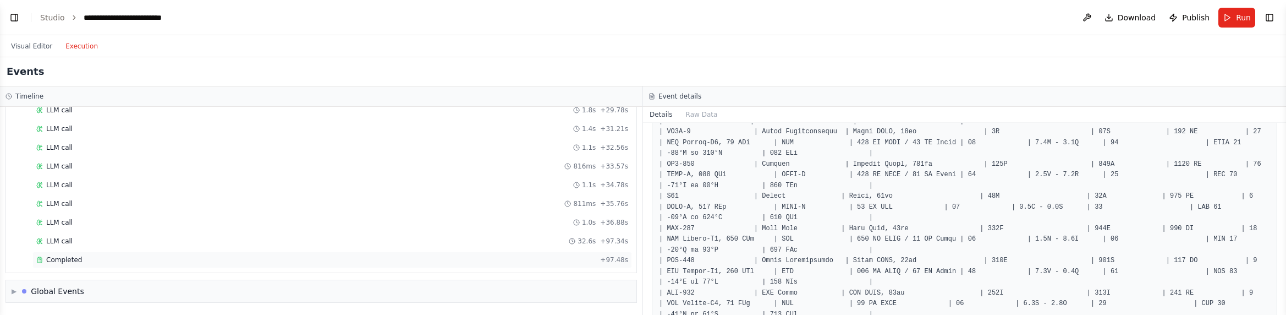
click at [50, 261] on span "Completed" at bounding box center [64, 259] width 36 height 9
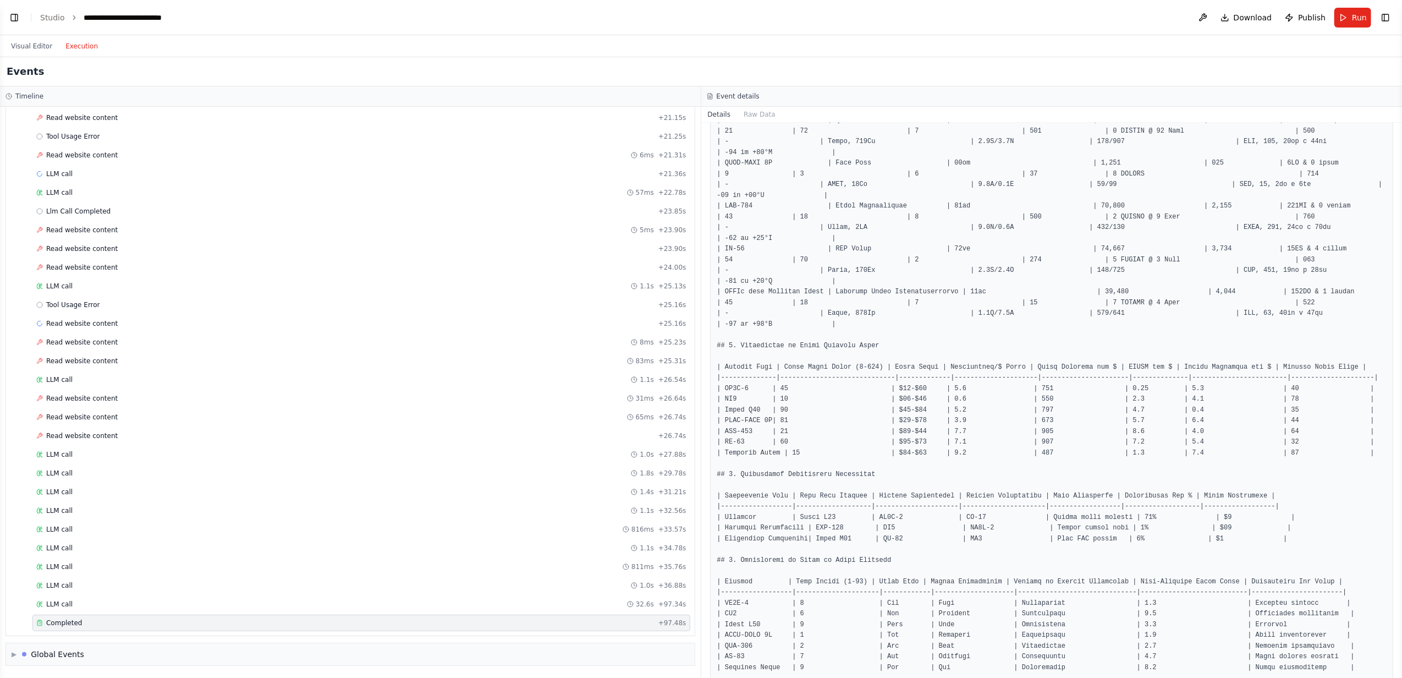
scroll to position [2629, 0]
click at [28, 47] on button "Visual Editor" at bounding box center [31, 46] width 54 height 13
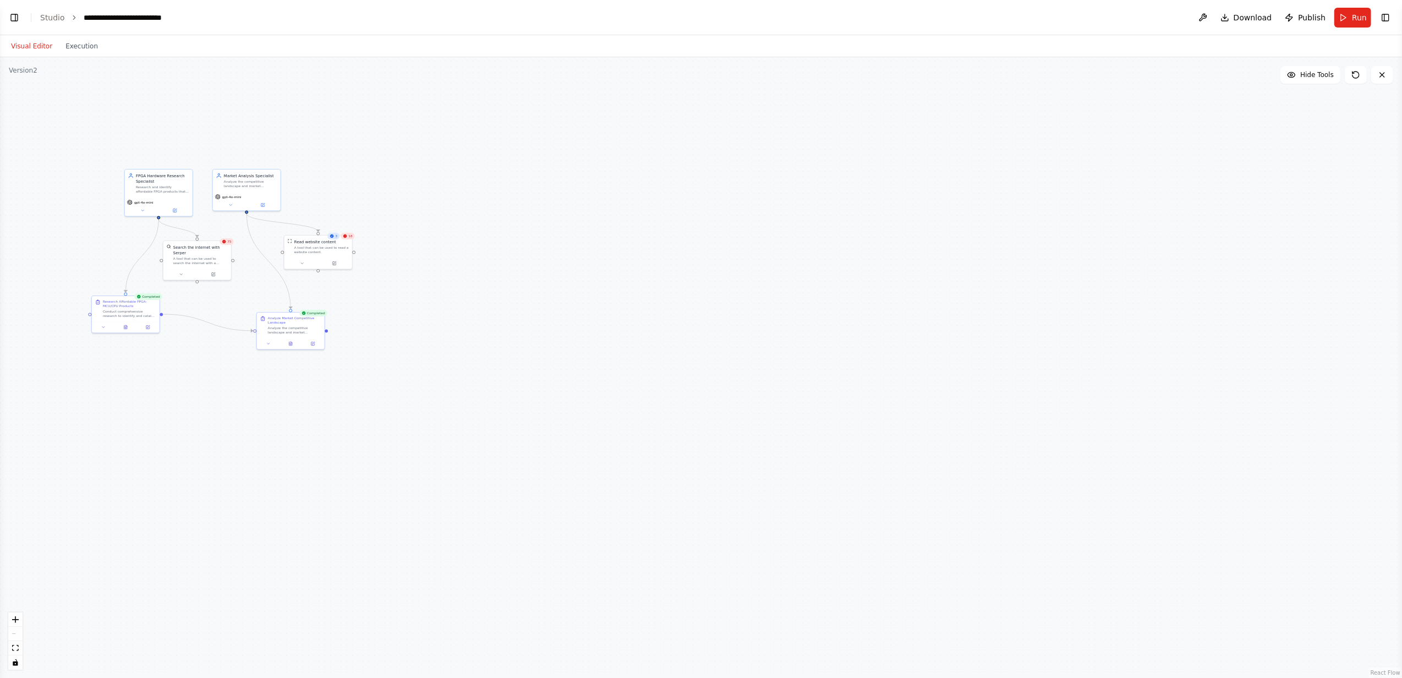
click at [28, 47] on button "Visual Editor" at bounding box center [31, 46] width 54 height 13
click at [80, 47] on button "Execution" at bounding box center [82, 46] width 46 height 13
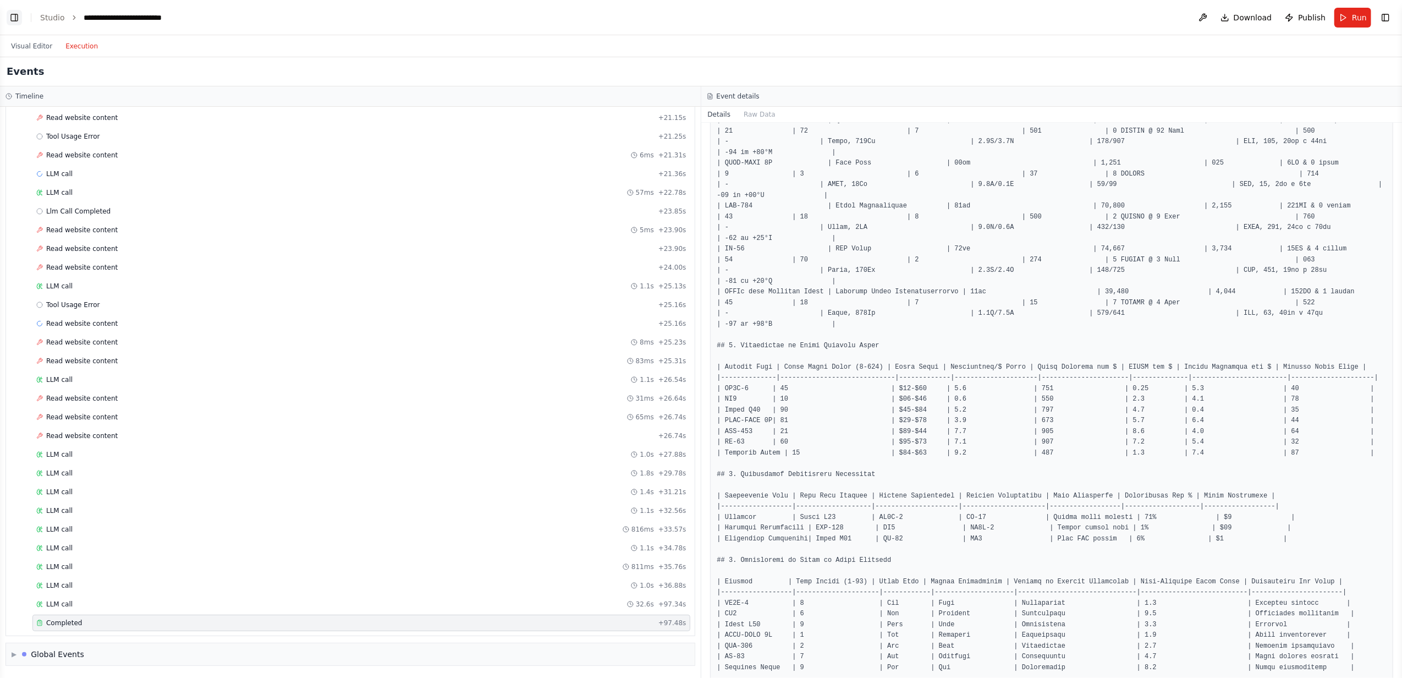
click at [11, 17] on button "Toggle Left Sidebar" at bounding box center [14, 17] width 15 height 15
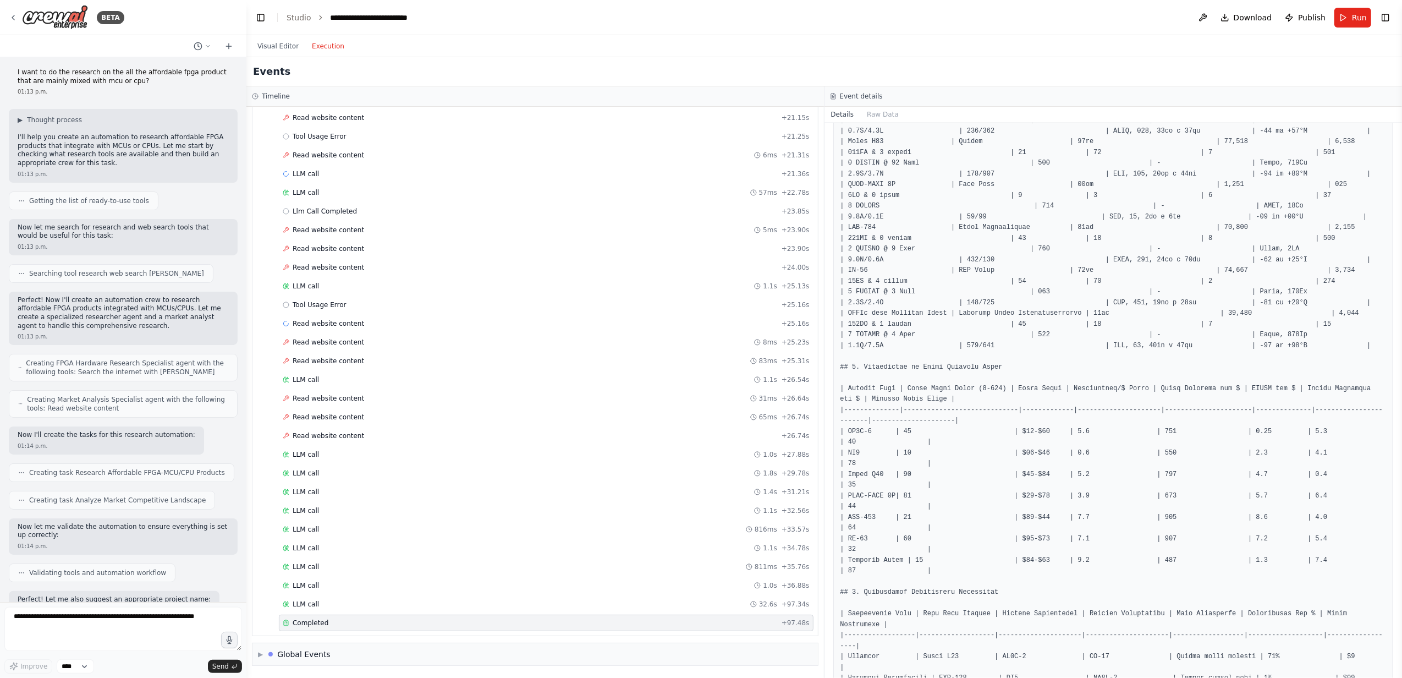
scroll to position [0, 0]
click at [298, 14] on link "Studio" at bounding box center [299, 17] width 25 height 9
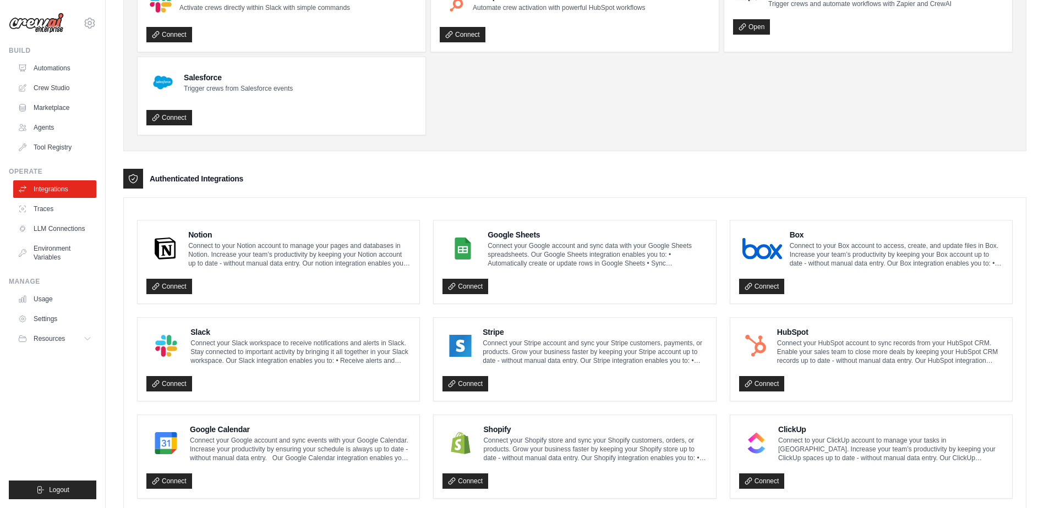
scroll to position [110, 0]
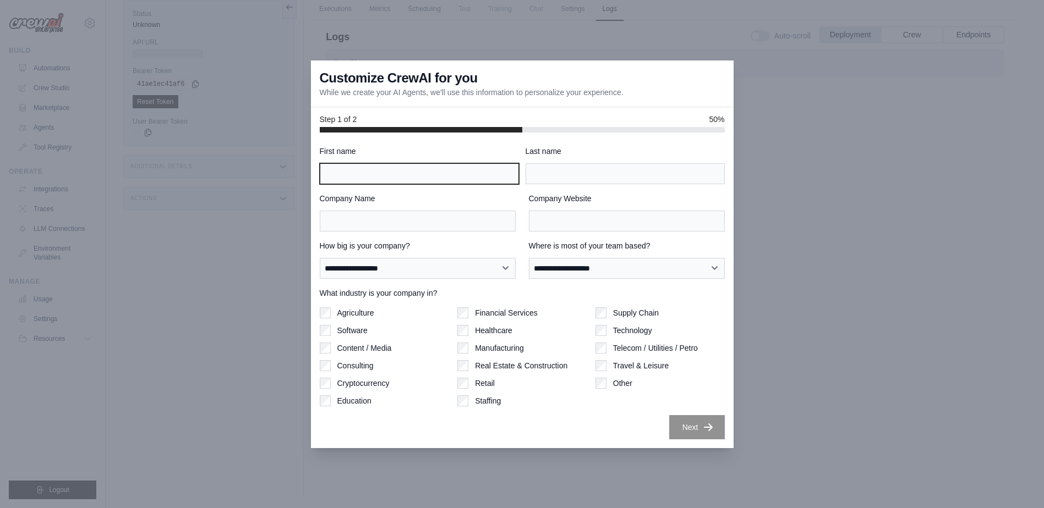
click at [408, 172] on input "First name" at bounding box center [419, 173] width 199 height 21
type input "***"
type input "******"
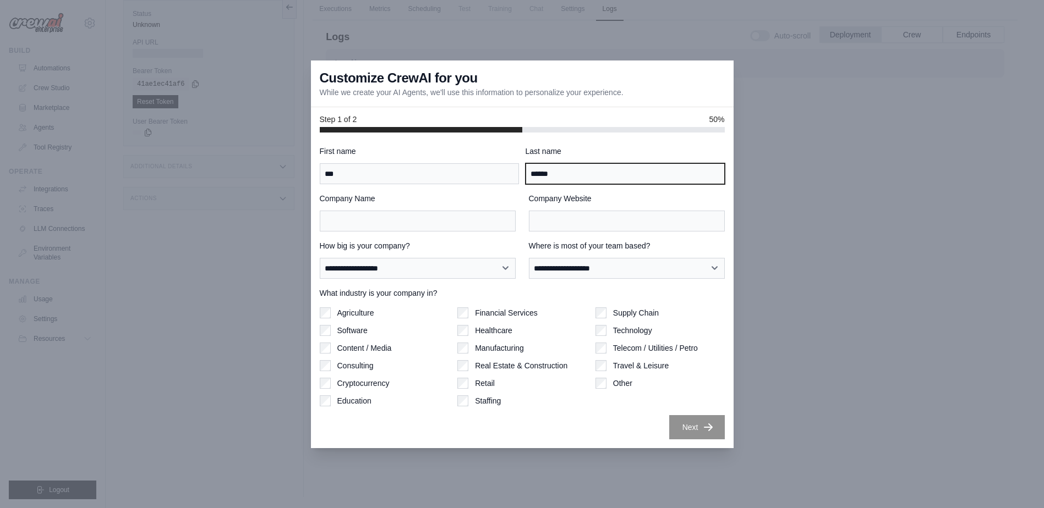
type input "**"
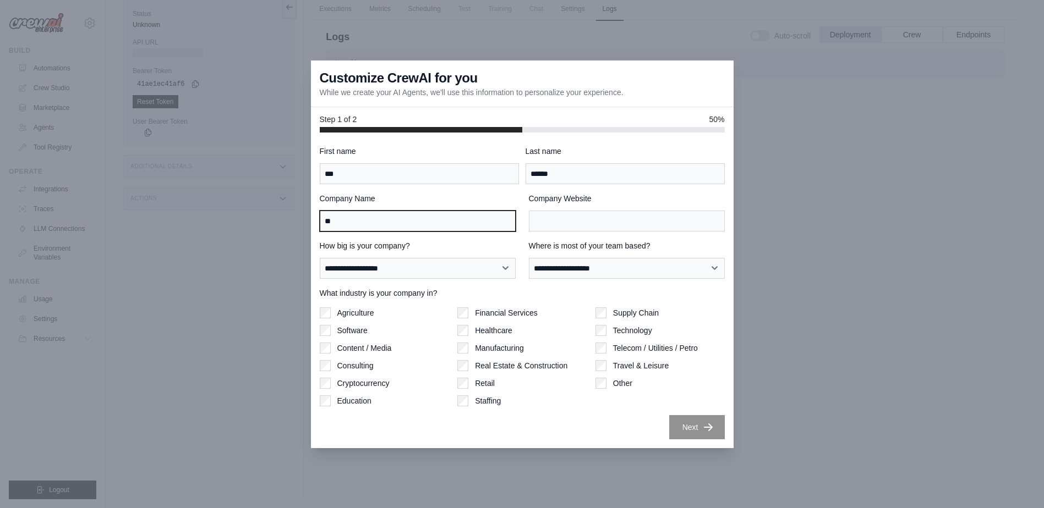
type input "**"
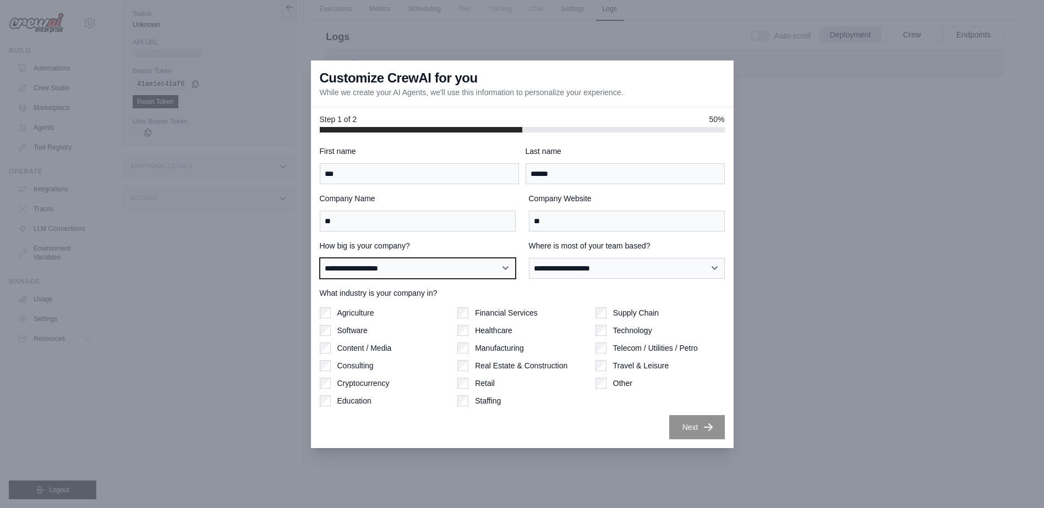
click at [507, 265] on select "**********" at bounding box center [418, 268] width 196 height 21
select select "**********"
click at [320, 258] on select "**********" at bounding box center [418, 268] width 196 height 21
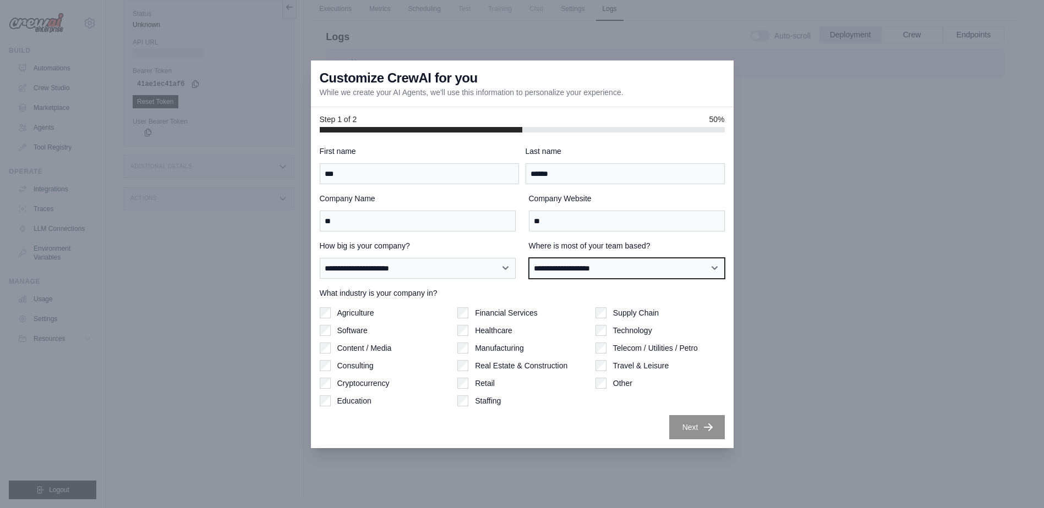
click at [579, 271] on select "**********" at bounding box center [627, 268] width 196 height 21
select select "**********"
click at [529, 258] on select "**********" at bounding box center [627, 268] width 196 height 21
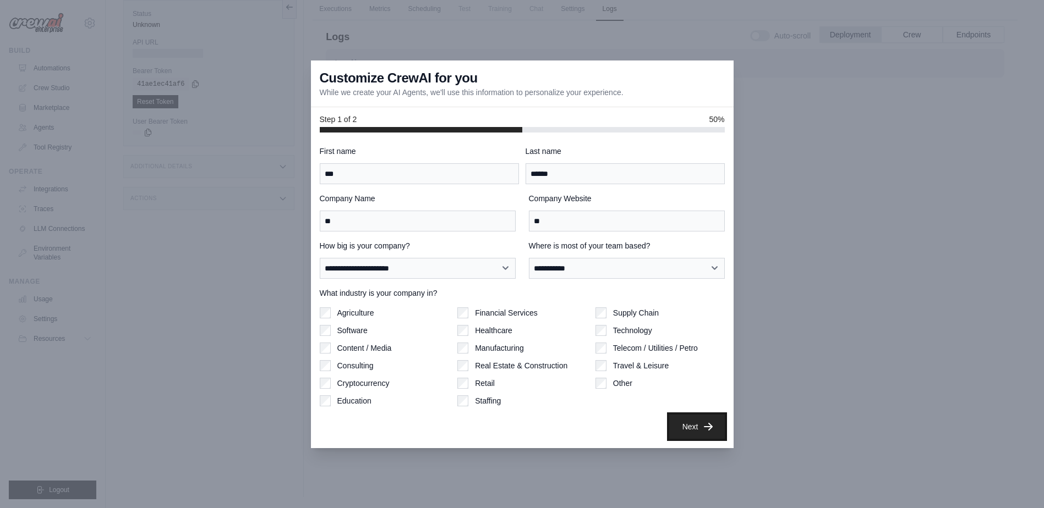
click at [693, 426] on button "Next" at bounding box center [697, 427] width 56 height 24
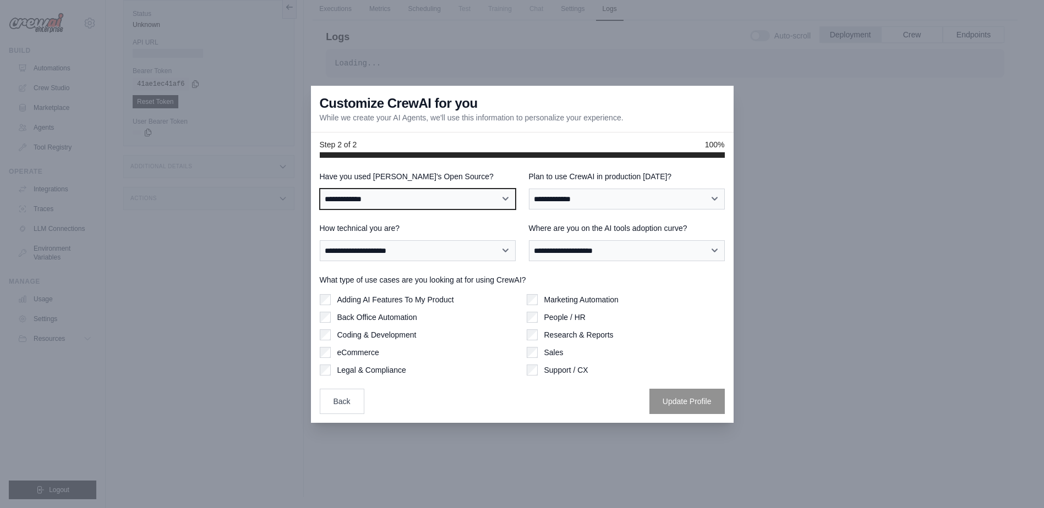
click at [454, 200] on select "**********" at bounding box center [418, 199] width 196 height 21
select select "**"
click at [320, 189] on select "**********" at bounding box center [418, 199] width 196 height 21
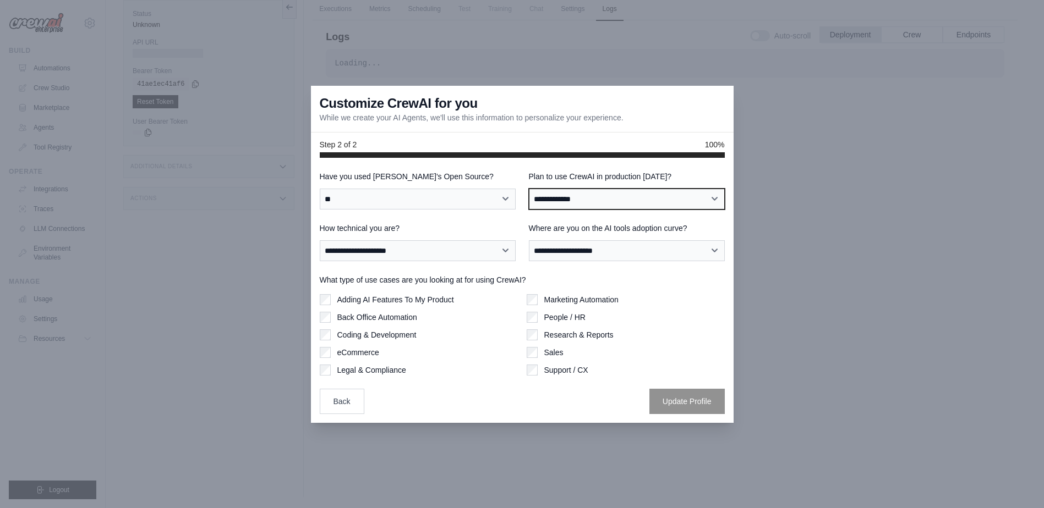
click at [602, 197] on select "**********" at bounding box center [627, 199] width 196 height 21
select select "*****"
click at [529, 189] on select "**********" at bounding box center [627, 199] width 196 height 21
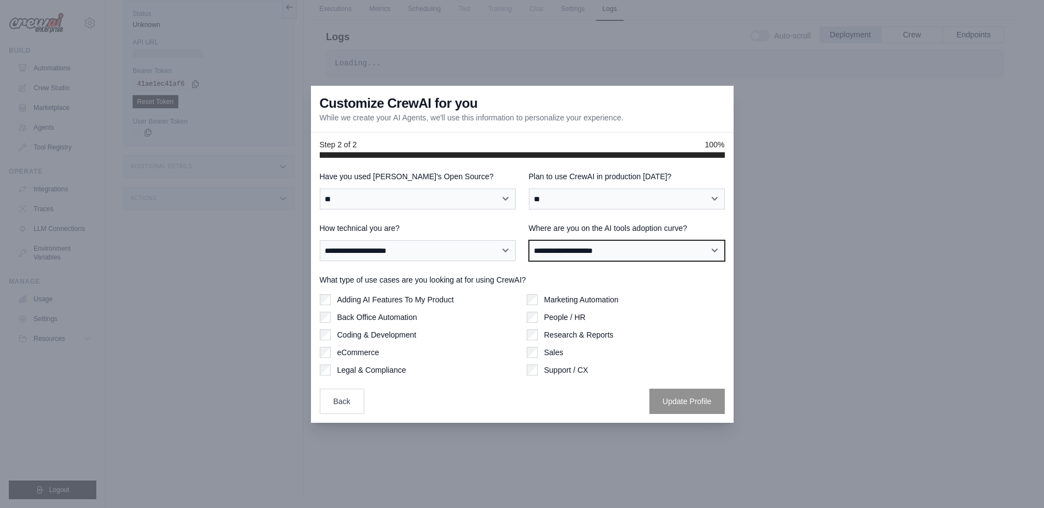
click at [569, 251] on select "**********" at bounding box center [627, 250] width 196 height 21
select select "**********"
click at [529, 240] on select "**********" at bounding box center [627, 250] width 196 height 21
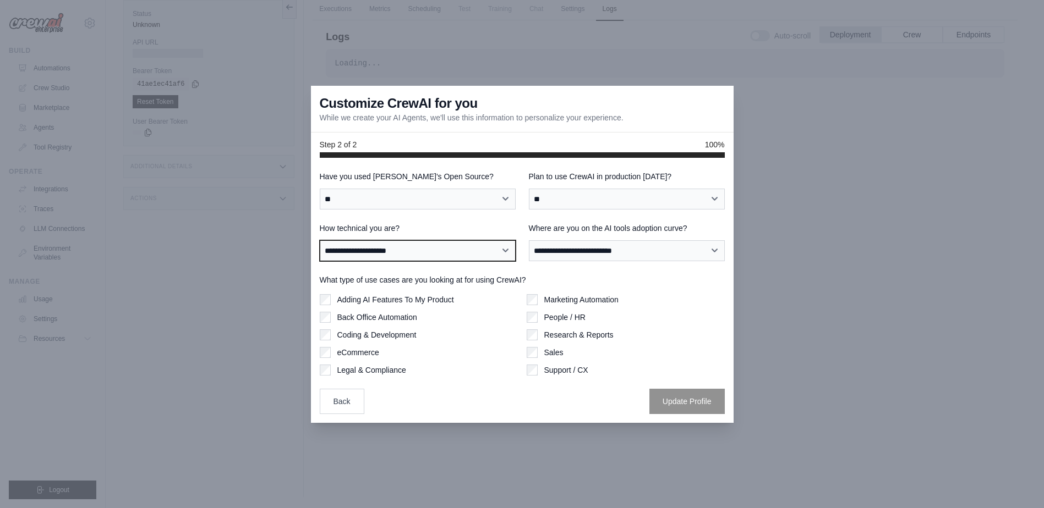
click at [460, 249] on select "**********" at bounding box center [418, 250] width 196 height 21
select select "**********"
click at [320, 240] on select "**********" at bounding box center [418, 250] width 196 height 21
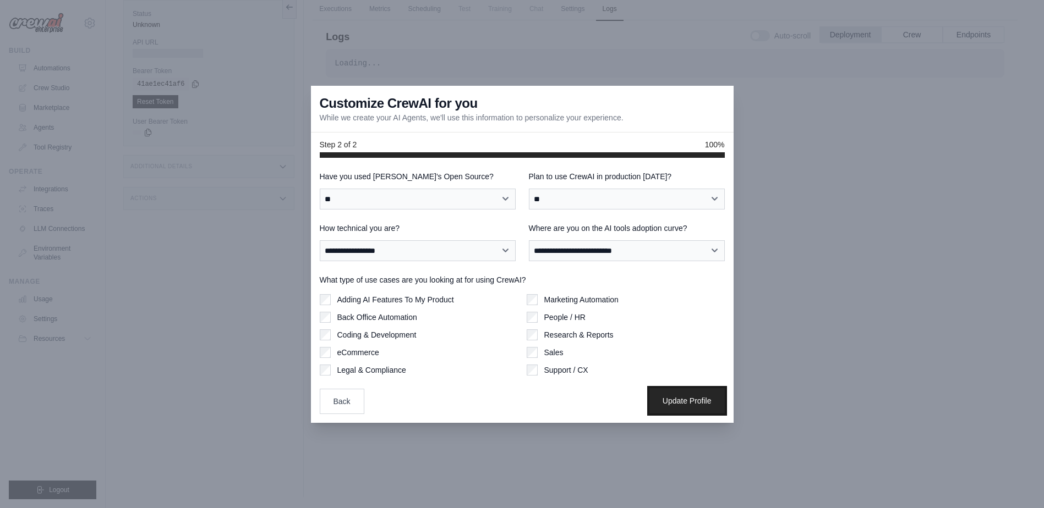
click at [685, 395] on button "Update Profile" at bounding box center [686, 400] width 75 height 25
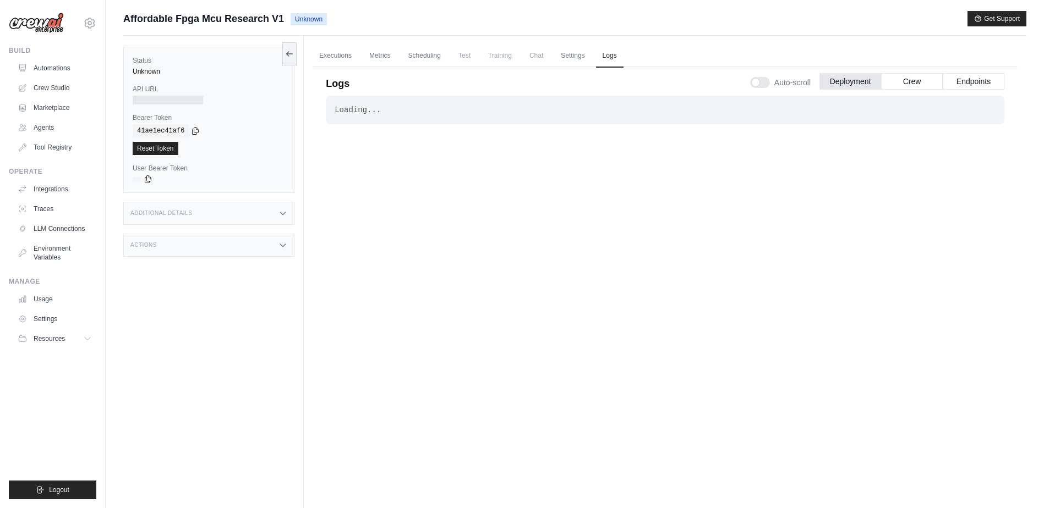
click at [340, 107] on div "Loading..." at bounding box center [664, 110] width 661 height 11
click at [907, 78] on button "Crew" at bounding box center [912, 81] width 62 height 17
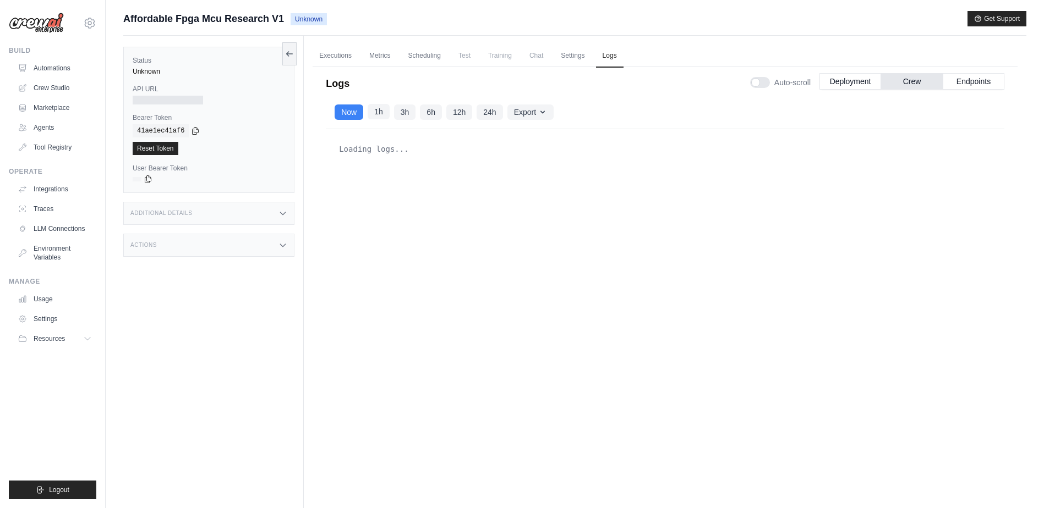
click at [383, 114] on button "1h" at bounding box center [378, 111] width 22 height 15
click at [969, 82] on button "Endpoints" at bounding box center [973, 81] width 62 height 17
click at [342, 55] on link "Executions" at bounding box center [335, 56] width 46 height 23
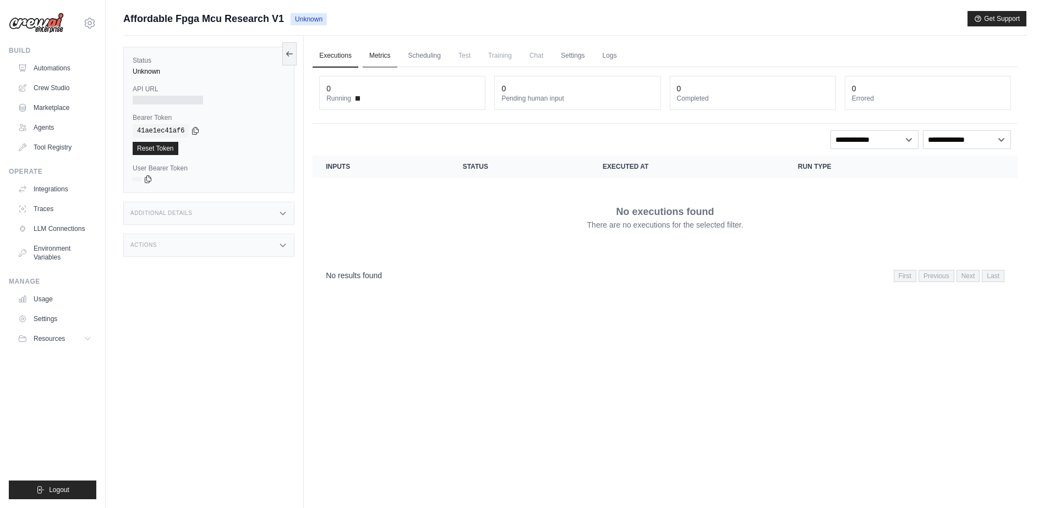
click at [372, 57] on link "Metrics" at bounding box center [380, 56] width 35 height 23
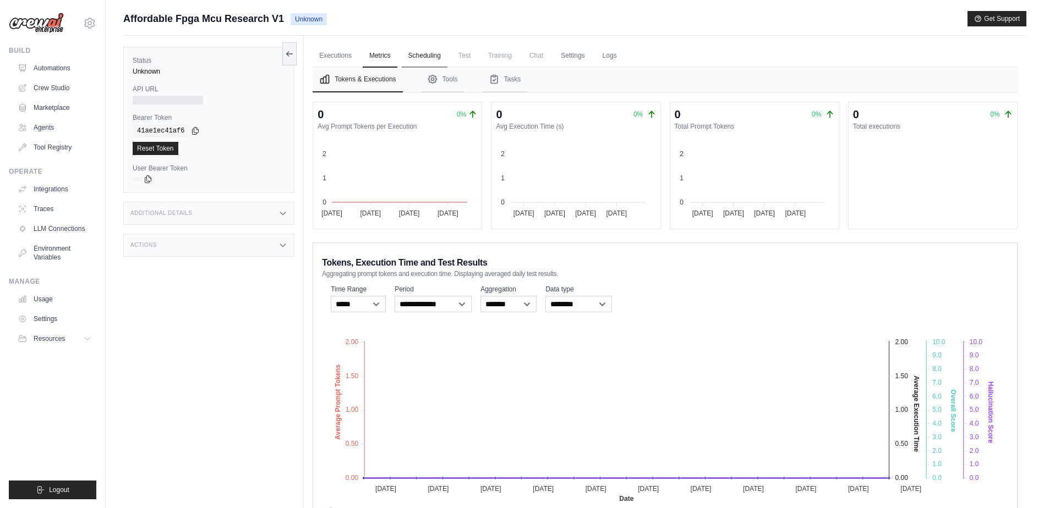
click at [422, 59] on link "Scheduling" at bounding box center [425, 56] width 46 height 23
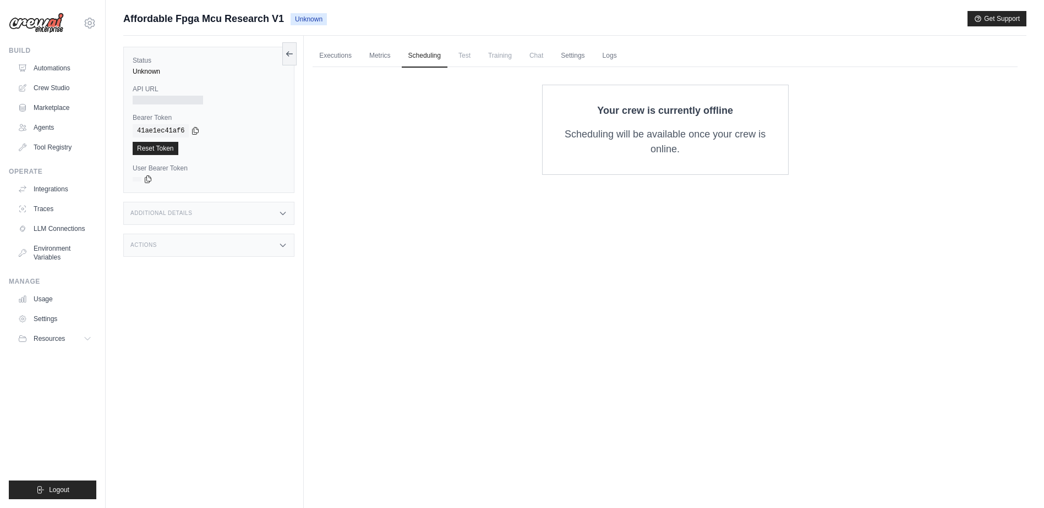
click at [460, 58] on span "Test" at bounding box center [464, 56] width 25 height 22
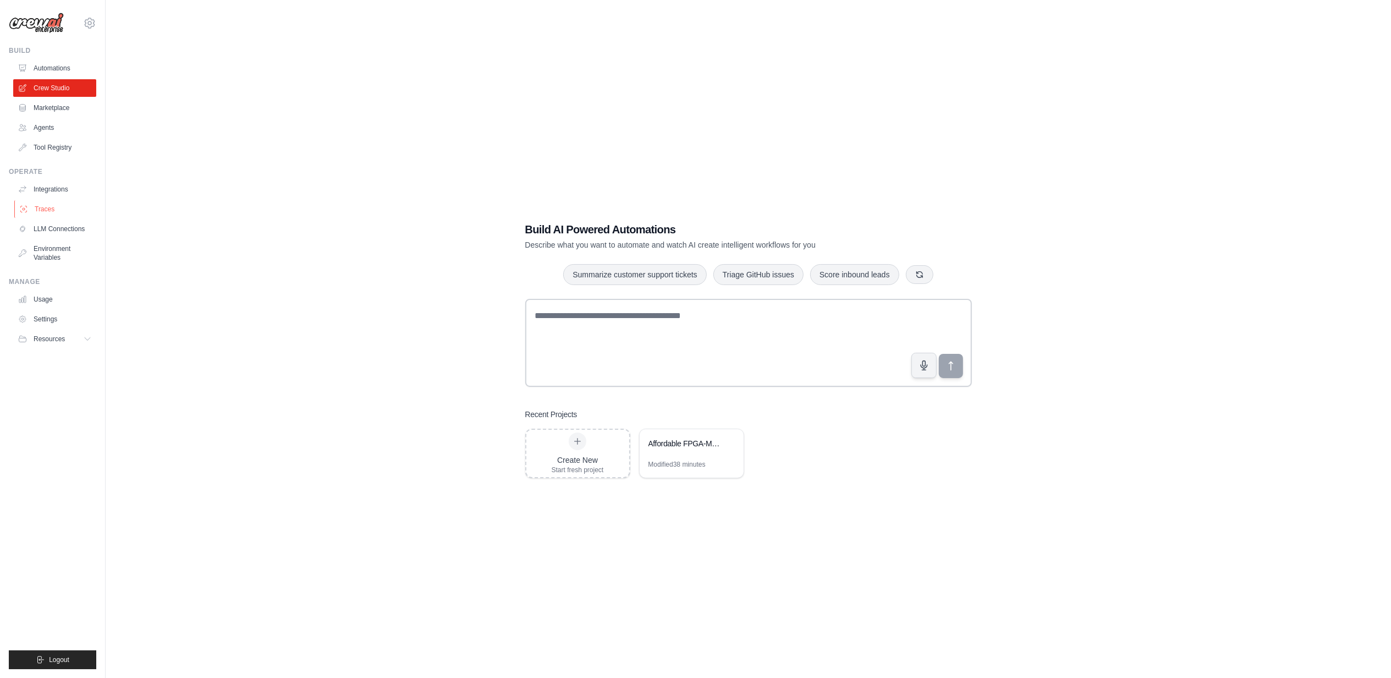
click at [36, 211] on link "Traces" at bounding box center [55, 209] width 83 height 18
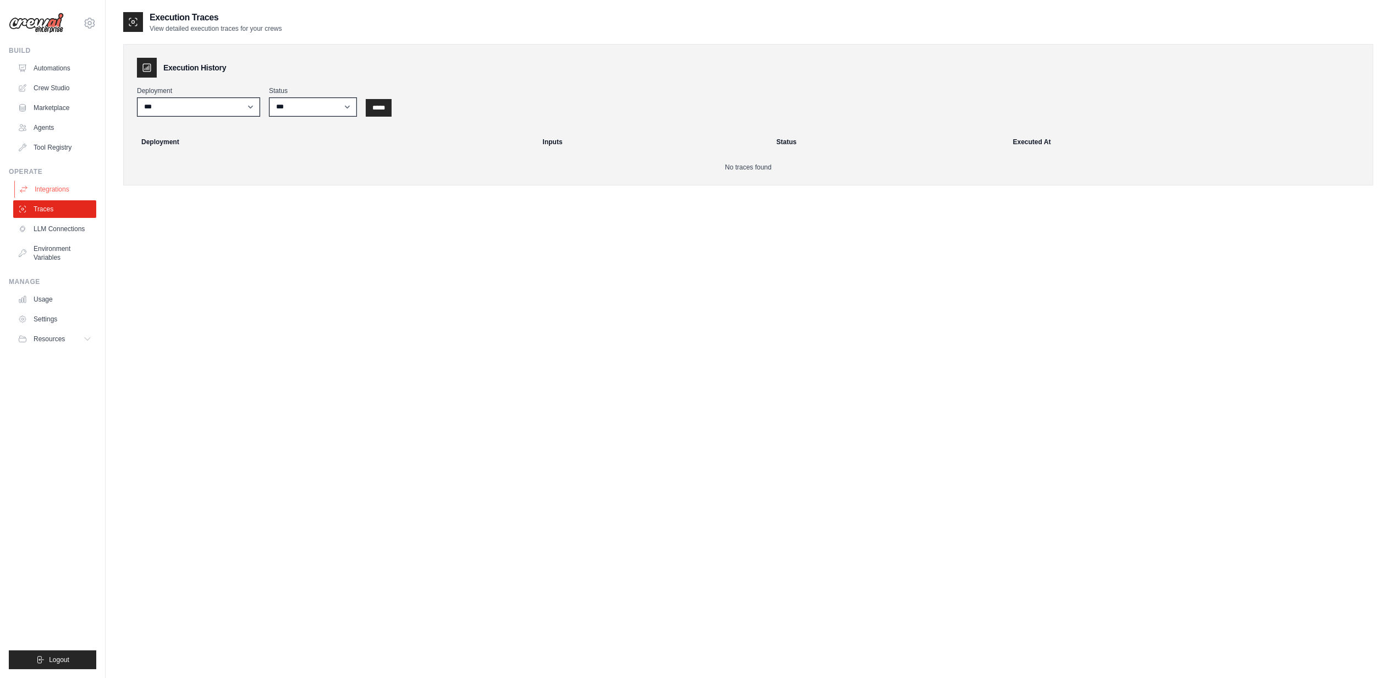
click at [46, 190] on link "Integrations" at bounding box center [55, 189] width 83 height 18
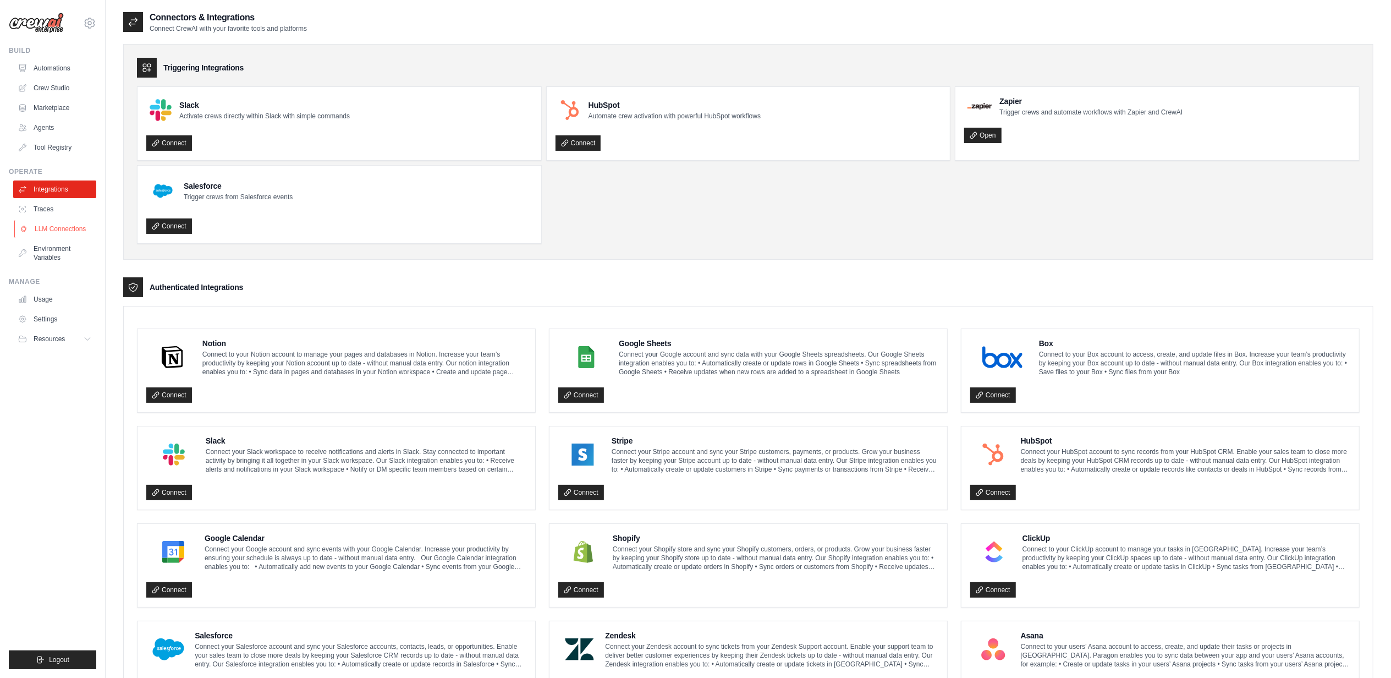
click at [44, 229] on link "LLM Connections" at bounding box center [55, 229] width 83 height 18
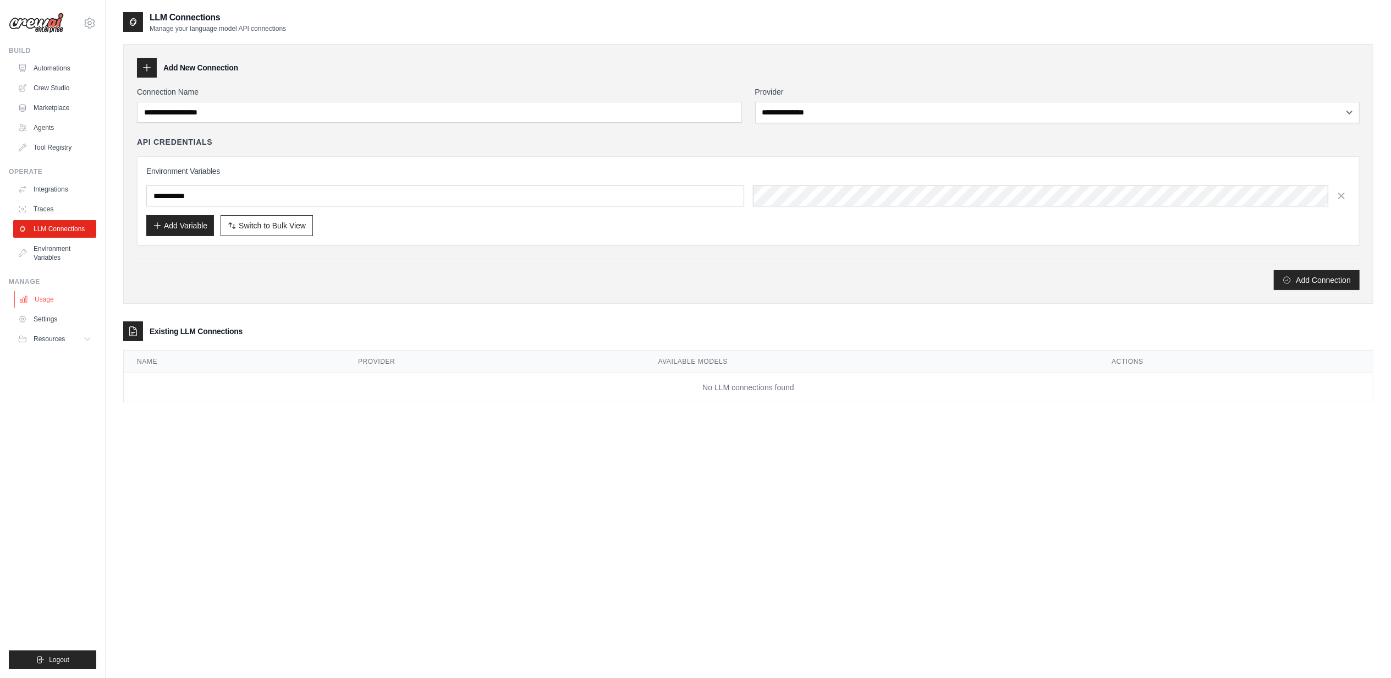
click at [43, 300] on link "Usage" at bounding box center [55, 299] width 83 height 18
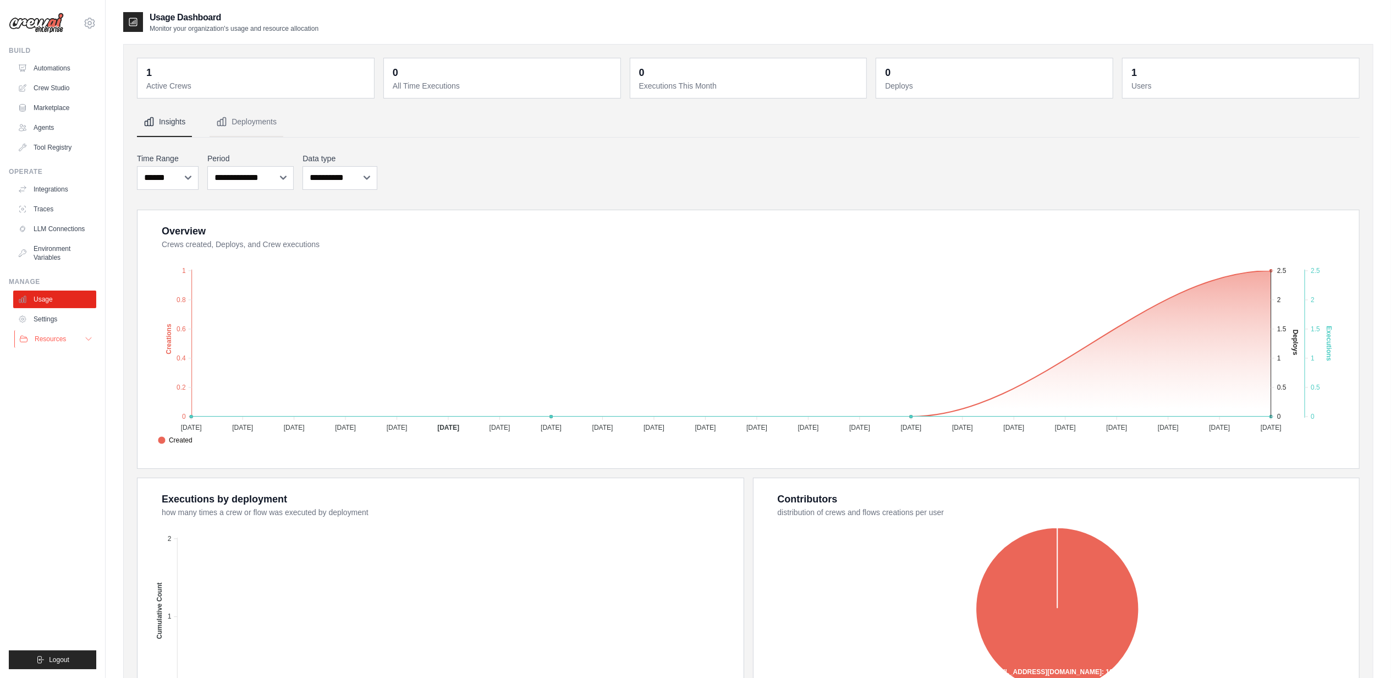
click at [42, 342] on span "Resources" at bounding box center [50, 338] width 31 height 9
click at [61, 352] on link "Documentation" at bounding box center [59, 357] width 76 height 15
click at [45, 190] on link "Integrations" at bounding box center [55, 189] width 83 height 18
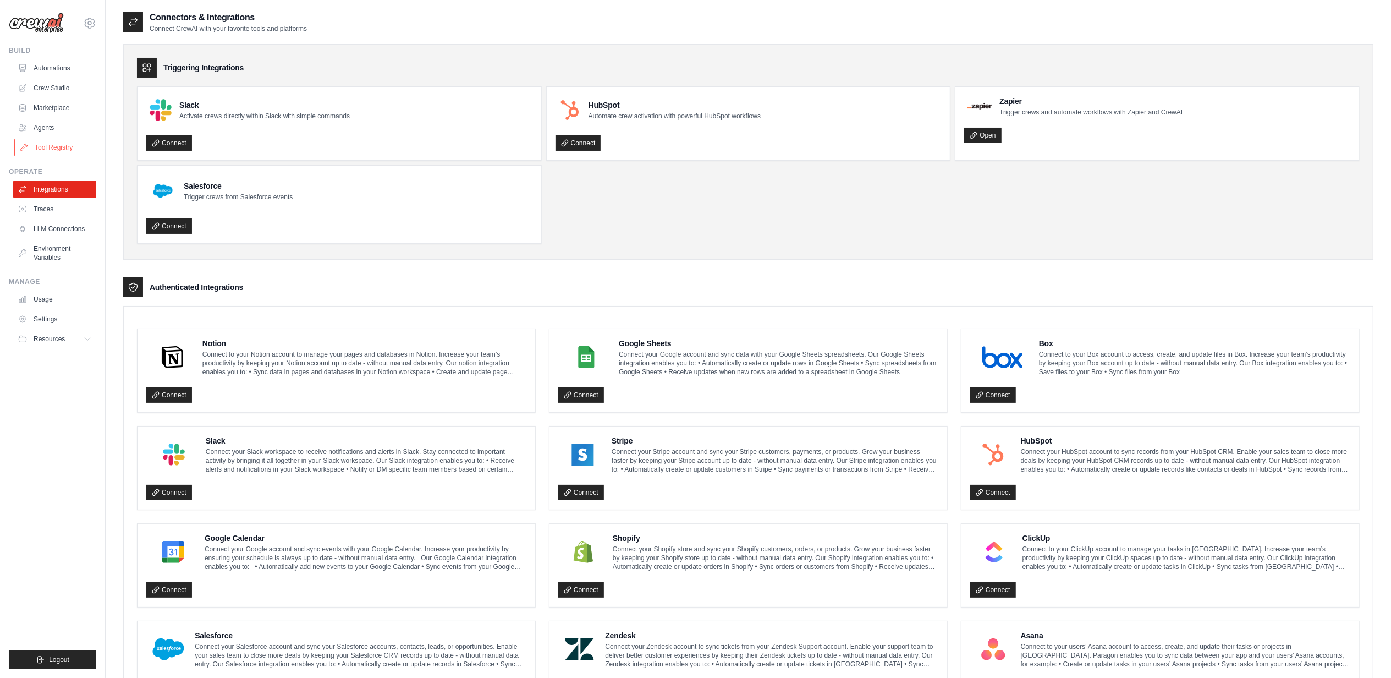
click at [48, 147] on link "Tool Registry" at bounding box center [55, 148] width 83 height 18
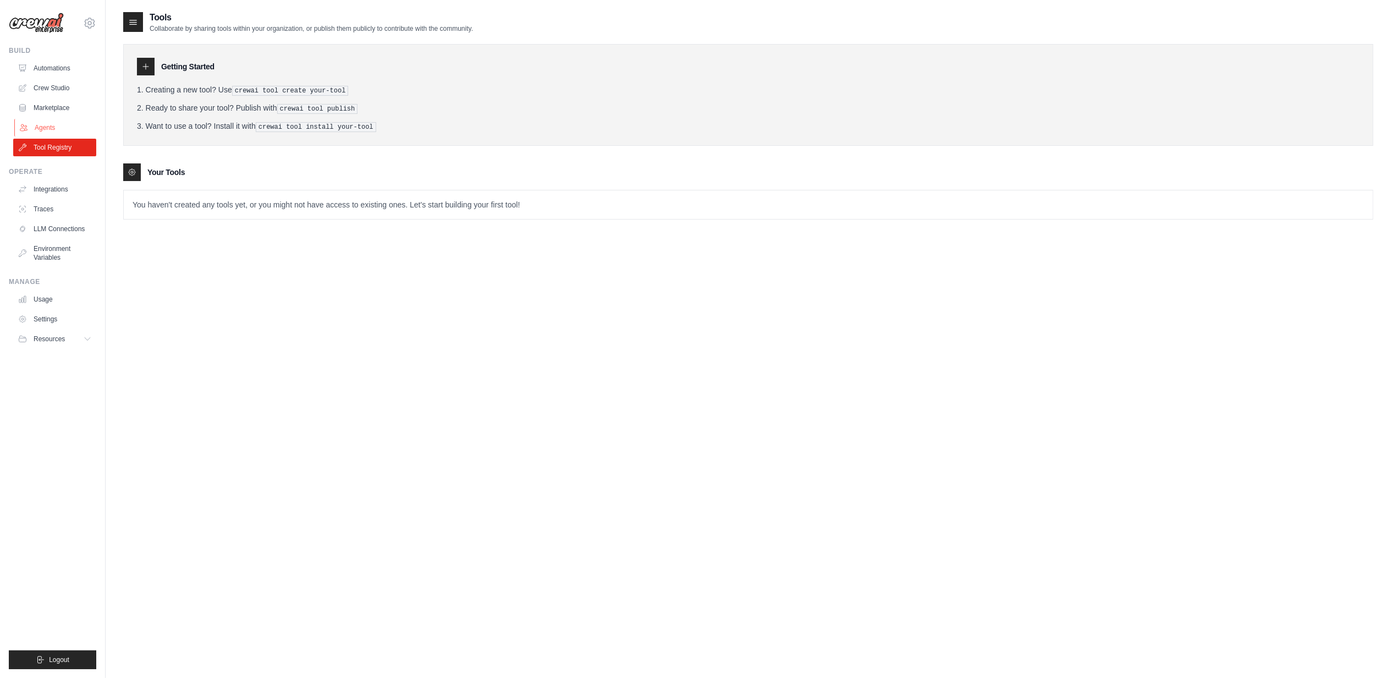
click at [38, 125] on link "Agents" at bounding box center [55, 128] width 83 height 18
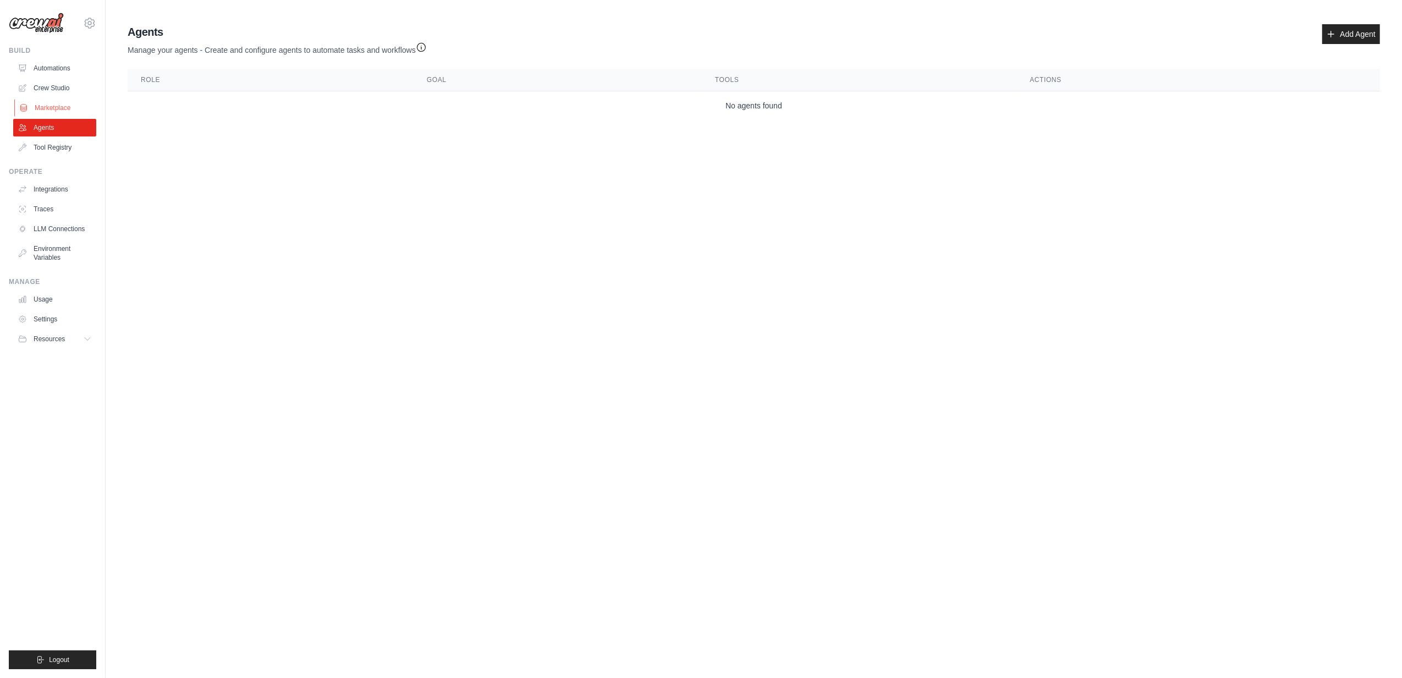
click at [45, 108] on link "Marketplace" at bounding box center [55, 108] width 83 height 18
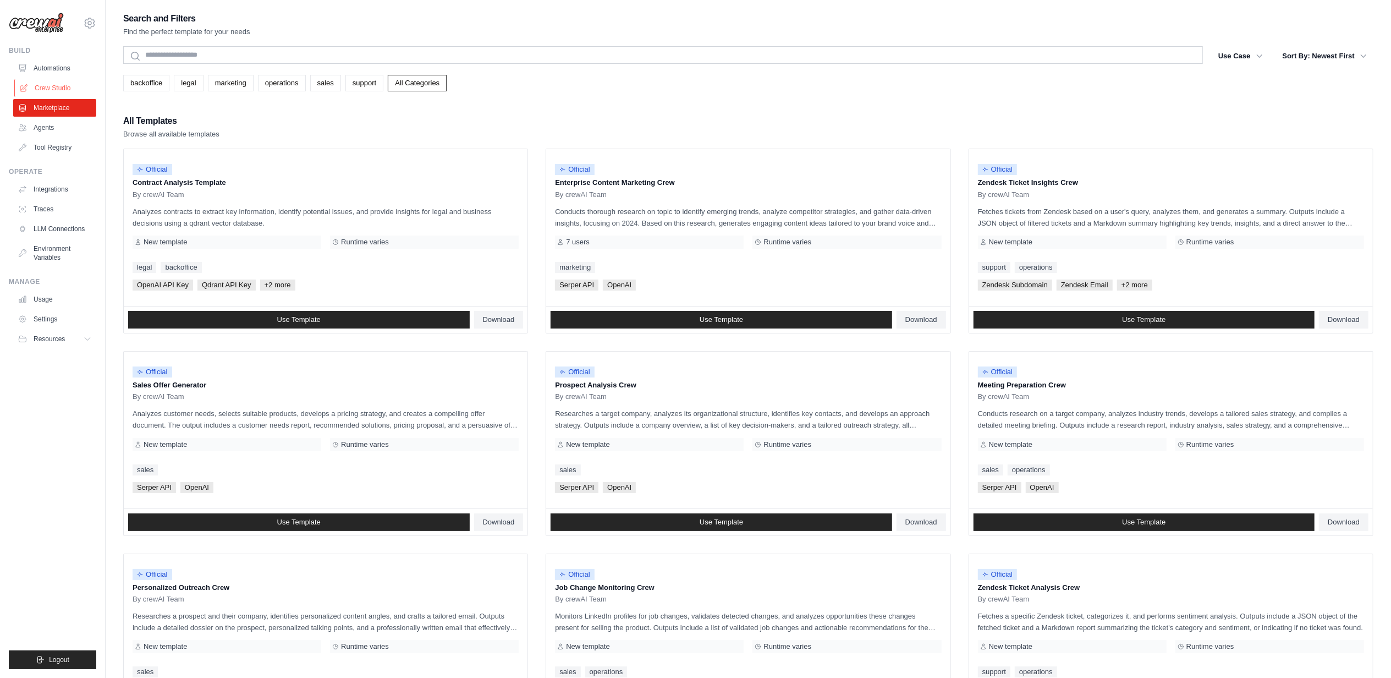
click at [54, 84] on link "Crew Studio" at bounding box center [55, 88] width 83 height 18
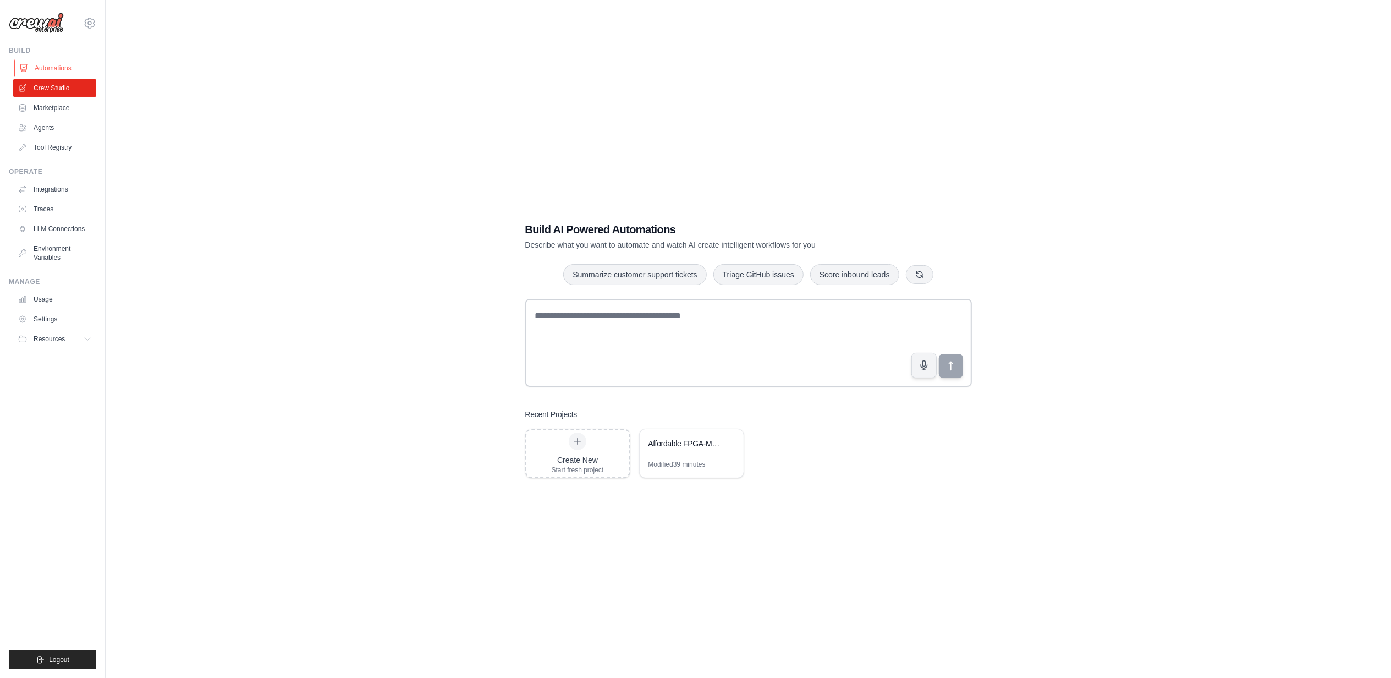
click at [52, 69] on link "Automations" at bounding box center [55, 68] width 83 height 18
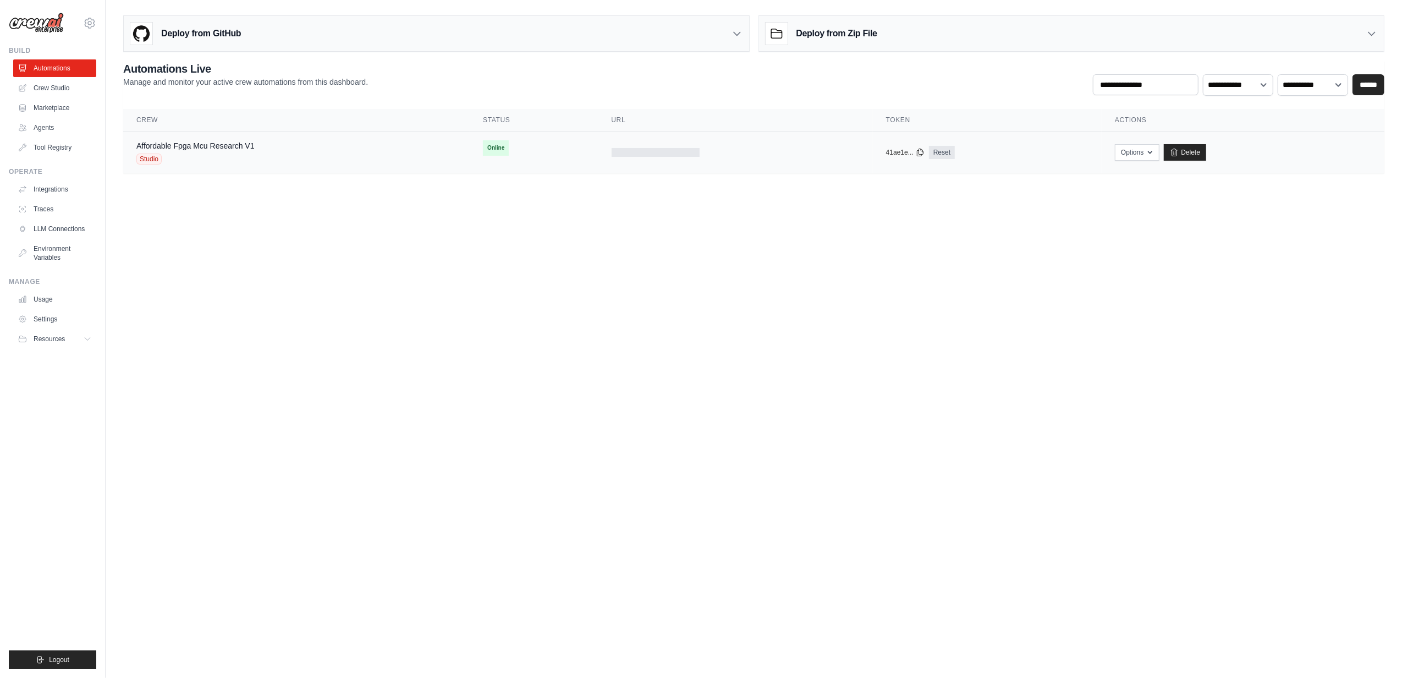
click at [651, 151] on div at bounding box center [656, 152] width 88 height 9
click at [500, 149] on span "Online" at bounding box center [496, 147] width 26 height 15
click at [1138, 159] on button "Options" at bounding box center [1137, 152] width 45 height 17
click at [637, 149] on div at bounding box center [656, 152] width 88 height 9
